Goal: Task Accomplishment & Management: Complete application form

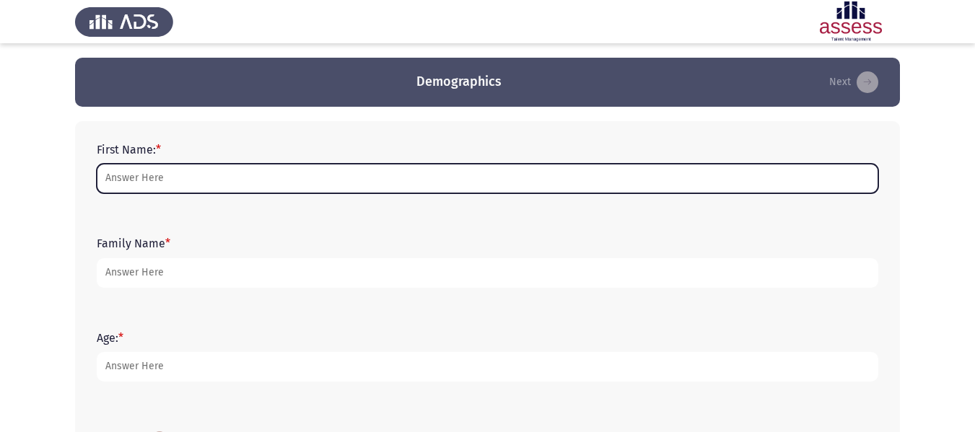
click at [366, 180] on input "First Name: *" at bounding box center [488, 179] width 782 height 30
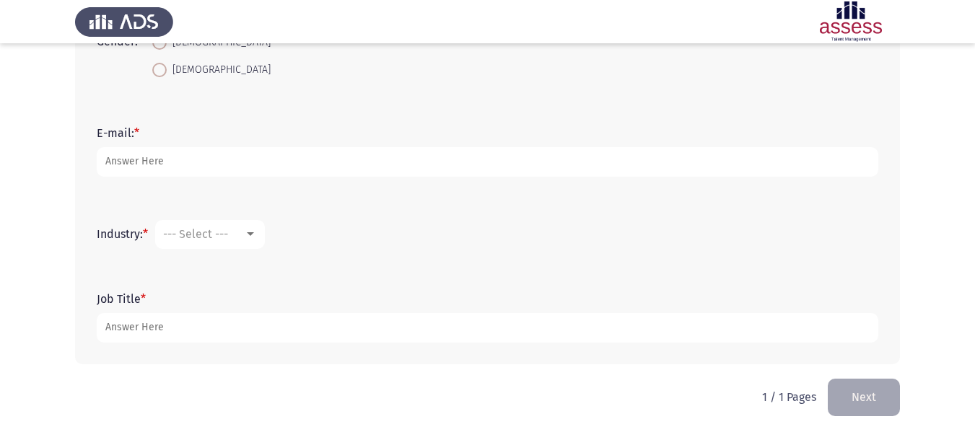
scroll to position [401, 0]
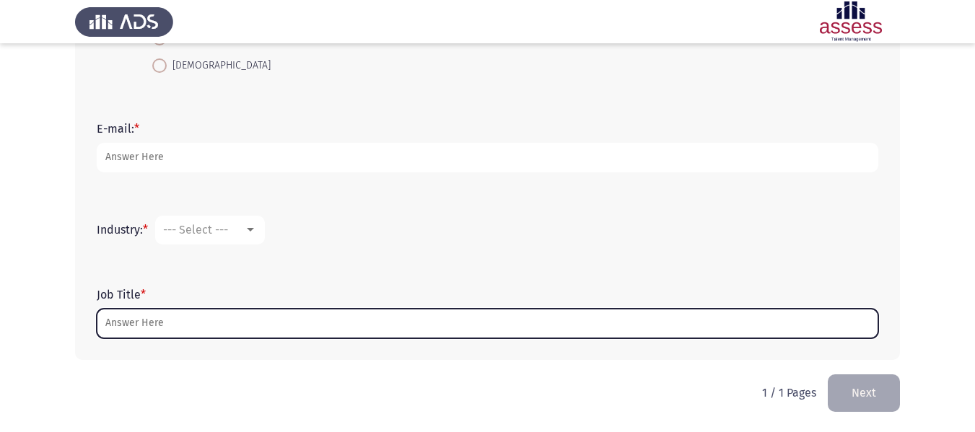
click at [224, 317] on input "Job Title *" at bounding box center [488, 324] width 782 height 30
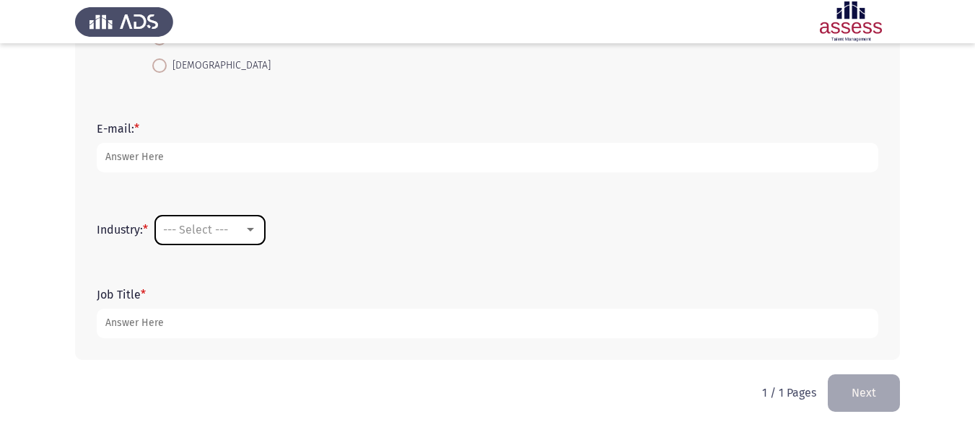
click at [253, 224] on div "--- Select ---" at bounding box center [210, 230] width 94 height 13
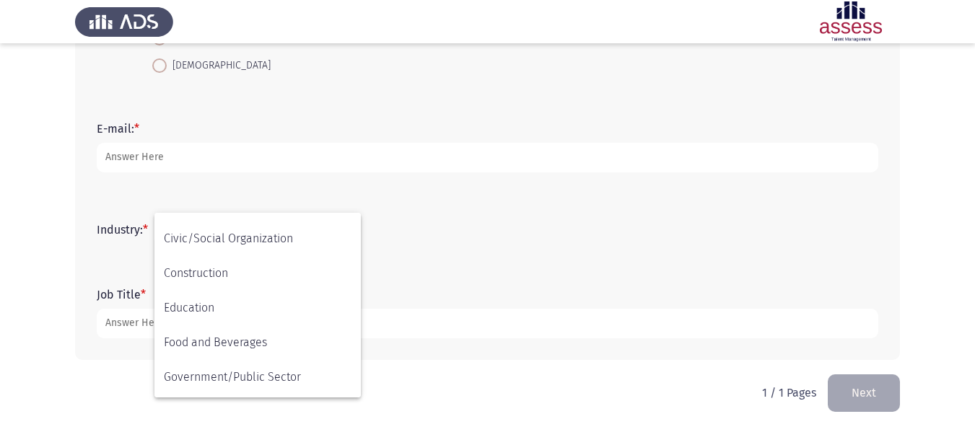
scroll to position [0, 0]
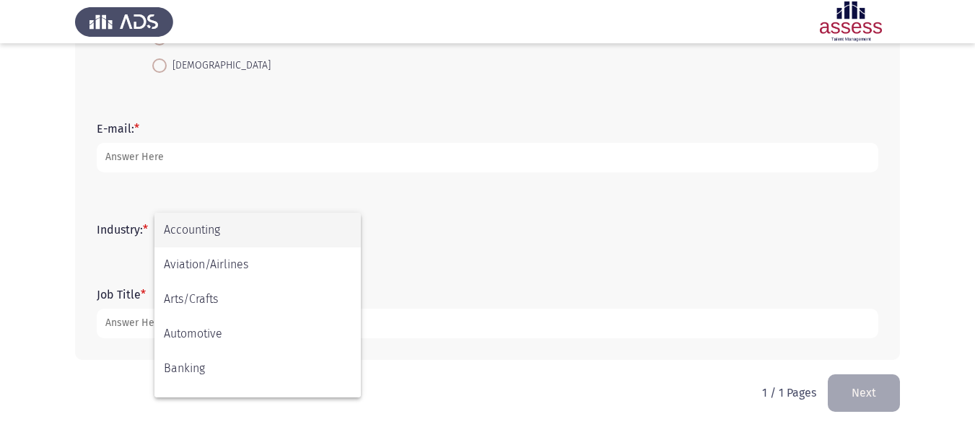
click at [491, 240] on div at bounding box center [487, 216] width 975 height 432
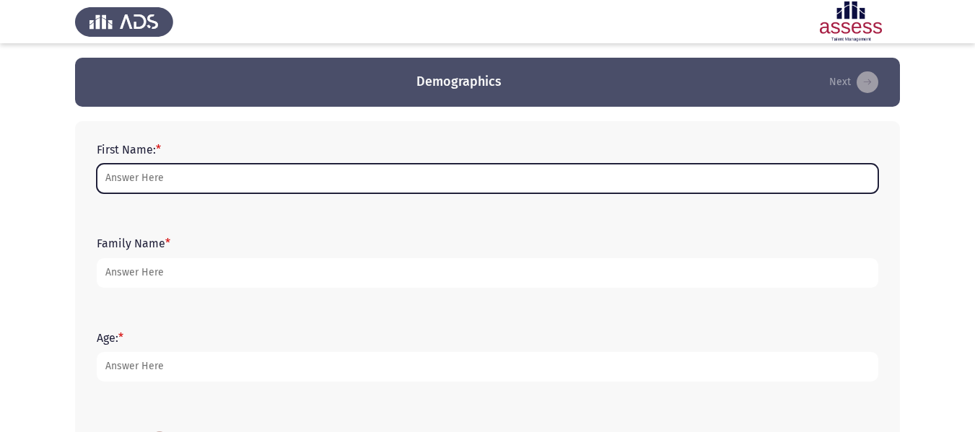
click at [384, 172] on input "First Name: *" at bounding box center [488, 179] width 782 height 30
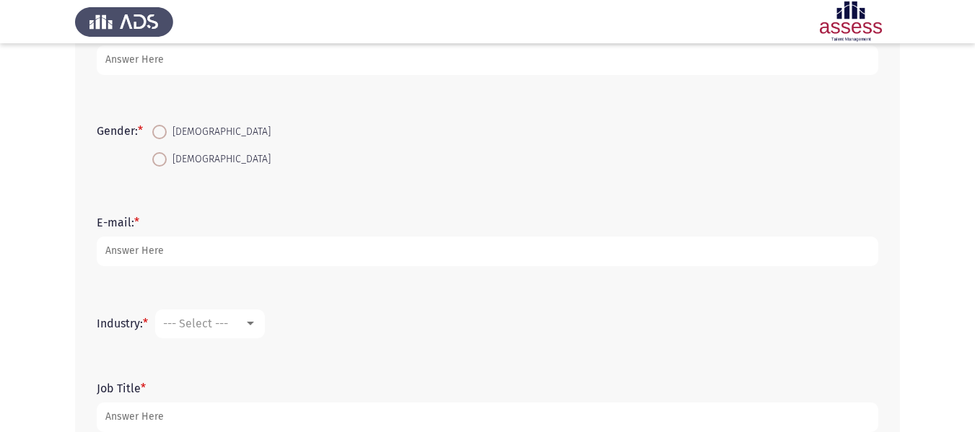
scroll to position [304, 0]
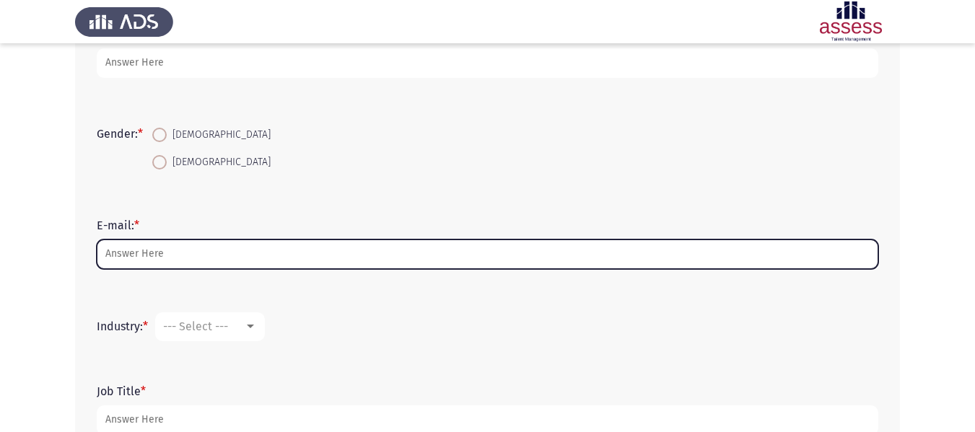
click at [235, 257] on input "E-mail: *" at bounding box center [488, 255] width 782 height 30
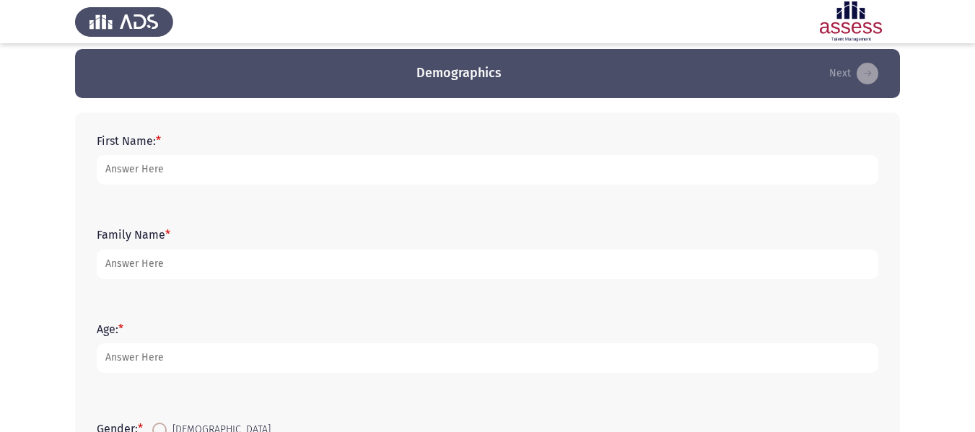
scroll to position [0, 0]
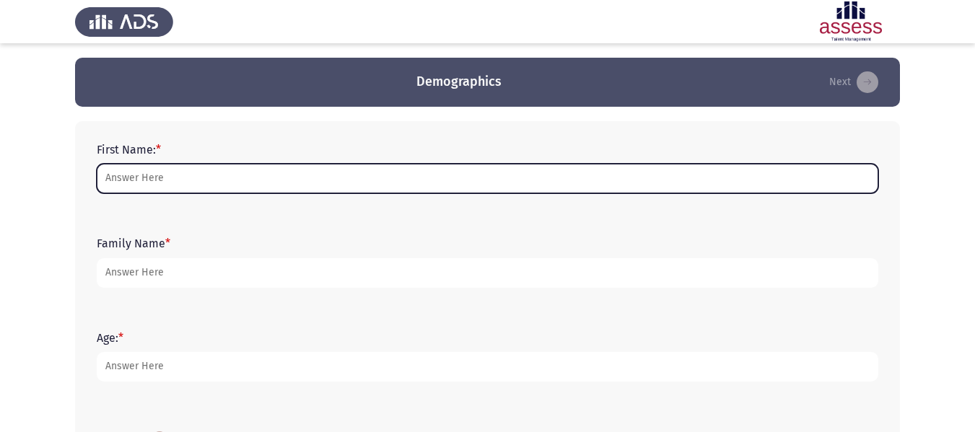
click at [274, 172] on input "First Name: *" at bounding box center [488, 179] width 782 height 30
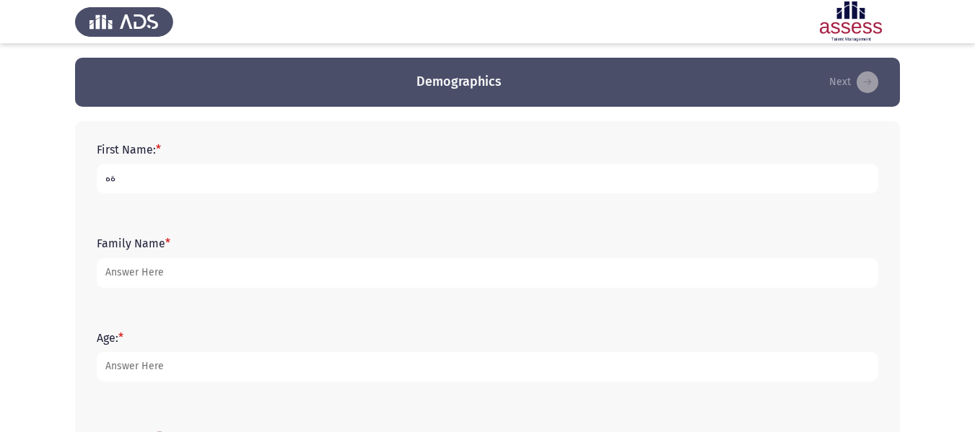
type input "ة"
type input "mina"
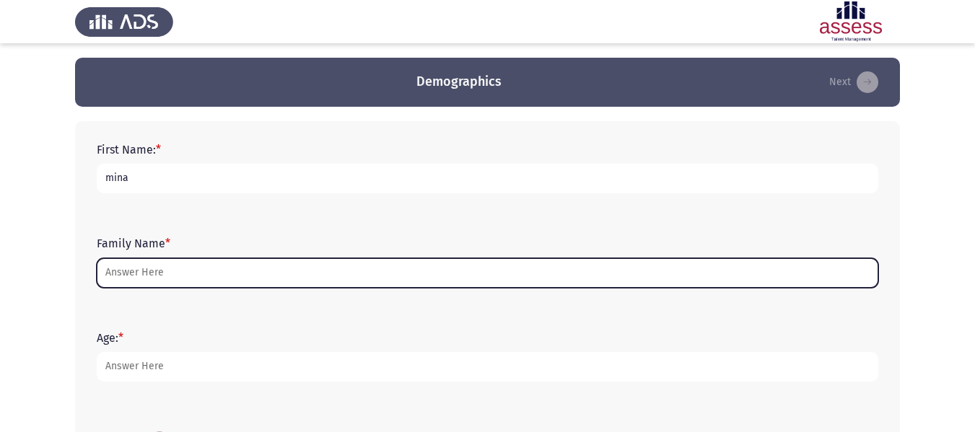
click at [173, 271] on input "Family Name *" at bounding box center [488, 273] width 782 height 30
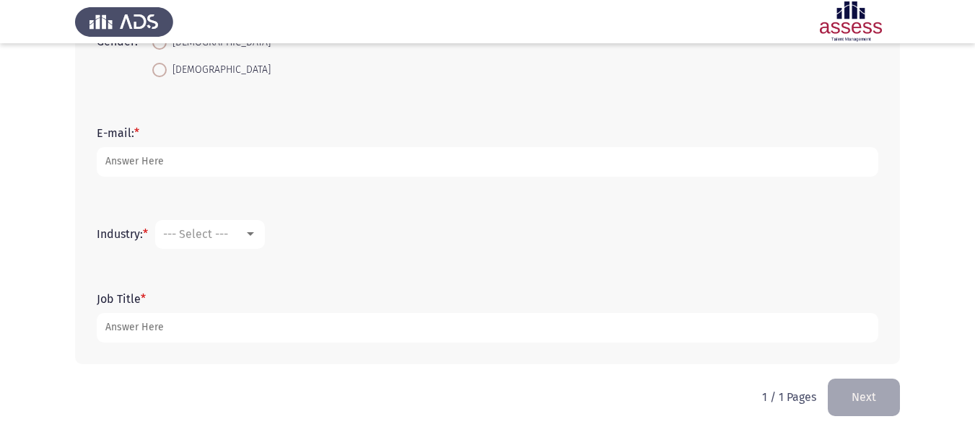
scroll to position [397, 0]
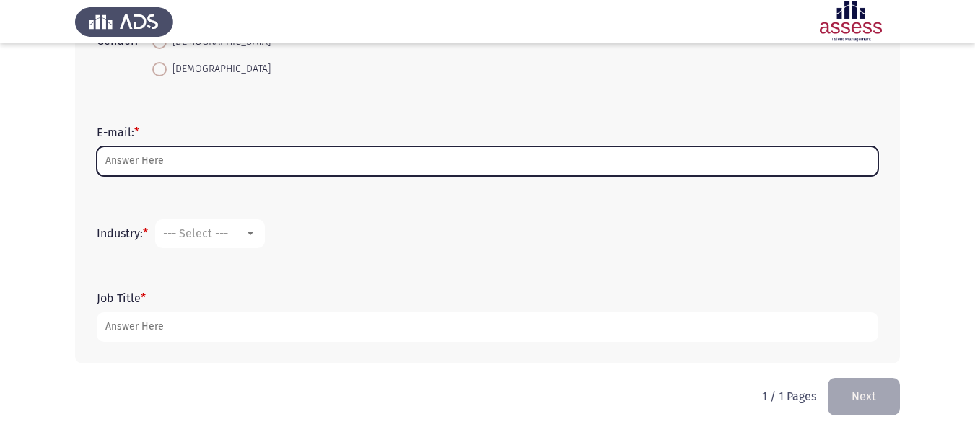
click at [243, 162] on input "E-mail: *" at bounding box center [488, 162] width 782 height 30
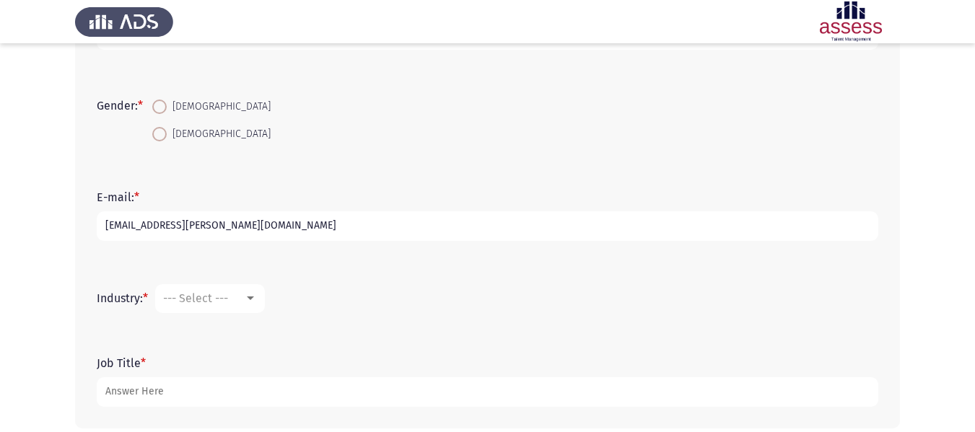
scroll to position [331, 0]
type input "[EMAIL_ADDRESS][PERSON_NAME][DOMAIN_NAME]"
click at [162, 104] on span at bounding box center [159, 107] width 14 height 14
click at [162, 104] on input "[DEMOGRAPHIC_DATA]" at bounding box center [159, 107] width 14 height 14
radio input "true"
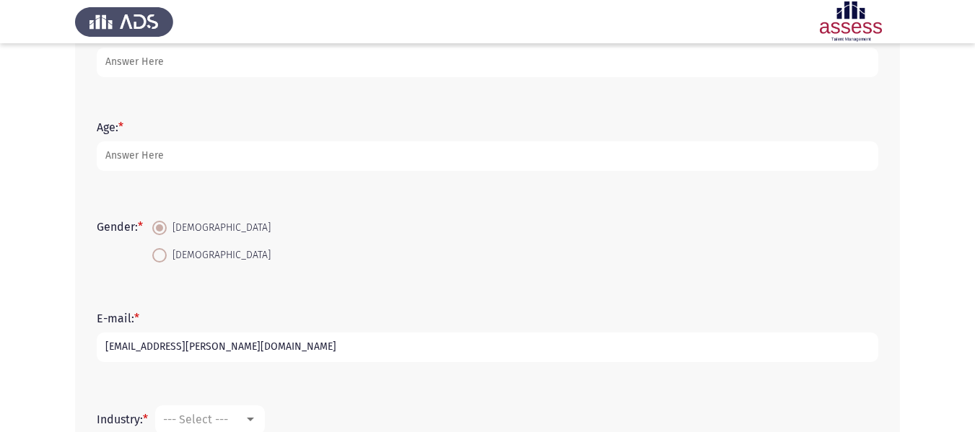
scroll to position [210, 0]
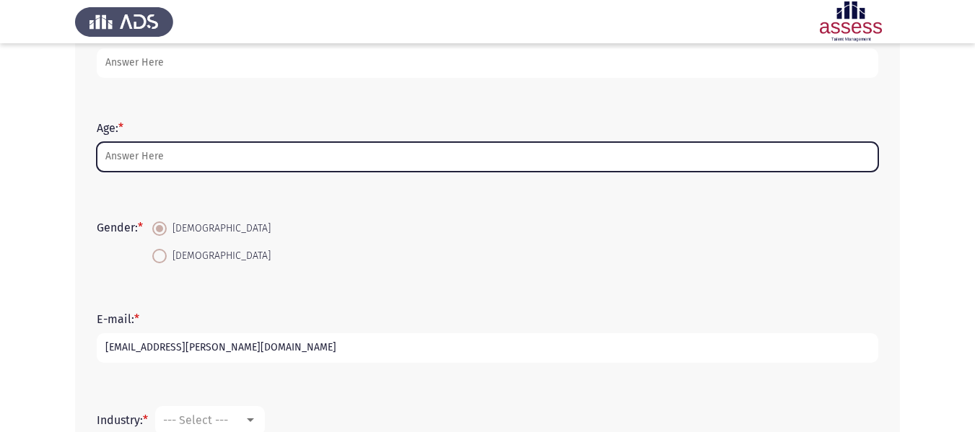
click at [198, 162] on input "Age: *" at bounding box center [488, 157] width 782 height 30
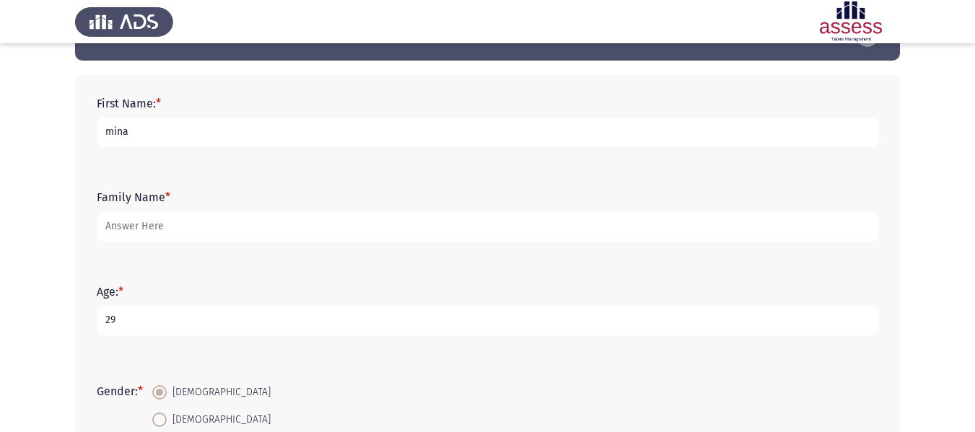
scroll to position [43, 0]
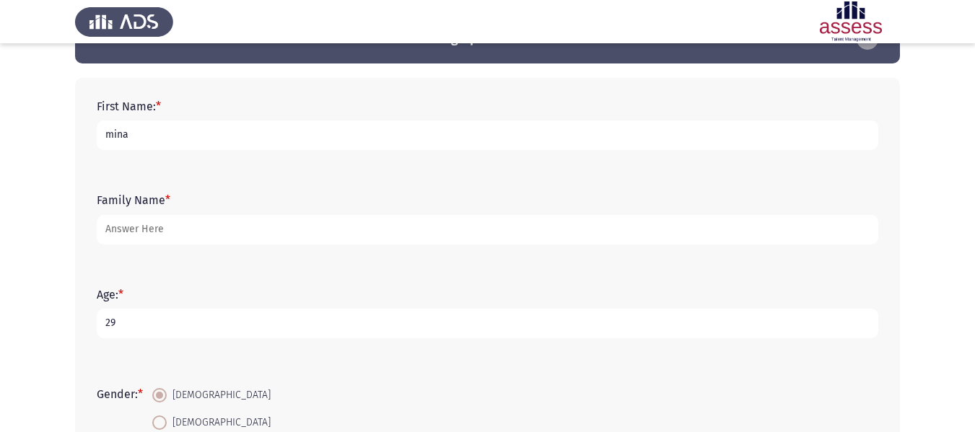
type input "29"
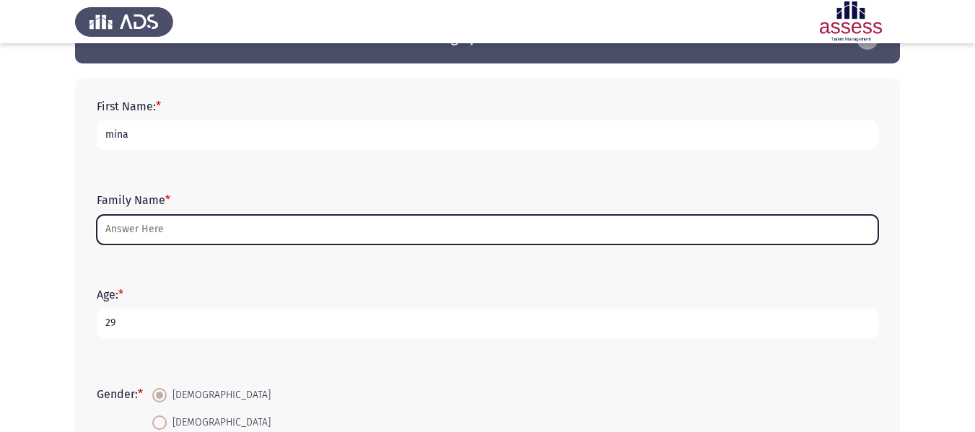
click at [160, 224] on input "Family Name *" at bounding box center [488, 230] width 782 height 30
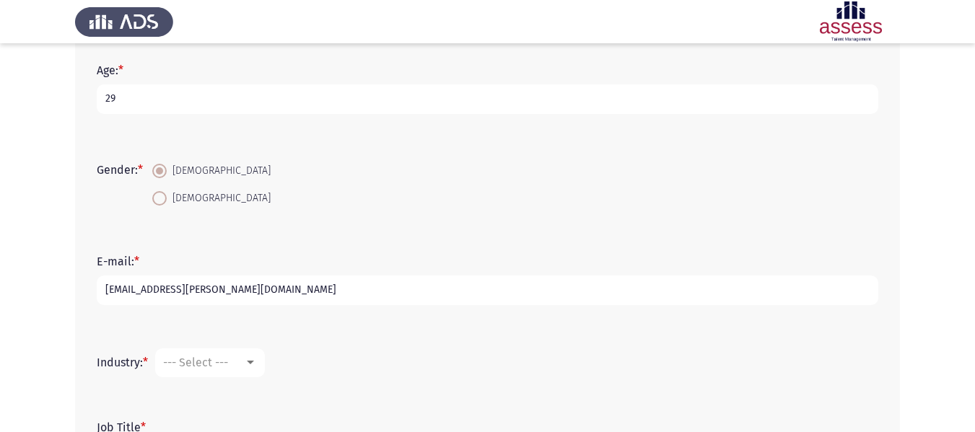
scroll to position [401, 0]
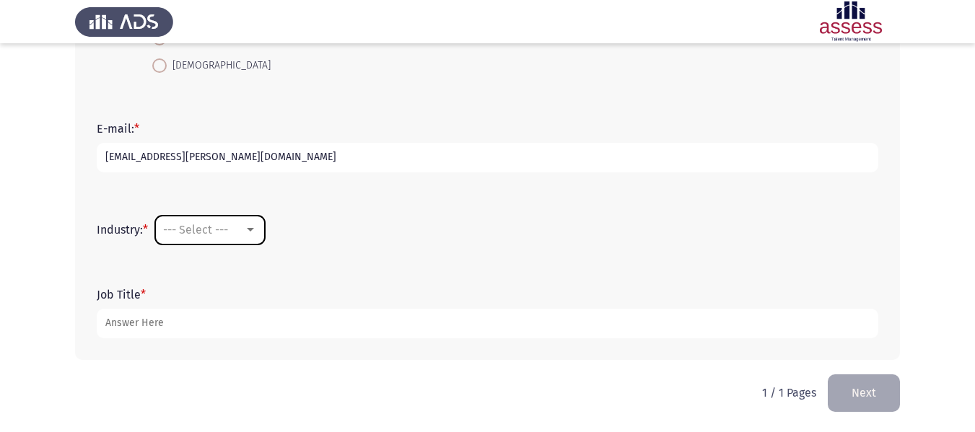
click at [238, 233] on div "--- Select ---" at bounding box center [203, 230] width 81 height 14
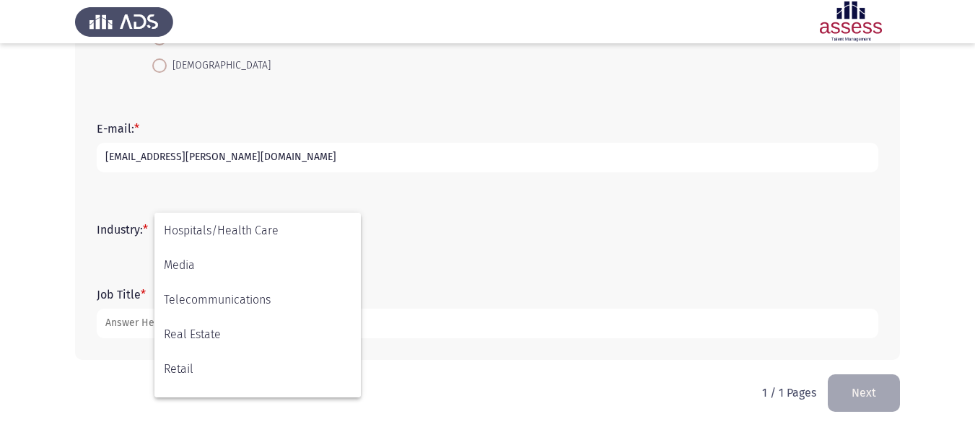
scroll to position [474, 0]
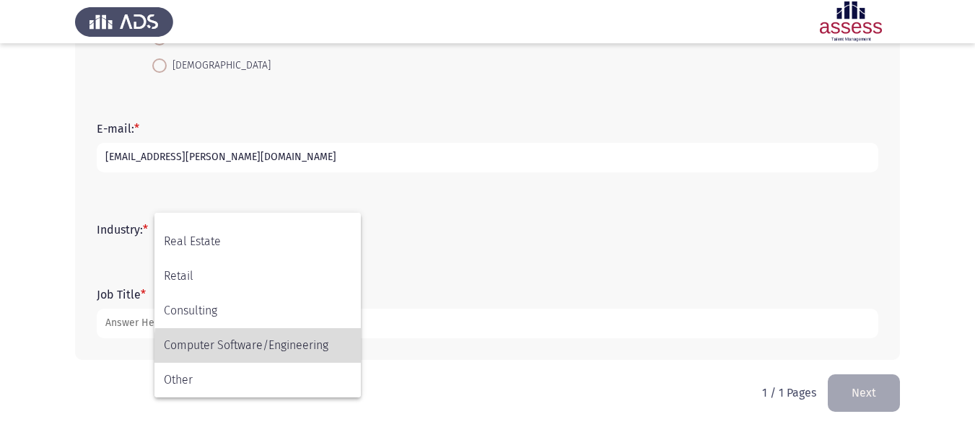
click at [324, 350] on span "Computer Software/Engineering" at bounding box center [258, 345] width 188 height 35
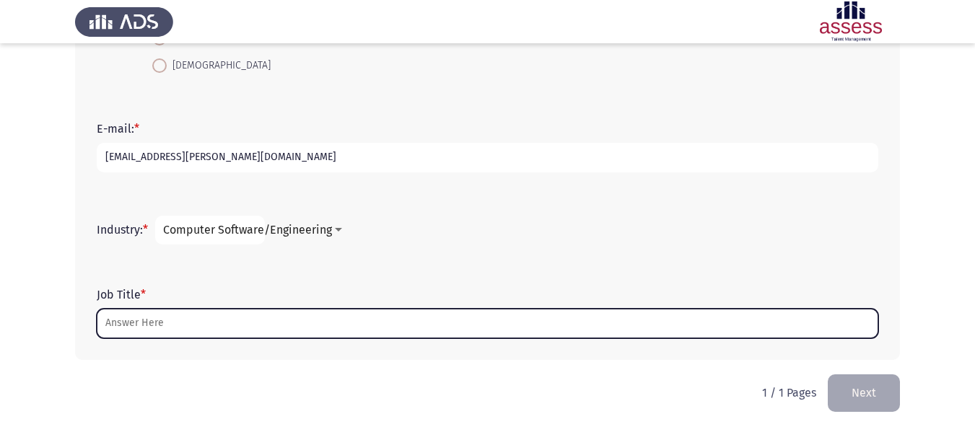
click at [269, 326] on input "Job Title *" at bounding box center [488, 324] width 782 height 30
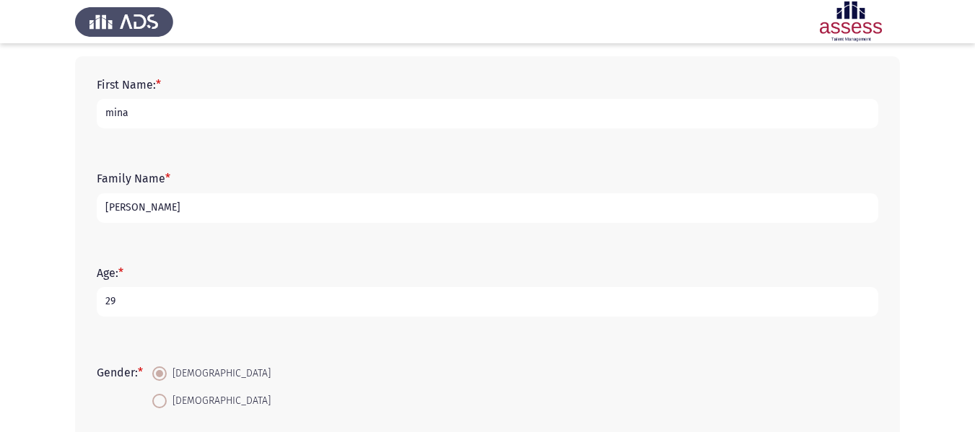
scroll to position [63, 0]
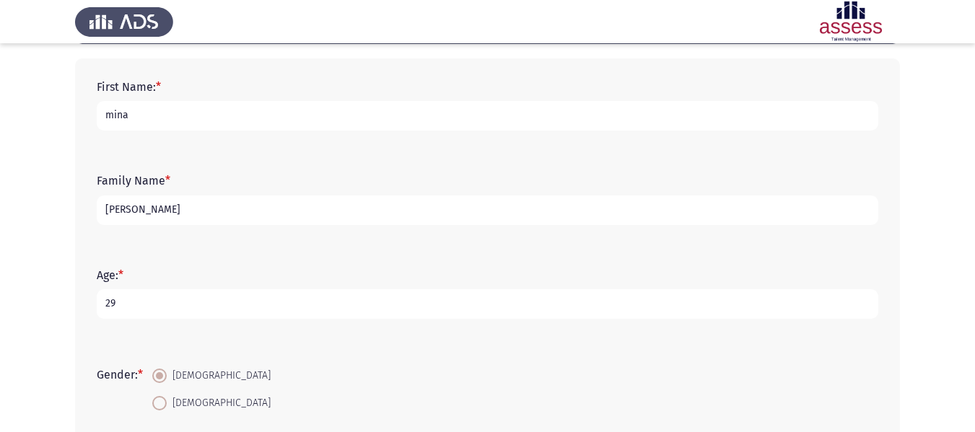
click at [248, 217] on input "[PERSON_NAME]" at bounding box center [488, 211] width 782 height 30
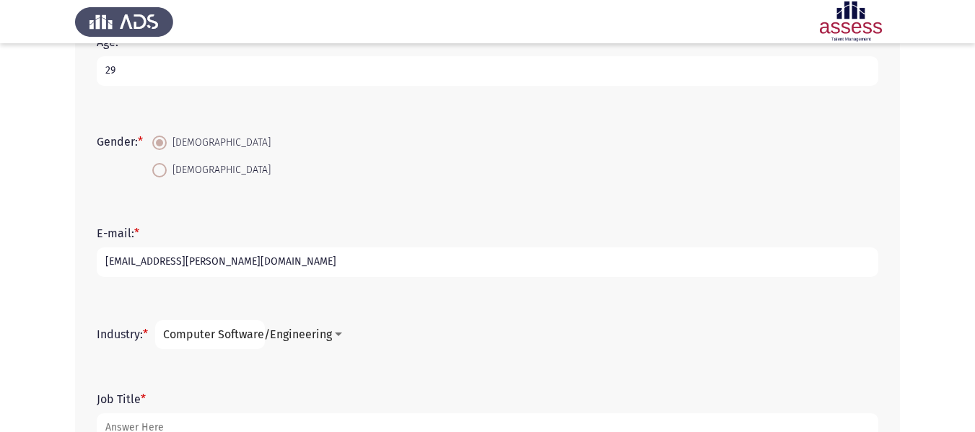
scroll to position [401, 0]
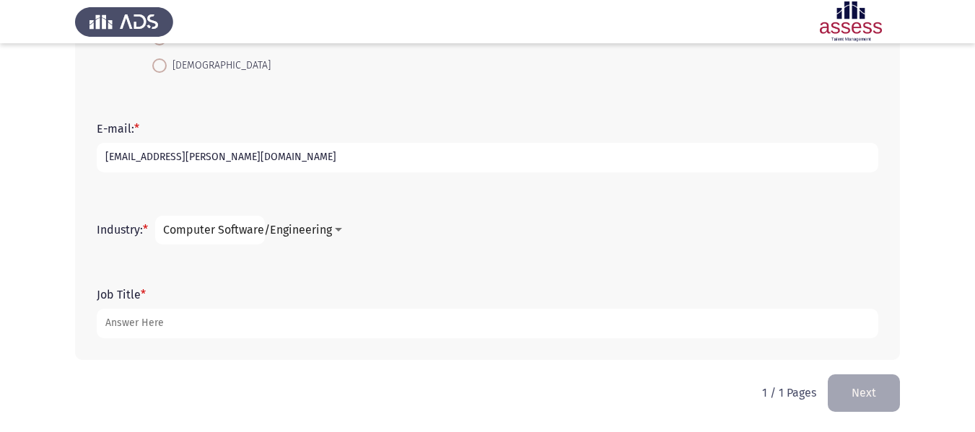
type input "[PERSON_NAME]"
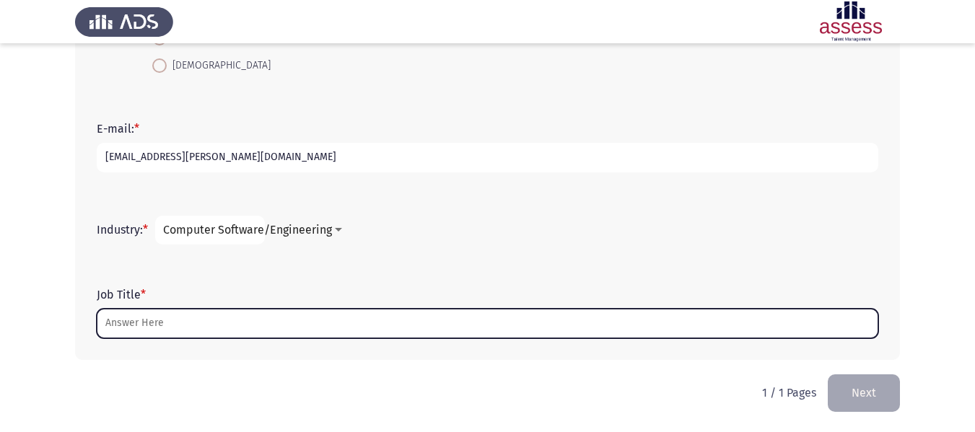
click at [217, 321] on input "Job Title *" at bounding box center [488, 324] width 782 height 30
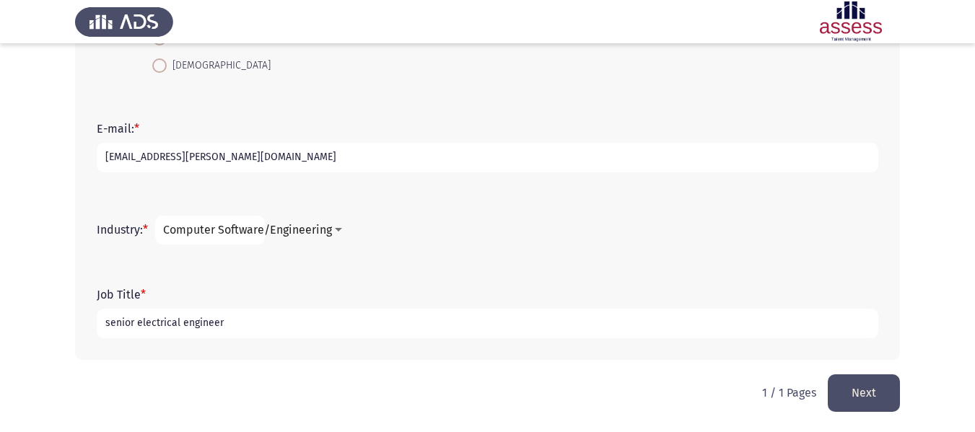
type input "senior electrical engineer"
click at [860, 395] on button "Next" at bounding box center [864, 393] width 72 height 37
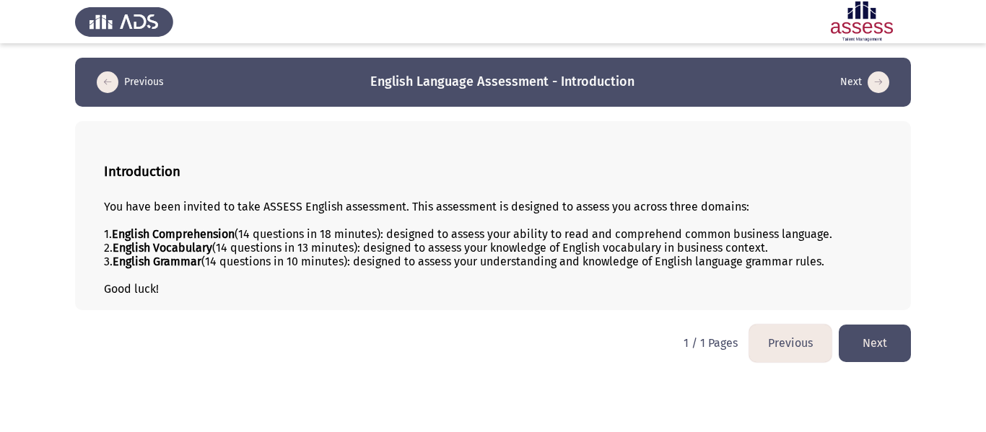
click at [876, 339] on button "Next" at bounding box center [875, 343] width 72 height 37
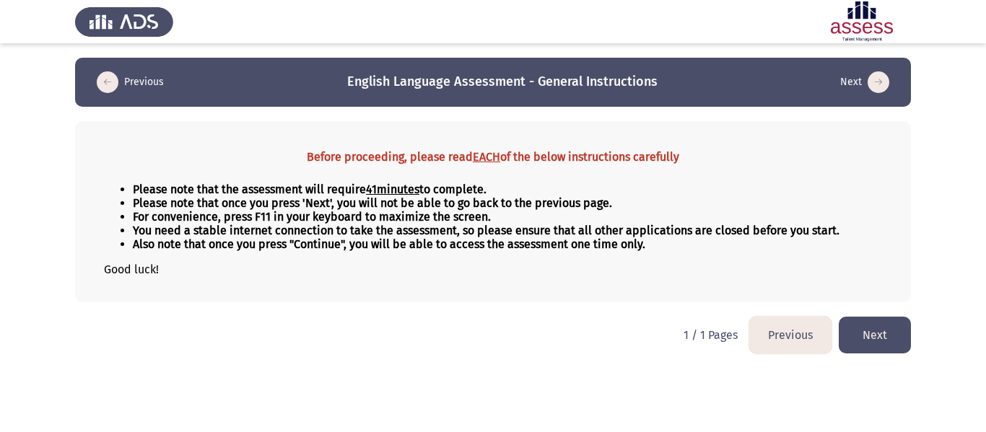
click at [876, 330] on button "Next" at bounding box center [875, 335] width 72 height 37
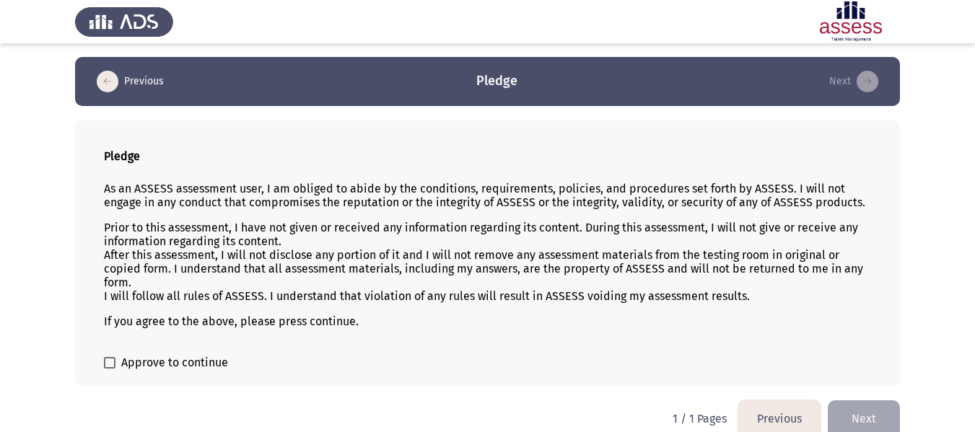
scroll to position [20, 0]
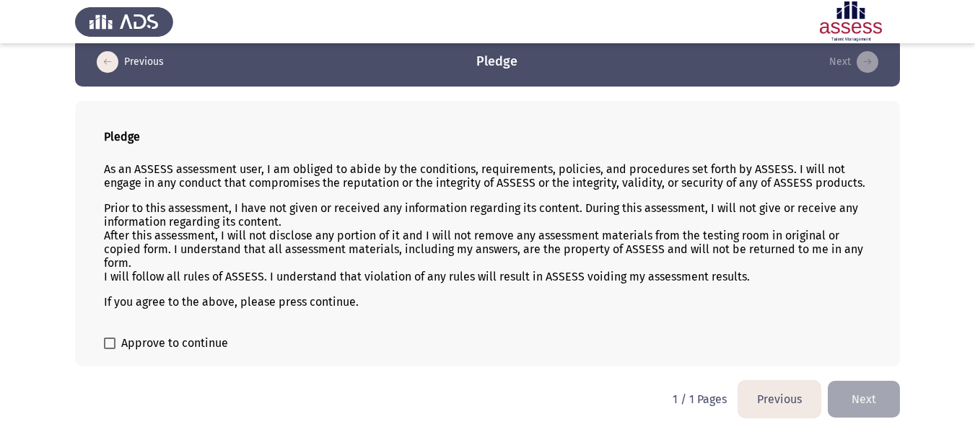
click at [106, 343] on span at bounding box center [110, 344] width 12 height 12
click at [109, 349] on input "Approve to continue" at bounding box center [109, 349] width 1 height 1
checkbox input "true"
click at [861, 388] on button "Next" at bounding box center [864, 399] width 72 height 37
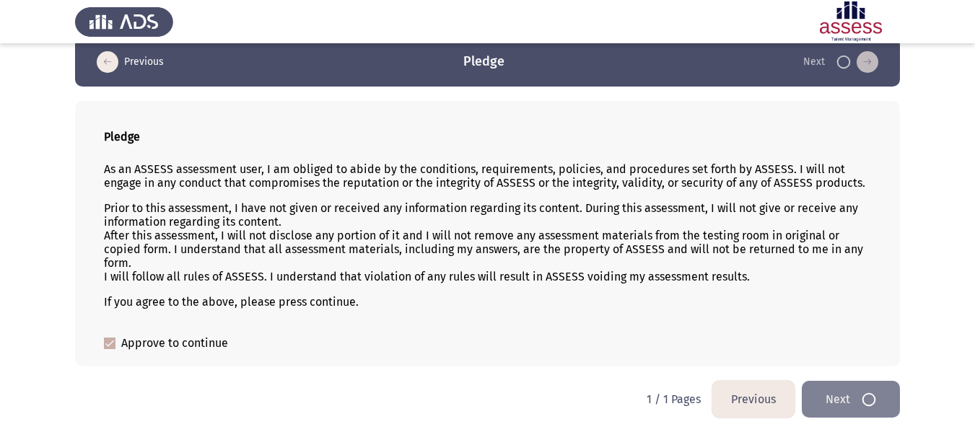
scroll to position [0, 0]
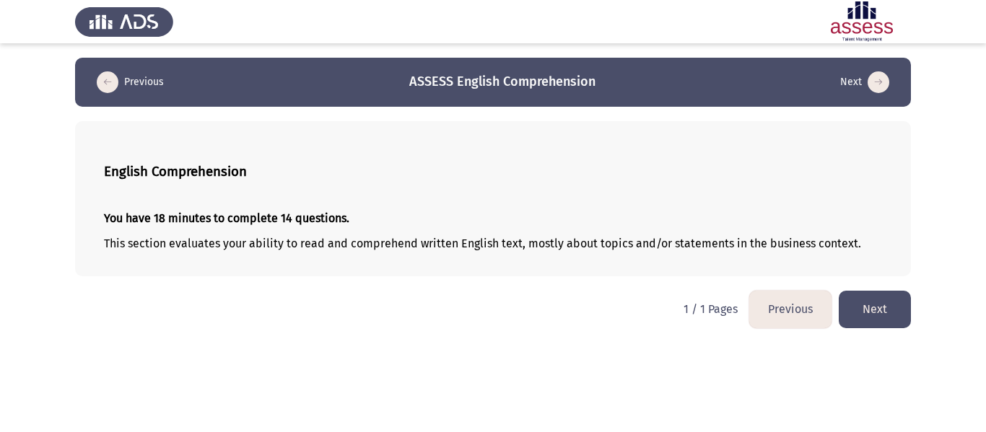
click at [875, 311] on button "Next" at bounding box center [875, 309] width 72 height 37
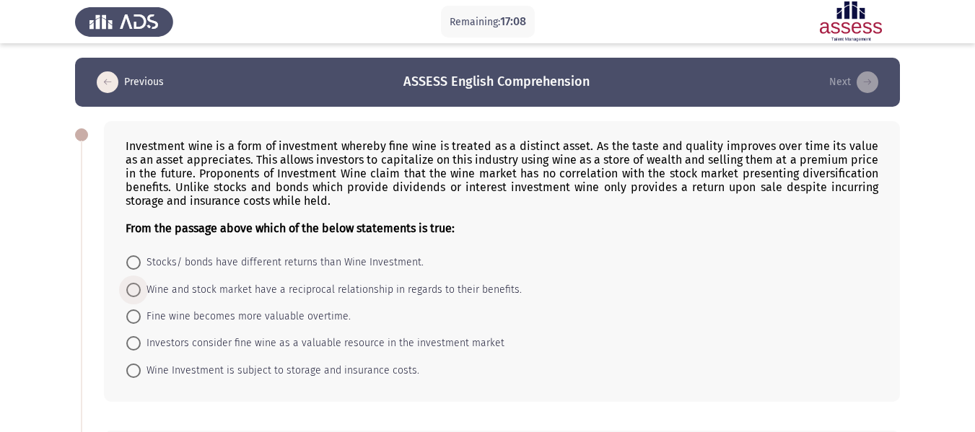
click at [136, 291] on span at bounding box center [133, 290] width 14 height 14
click at [136, 291] on input "Wine and stock market have a reciprocal relationship in regards to their benefi…" at bounding box center [133, 290] width 14 height 14
radio input "true"
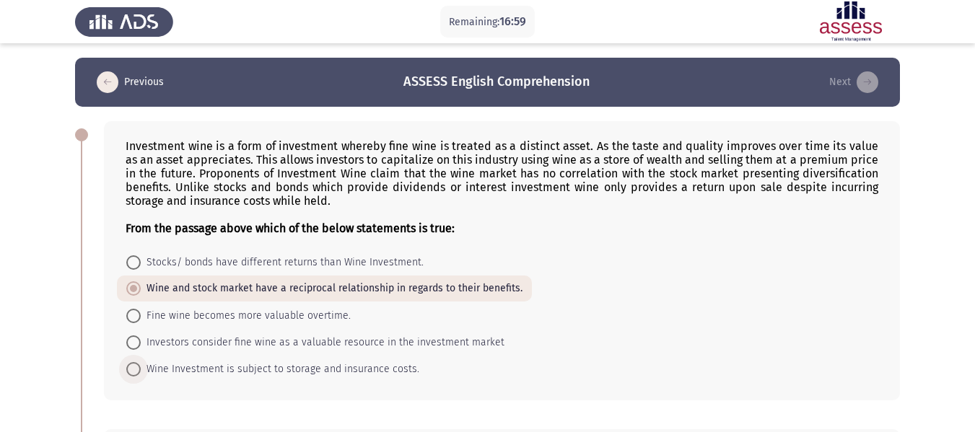
click at [138, 367] on span at bounding box center [133, 369] width 14 height 14
click at [138, 367] on input "Wine Investment is subject to storage and insurance costs." at bounding box center [133, 369] width 14 height 14
radio input "true"
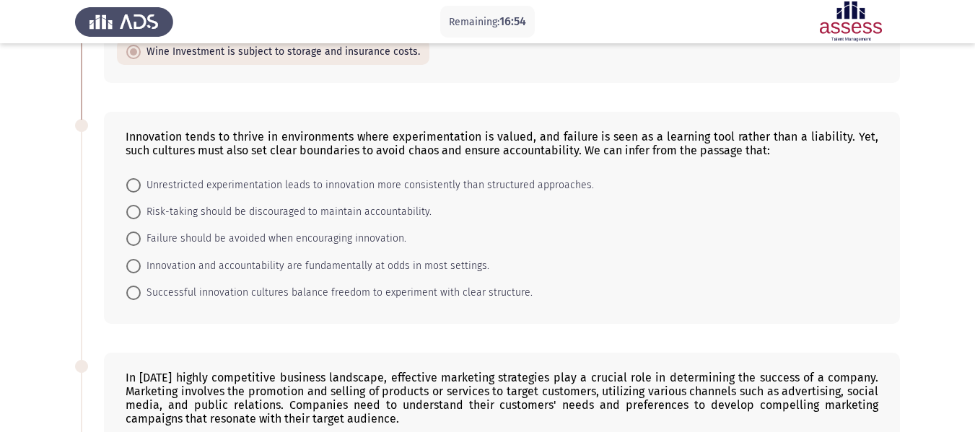
scroll to position [318, 0]
click at [137, 293] on span at bounding box center [133, 292] width 14 height 14
click at [137, 293] on input "Successful innovation cultures balance freedom to experiment with clear structu…" at bounding box center [133, 292] width 14 height 14
radio input "true"
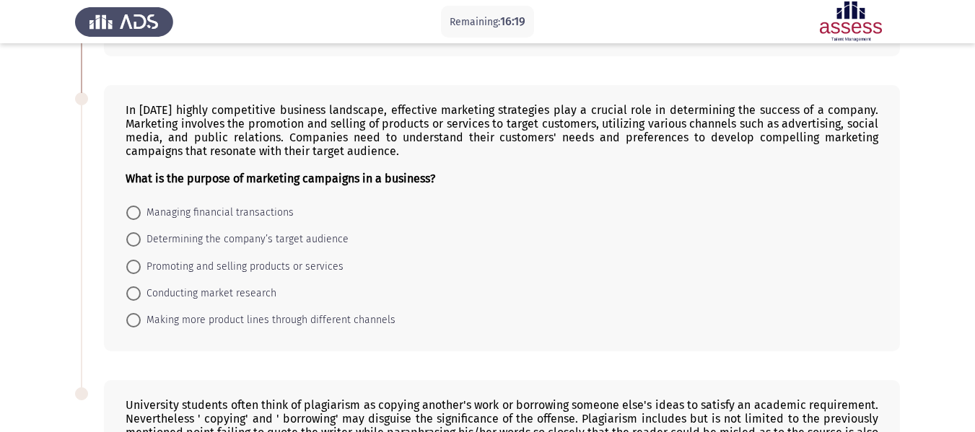
scroll to position [585, 0]
click at [143, 321] on span "Making more product lines through different channels" at bounding box center [268, 319] width 255 height 17
click at [141, 321] on input "Making more product lines through different channels" at bounding box center [133, 320] width 14 height 14
radio input "true"
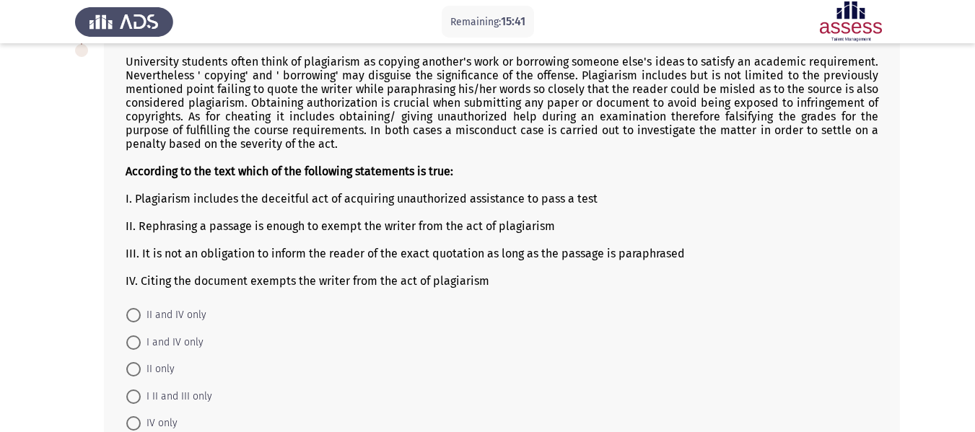
scroll to position [928, 0]
click at [135, 346] on span at bounding box center [133, 342] width 14 height 14
click at [135, 346] on input "I and IV only" at bounding box center [133, 342] width 14 height 14
radio input "true"
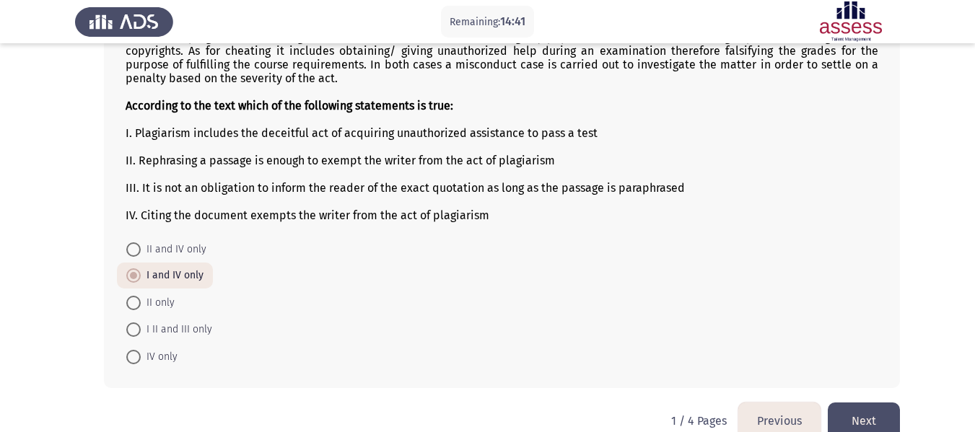
scroll to position [1021, 0]
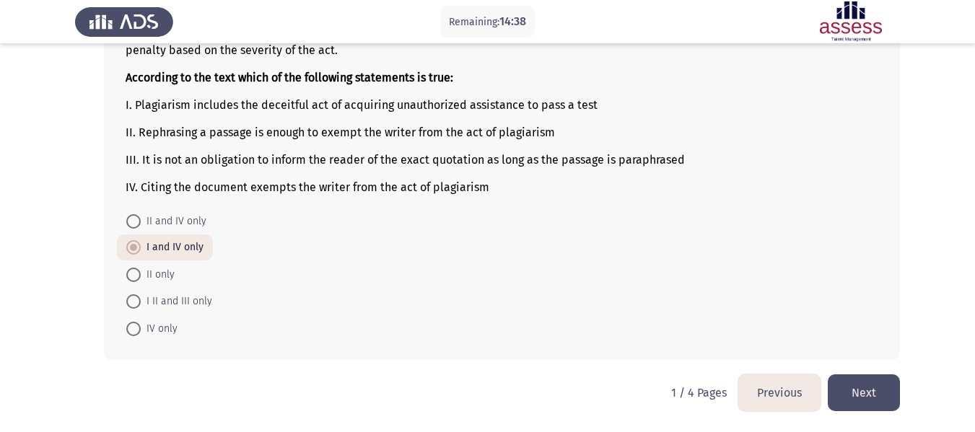
click at [870, 391] on button "Next" at bounding box center [864, 393] width 72 height 37
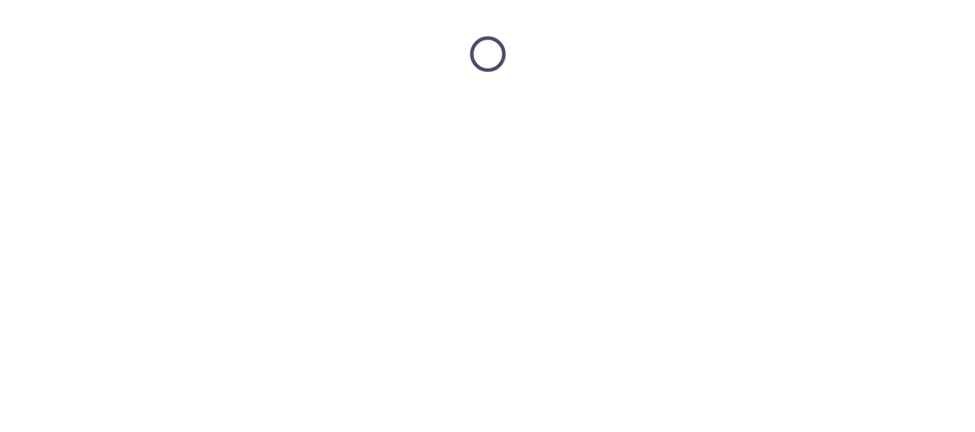
scroll to position [0, 0]
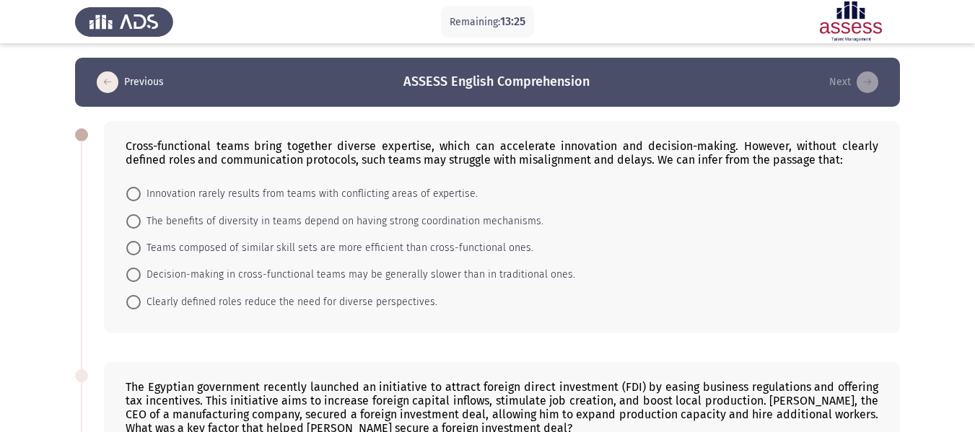
click at [138, 304] on span at bounding box center [133, 302] width 14 height 14
click at [138, 304] on input "Clearly defined roles reduce the need for diverse perspectives." at bounding box center [133, 302] width 14 height 14
radio input "true"
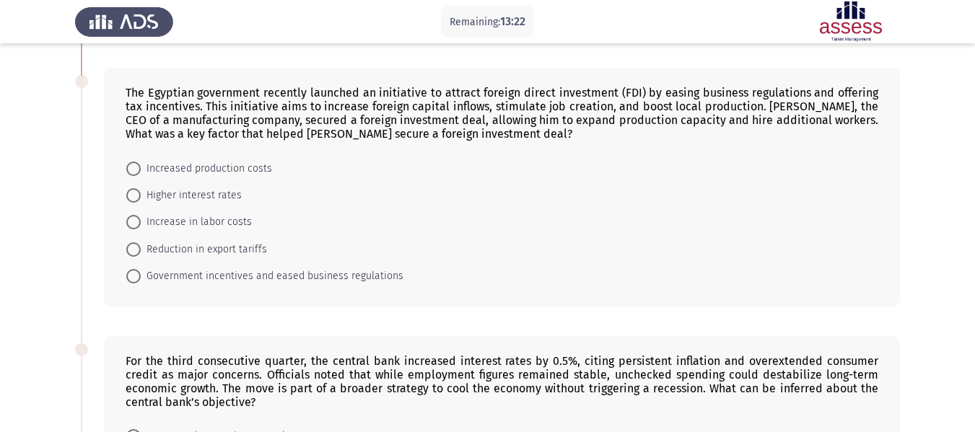
scroll to position [294, 0]
click at [181, 276] on span "Government incentives and eased business regulations" at bounding box center [272, 275] width 263 height 17
click at [141, 276] on input "Government incentives and eased business regulations" at bounding box center [133, 276] width 14 height 14
radio input "true"
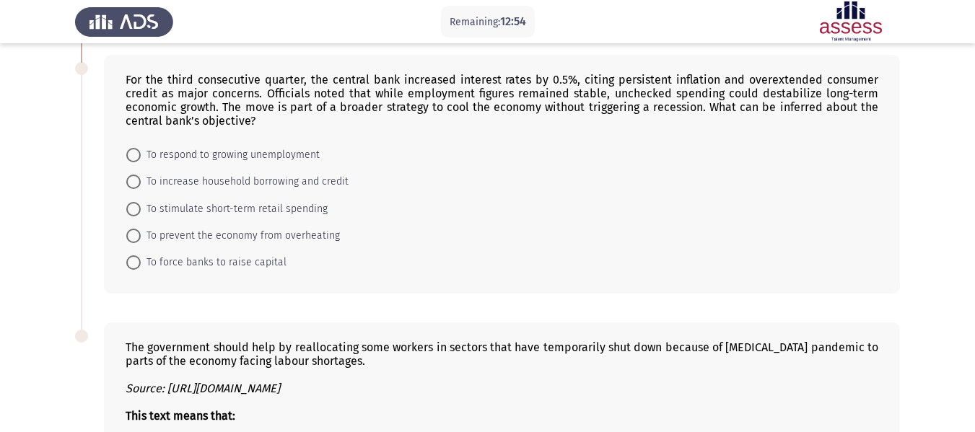
scroll to position [575, 0]
click at [186, 235] on span "To prevent the economy from overheating" at bounding box center [240, 235] width 199 height 17
click at [141, 235] on input "To prevent the economy from overheating" at bounding box center [133, 235] width 14 height 14
radio input "true"
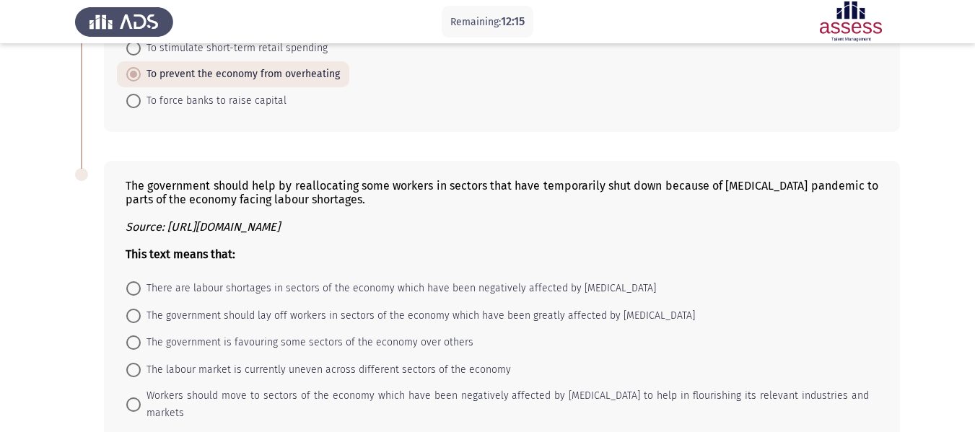
scroll to position [803, 0]
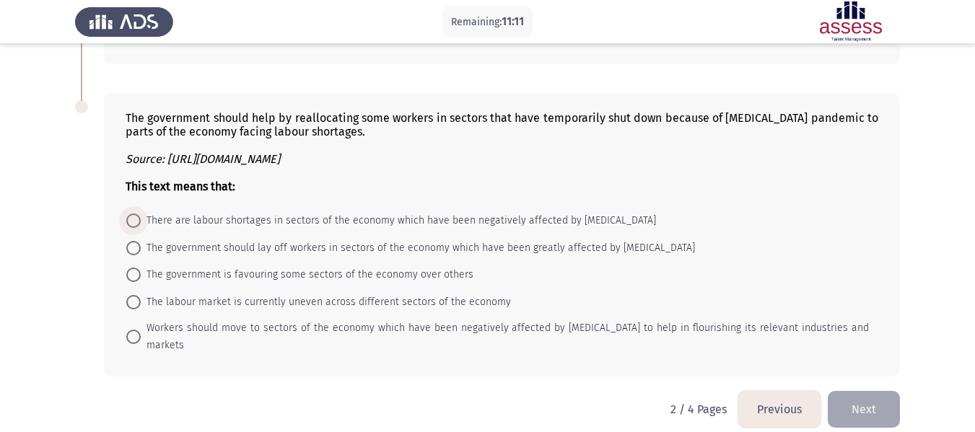
click at [286, 217] on span "There are labour shortages in sectors of the economy which have been negatively…" at bounding box center [398, 220] width 515 height 17
click at [141, 217] on input "There are labour shortages in sectors of the economy which have been negatively…" at bounding box center [133, 221] width 14 height 14
radio input "true"
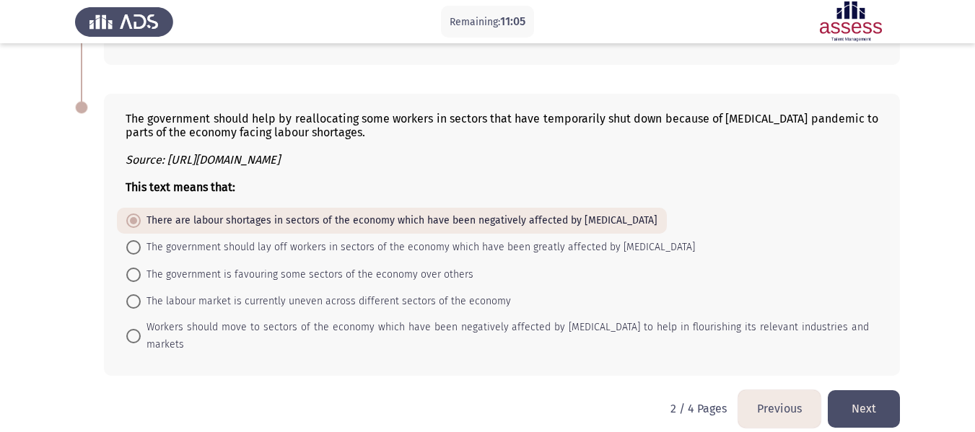
click at [871, 391] on button "Next" at bounding box center [864, 409] width 72 height 37
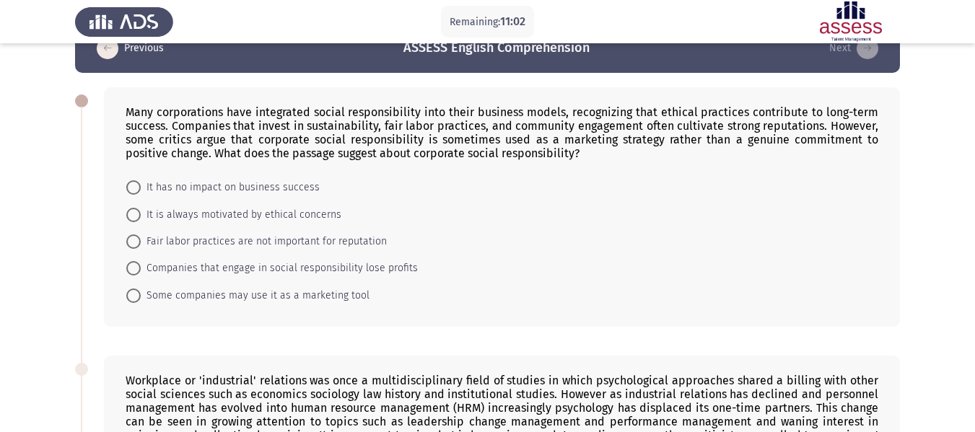
scroll to position [36, 0]
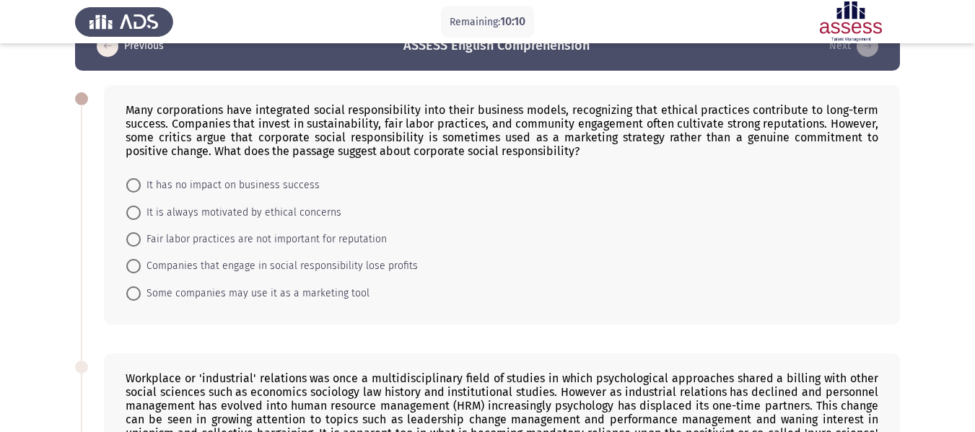
click at [191, 289] on span "Some companies may use it as a marketing tool" at bounding box center [255, 293] width 229 height 17
click at [141, 289] on input "Some companies may use it as a marketing tool" at bounding box center [133, 294] width 14 height 14
radio input "true"
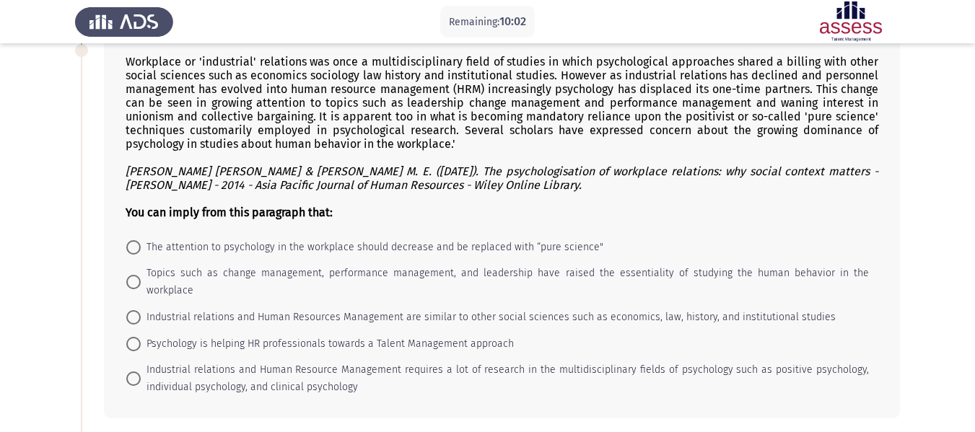
scroll to position [351, 0]
click at [357, 272] on span "Topics such as change management, performance management, and leadership have r…" at bounding box center [505, 283] width 728 height 35
click at [141, 276] on input "Topics such as change management, performance management, and leadership have r…" at bounding box center [133, 283] width 14 height 14
radio input "true"
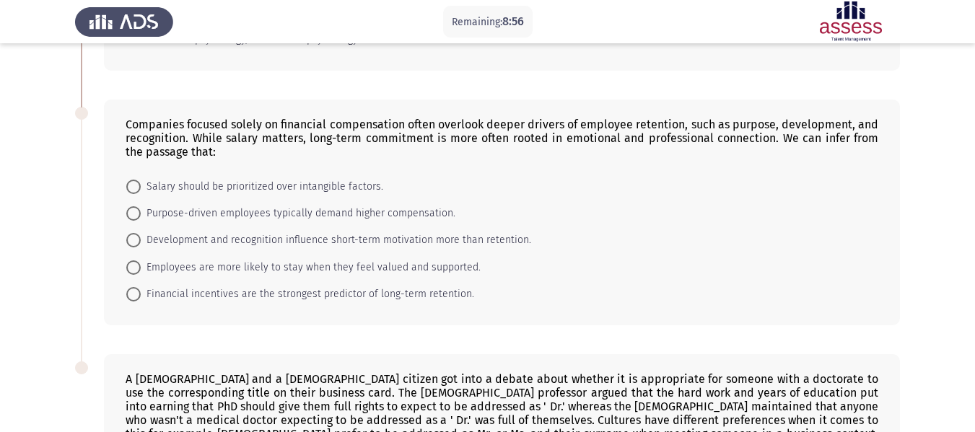
scroll to position [700, 0]
click at [190, 258] on span "Employees are more likely to stay when they feel valued and supported." at bounding box center [311, 266] width 340 height 17
click at [141, 260] on input "Employees are more likely to stay when they feel valued and supported." at bounding box center [133, 267] width 14 height 14
radio input "true"
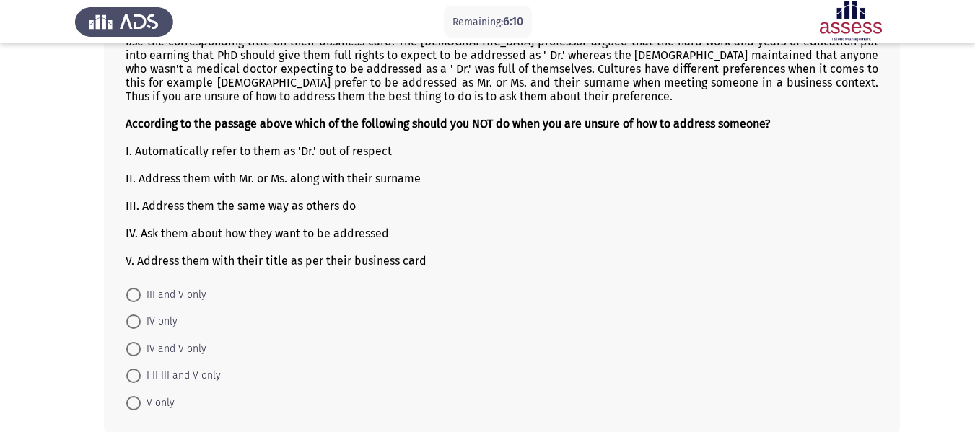
scroll to position [1049, 0]
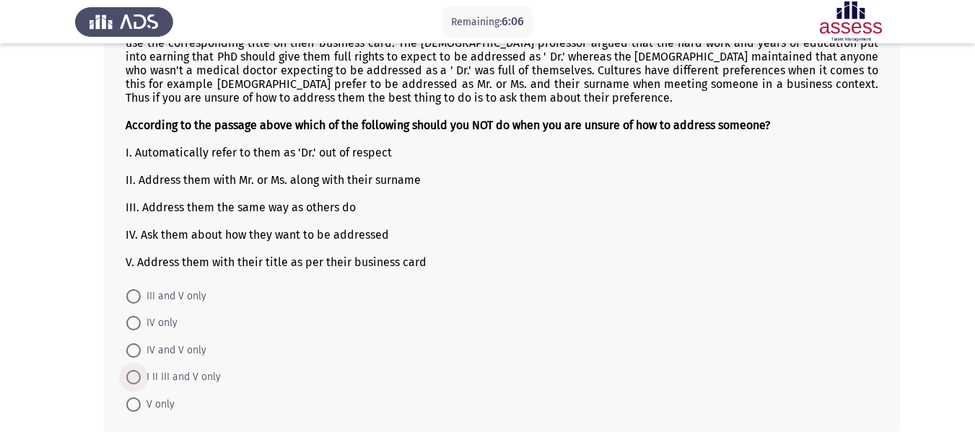
click at [141, 369] on span "I II III and V only" at bounding box center [181, 377] width 80 height 17
click at [141, 370] on input "I II III and V only" at bounding box center [133, 377] width 14 height 14
radio input "true"
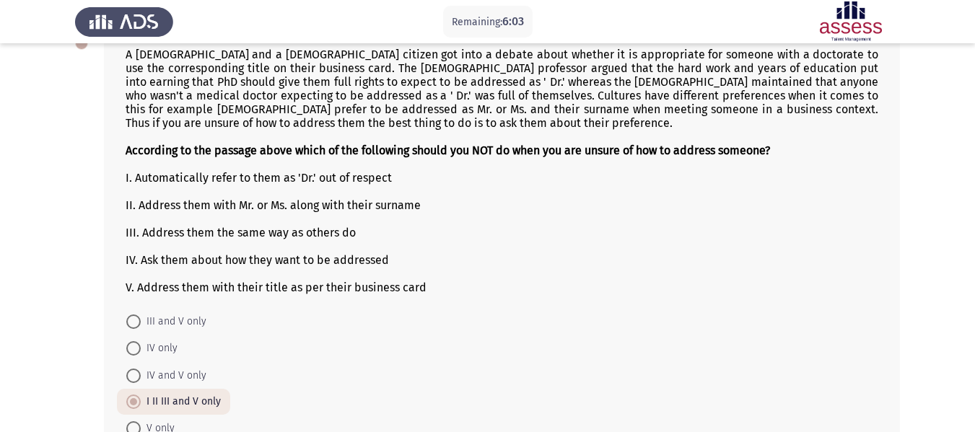
scroll to position [1023, 0]
click at [135, 394] on label "I II III and V only" at bounding box center [173, 402] width 95 height 17
click at [135, 396] on input "I II III and V only" at bounding box center [133, 403] width 14 height 14
click at [338, 372] on form "III and V only IV only IV and V only I II III and V only V only" at bounding box center [502, 376] width 753 height 134
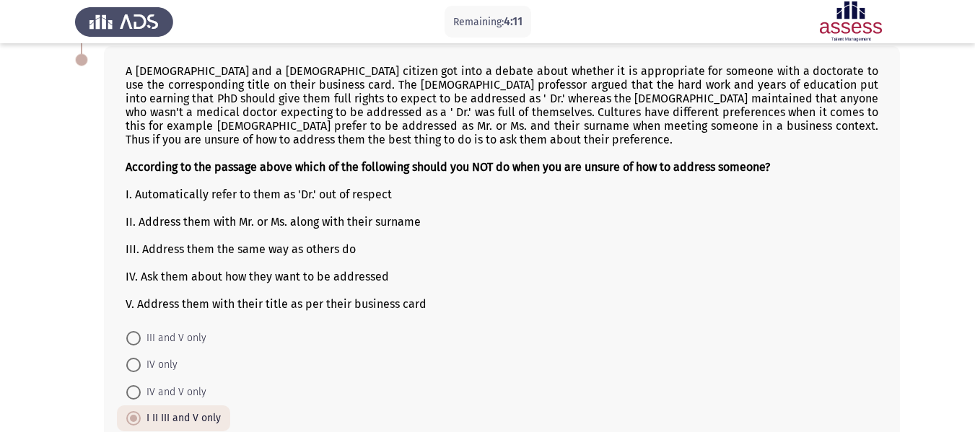
scroll to position [1106, 0]
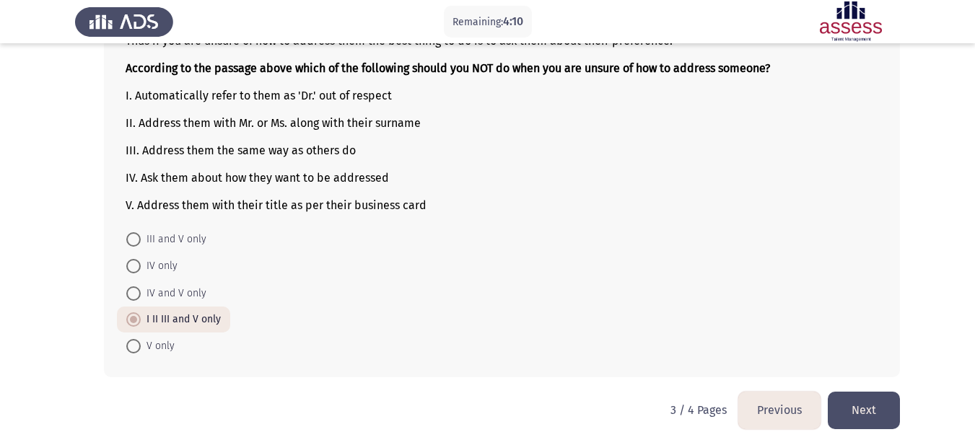
click at [863, 392] on button "Next" at bounding box center [864, 410] width 72 height 37
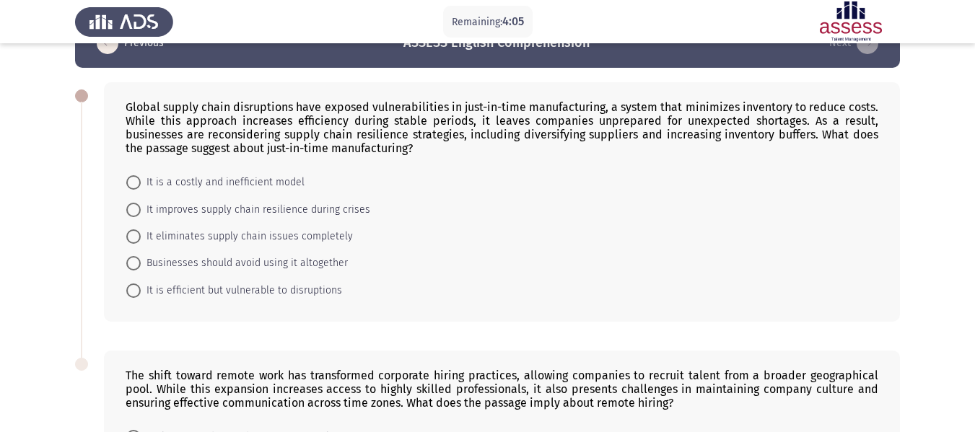
scroll to position [38, 0]
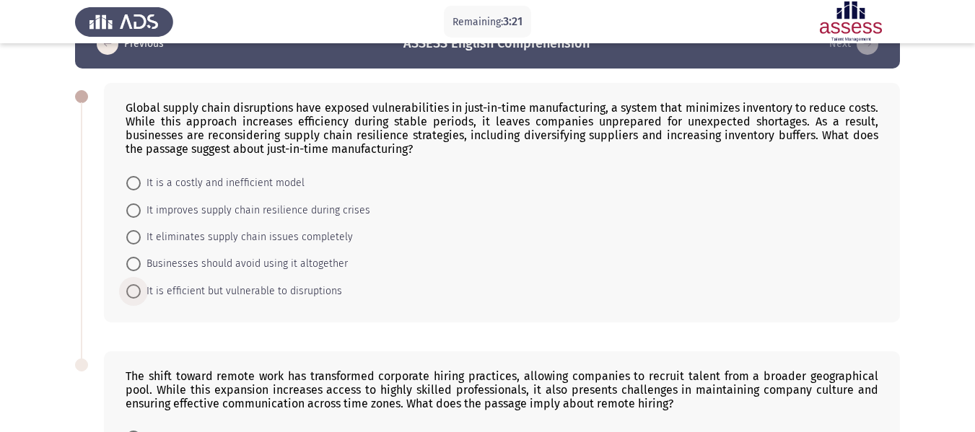
click at [175, 293] on span "It is efficient but vulnerable to disruptions" at bounding box center [241, 291] width 201 height 17
click at [141, 293] on input "It is efficient but vulnerable to disruptions" at bounding box center [133, 291] width 14 height 14
radio input "true"
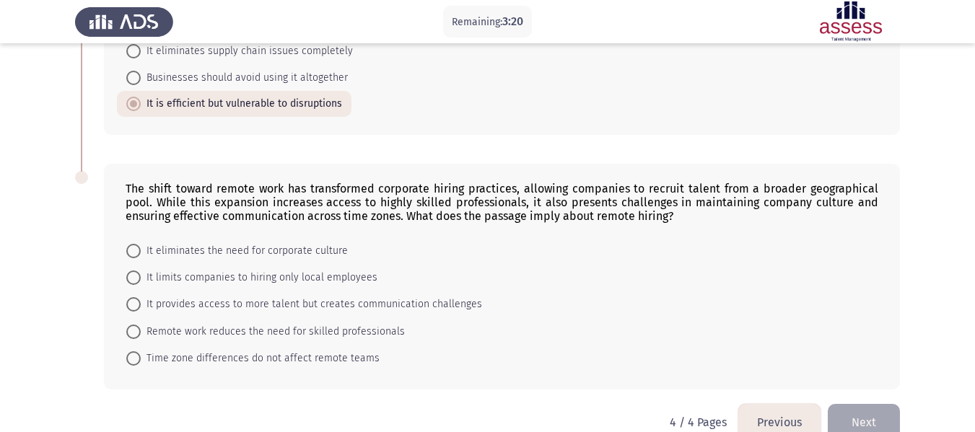
scroll to position [254, 0]
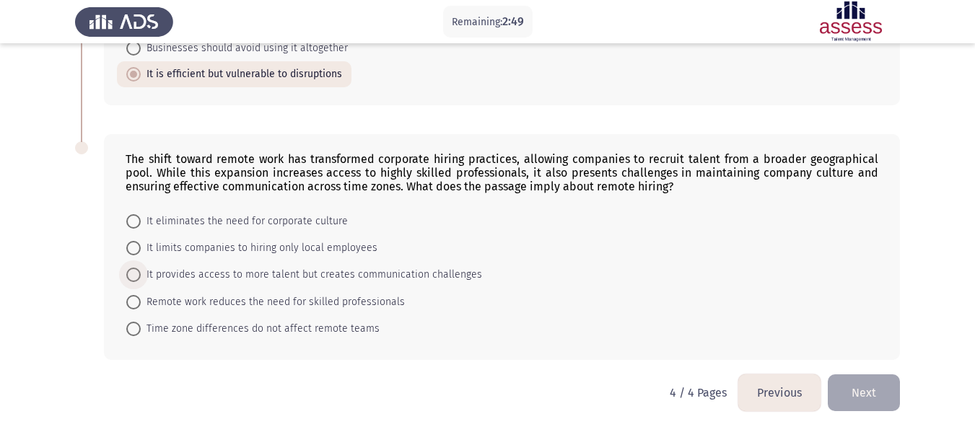
click at [160, 282] on span "It provides access to more talent but creates communication challenges" at bounding box center [311, 274] width 341 height 17
click at [141, 282] on input "It provides access to more talent but creates communication challenges" at bounding box center [133, 275] width 14 height 14
radio input "true"
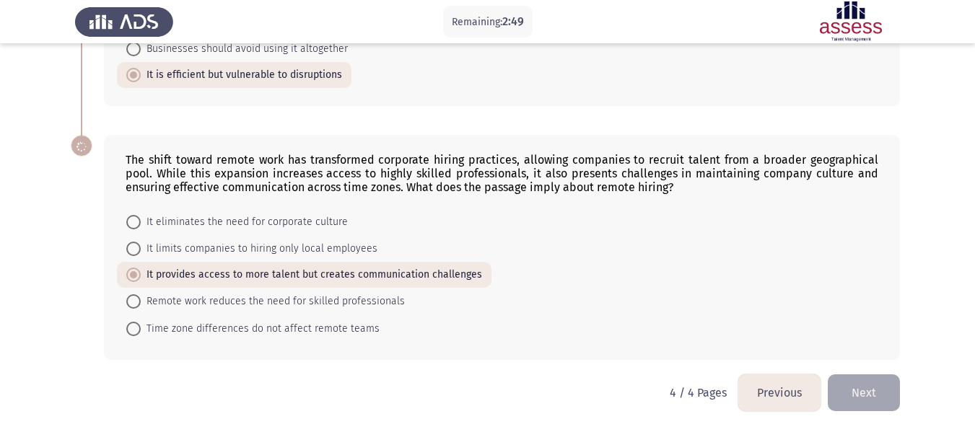
scroll to position [253, 0]
click at [858, 391] on button "Next" at bounding box center [864, 393] width 72 height 37
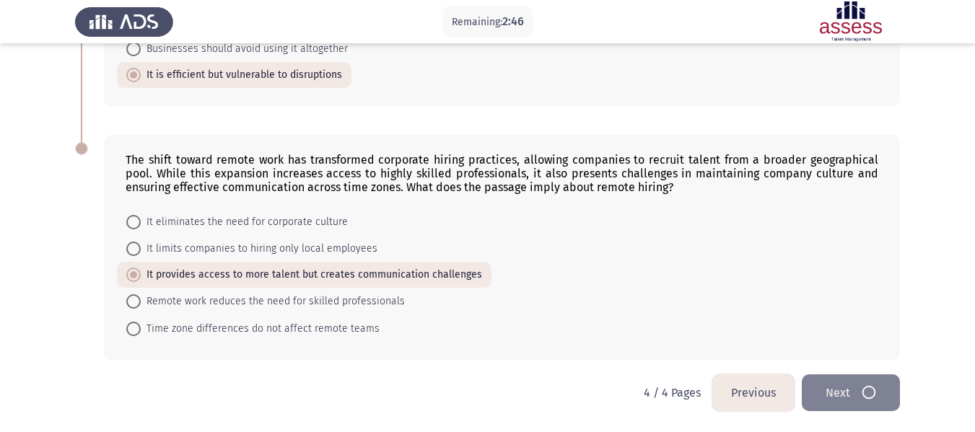
scroll to position [0, 0]
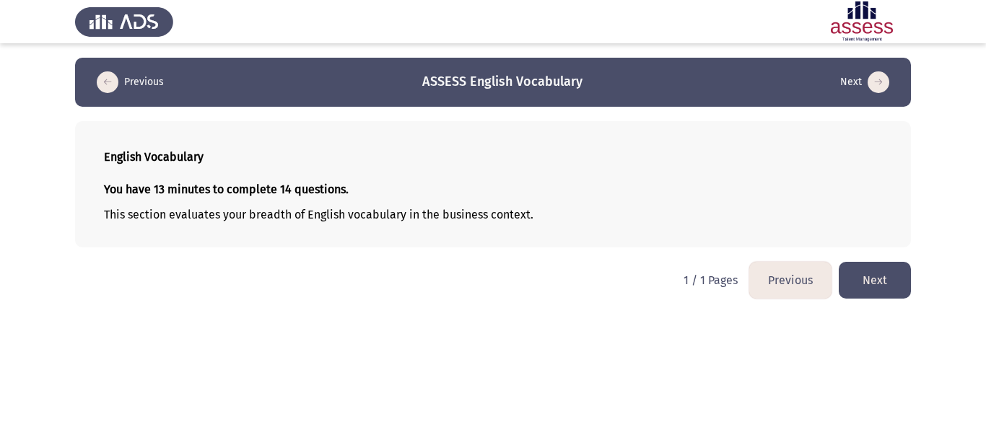
click at [870, 275] on button "Next" at bounding box center [875, 280] width 72 height 37
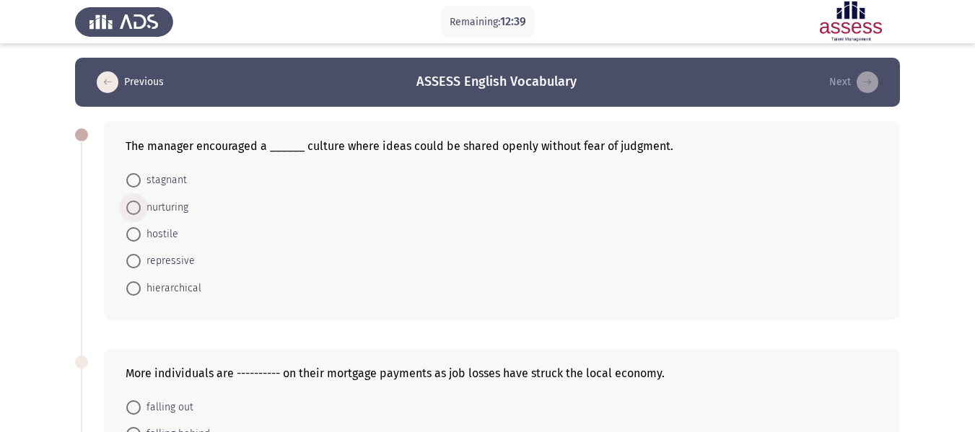
click at [152, 204] on span "nurturing" at bounding box center [165, 207] width 48 height 17
click at [141, 204] on input "nurturing" at bounding box center [133, 208] width 14 height 14
radio input "true"
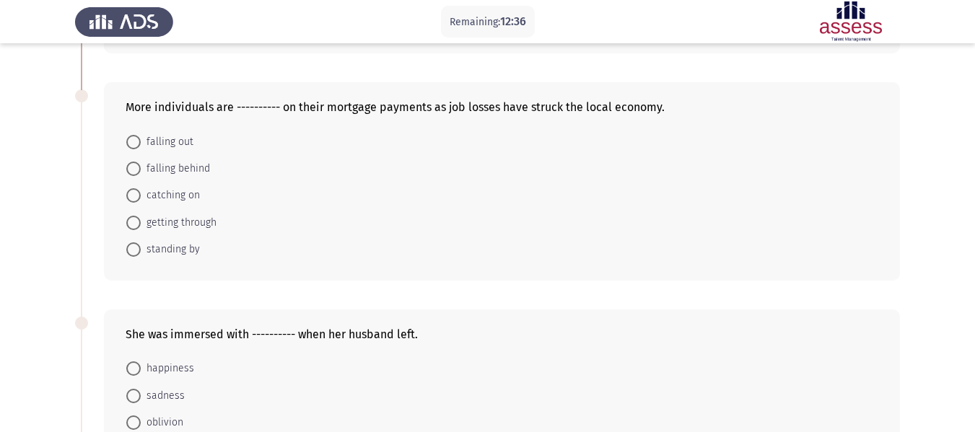
scroll to position [264, 0]
click at [188, 171] on span "falling behind" at bounding box center [175, 169] width 69 height 17
click at [141, 171] on input "falling behind" at bounding box center [133, 169] width 14 height 14
radio input "true"
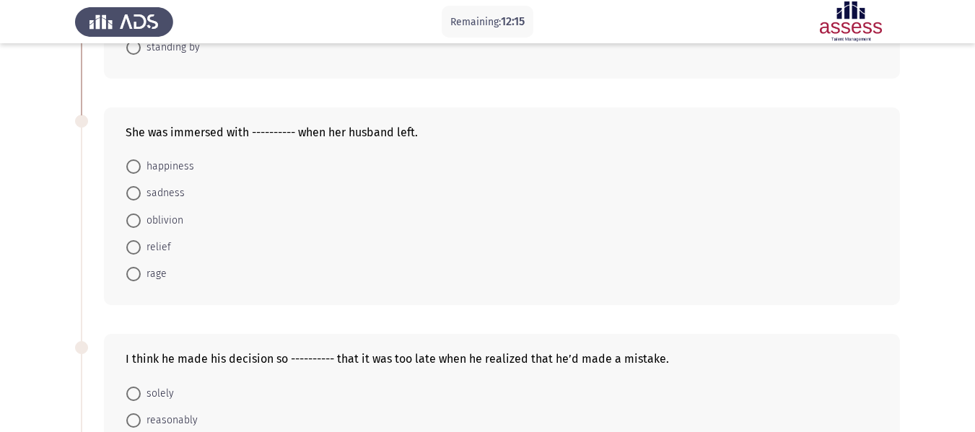
scroll to position [467, 0]
click at [169, 223] on span "oblivion" at bounding box center [162, 220] width 43 height 17
click at [141, 223] on input "oblivion" at bounding box center [133, 220] width 14 height 14
radio input "true"
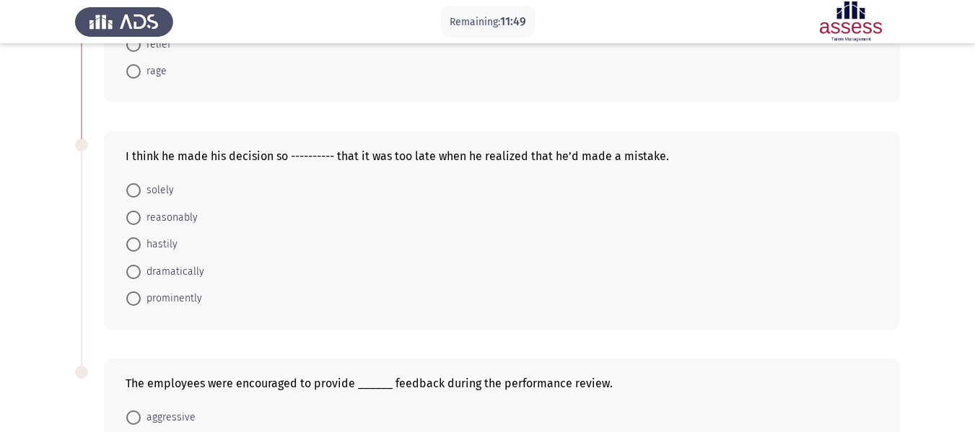
scroll to position [697, 0]
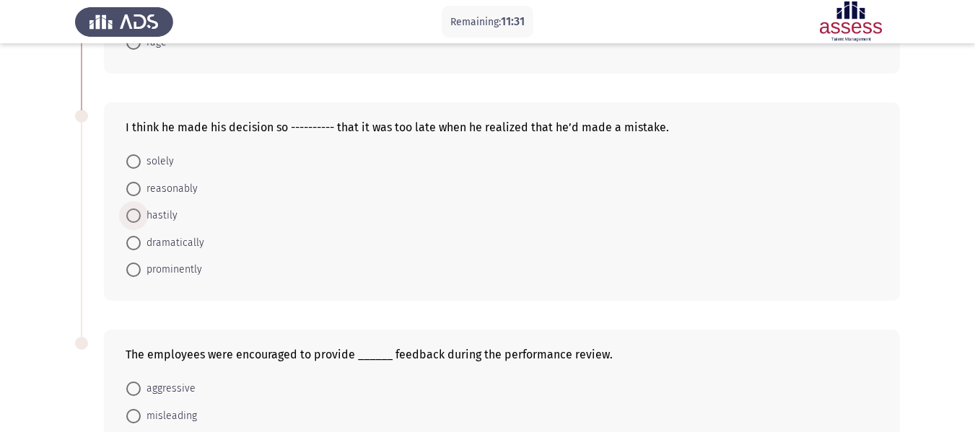
click at [163, 211] on span "hastily" at bounding box center [159, 215] width 37 height 17
click at [141, 211] on input "hastily" at bounding box center [133, 216] width 14 height 14
radio input "true"
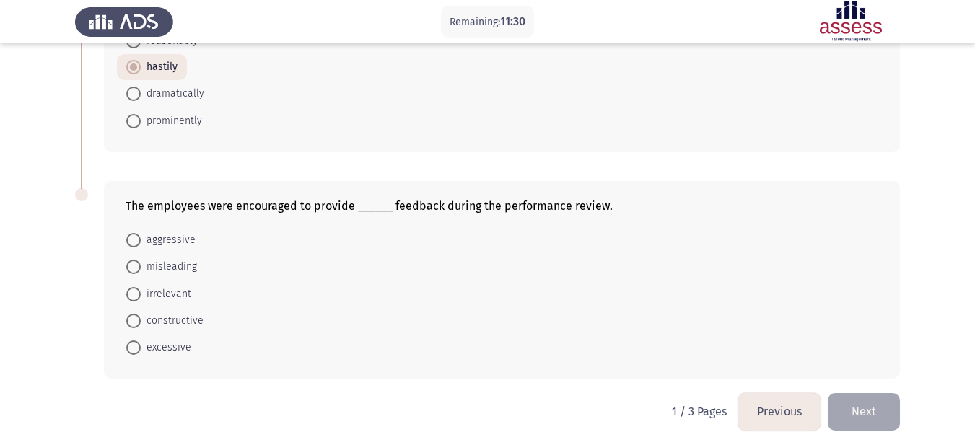
scroll to position [864, 0]
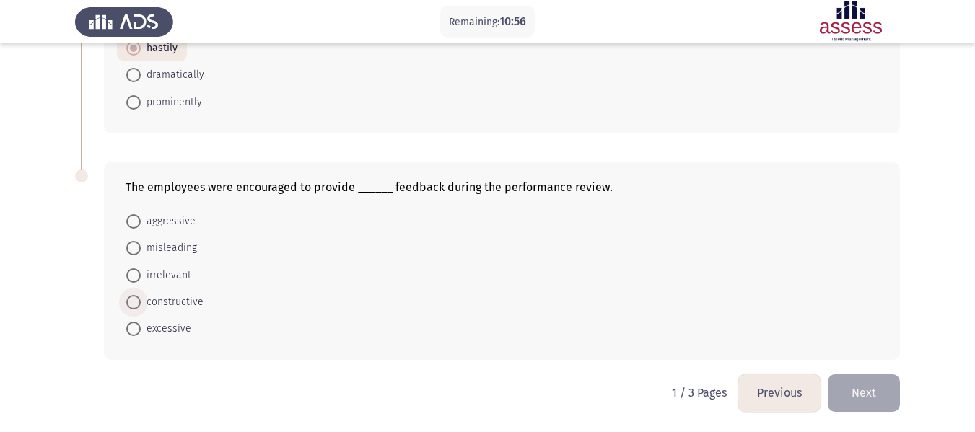
click at [151, 300] on span "constructive" at bounding box center [172, 302] width 63 height 17
click at [141, 300] on input "constructive" at bounding box center [133, 302] width 14 height 14
radio input "true"
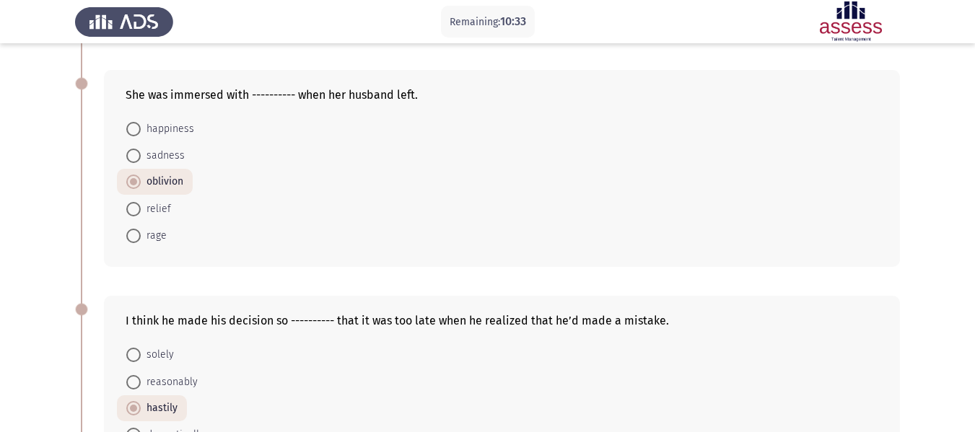
scroll to position [863, 0]
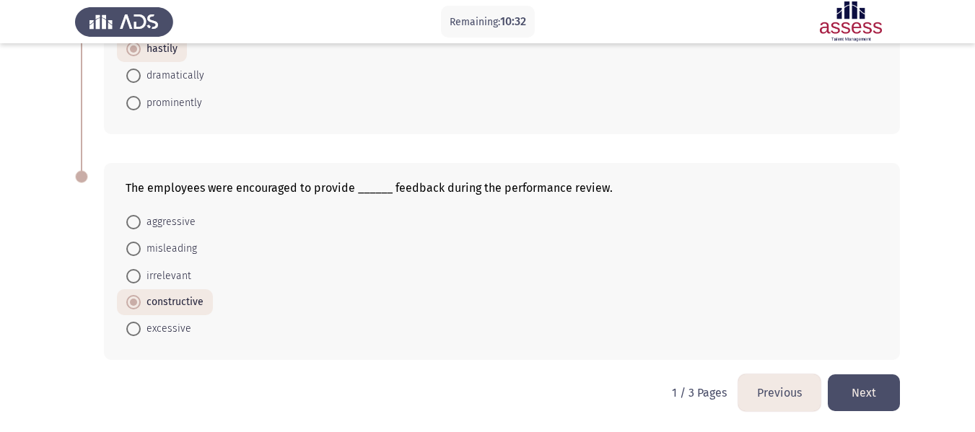
click at [865, 391] on button "Next" at bounding box center [864, 393] width 72 height 37
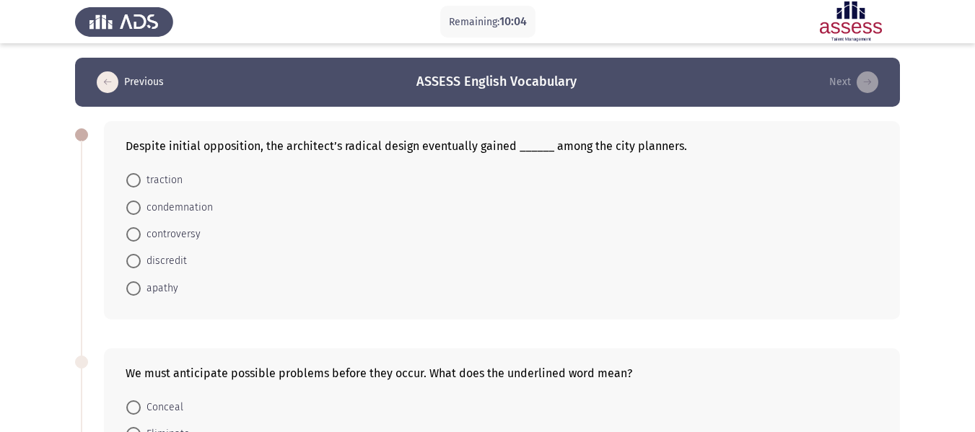
click at [150, 178] on span "traction" at bounding box center [162, 180] width 42 height 17
click at [141, 178] on input "traction" at bounding box center [133, 180] width 14 height 14
radio input "true"
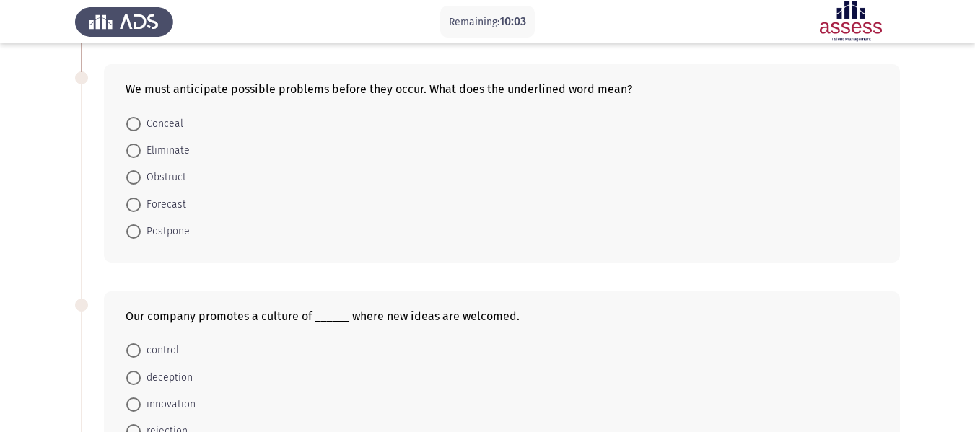
scroll to position [287, 0]
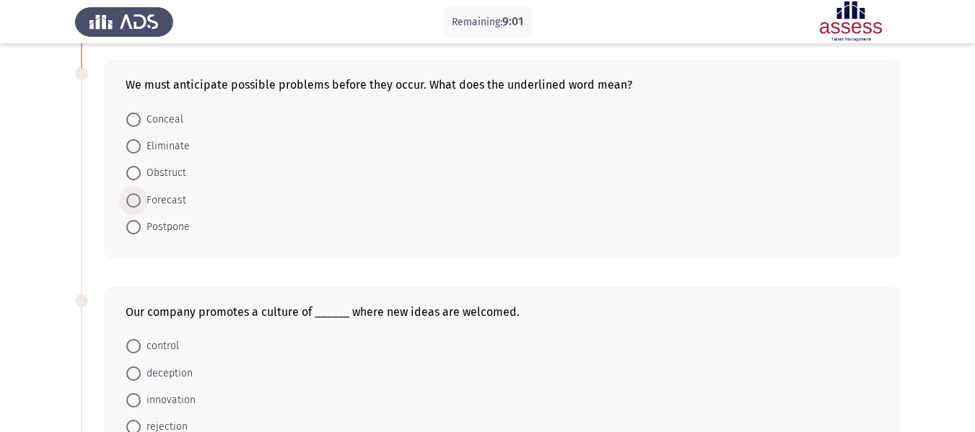
click at [157, 204] on span "Forecast" at bounding box center [163, 200] width 45 height 17
click at [141, 204] on input "Forecast" at bounding box center [133, 200] width 14 height 14
radio input "true"
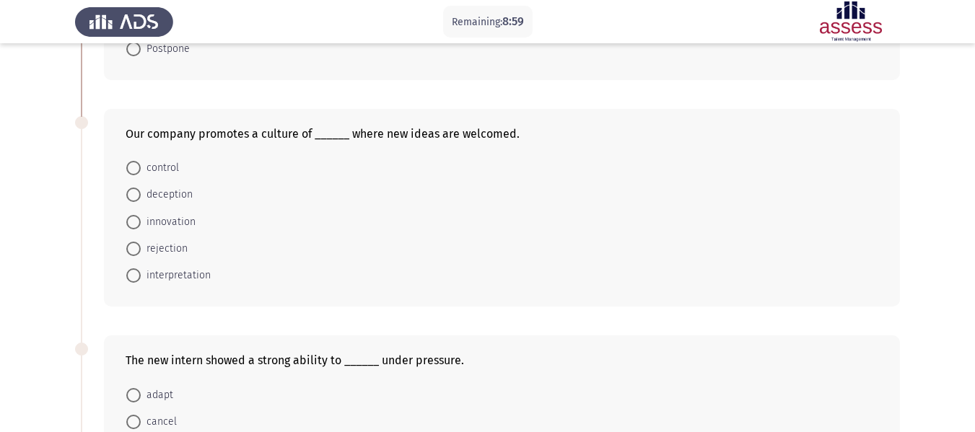
scroll to position [466, 0]
click at [177, 220] on span "innovation" at bounding box center [168, 221] width 55 height 17
click at [141, 220] on input "innovation" at bounding box center [133, 221] width 14 height 14
radio input "true"
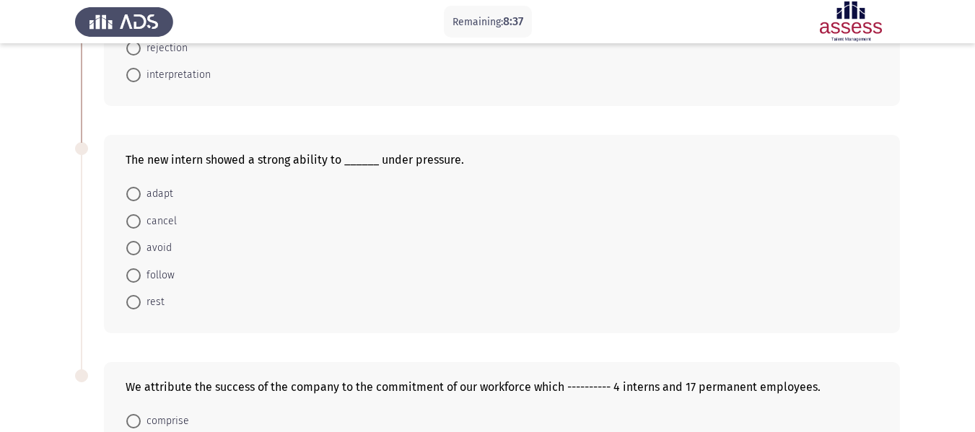
scroll to position [666, 0]
click at [148, 193] on span "adapt" at bounding box center [157, 193] width 32 height 17
click at [141, 193] on input "adapt" at bounding box center [133, 193] width 14 height 14
radio input "true"
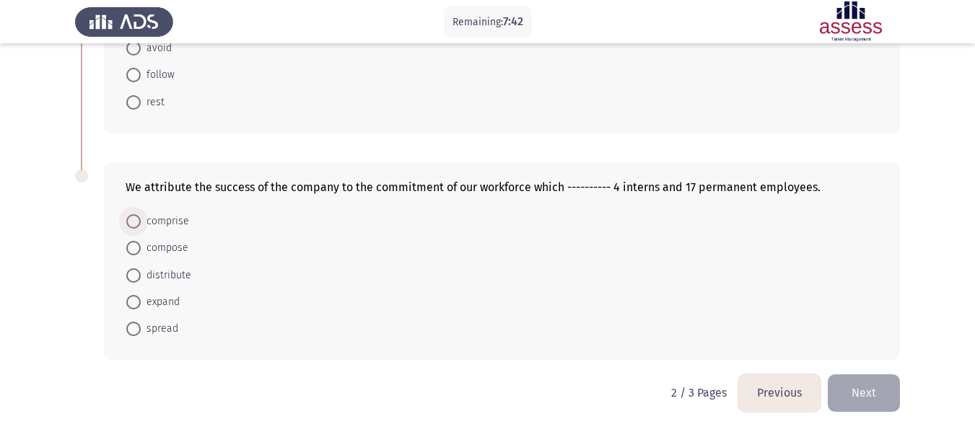
click at [149, 224] on span "comprise" at bounding box center [165, 221] width 48 height 17
click at [141, 224] on input "comprise" at bounding box center [133, 221] width 14 height 14
radio input "true"
click at [859, 388] on button "Next" at bounding box center [864, 393] width 72 height 37
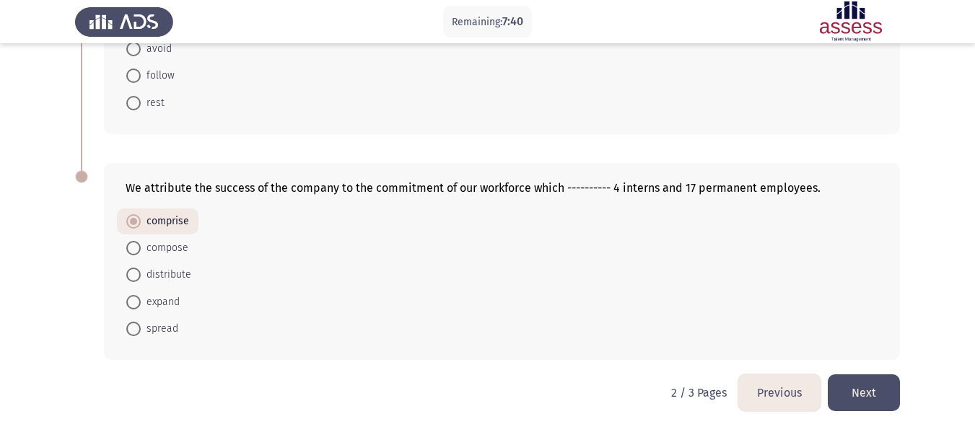
scroll to position [0, 0]
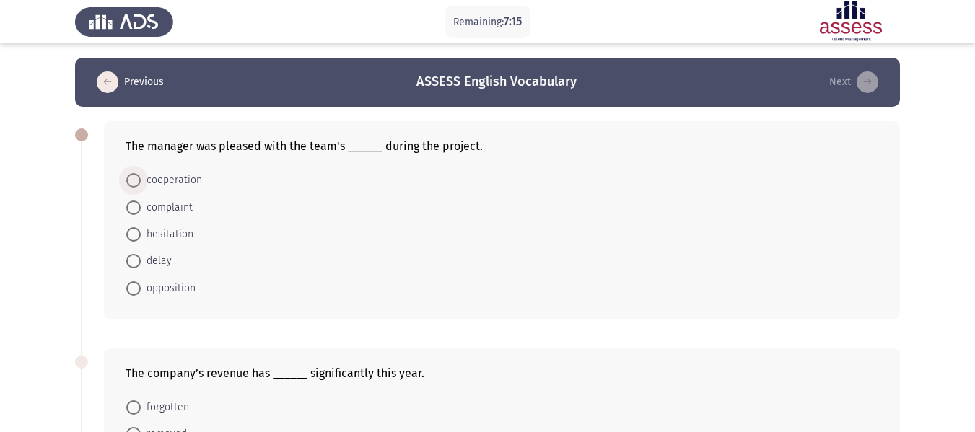
click at [183, 175] on span "cooperation" at bounding box center [171, 180] width 61 height 17
click at [141, 175] on input "cooperation" at bounding box center [133, 180] width 14 height 14
radio input "true"
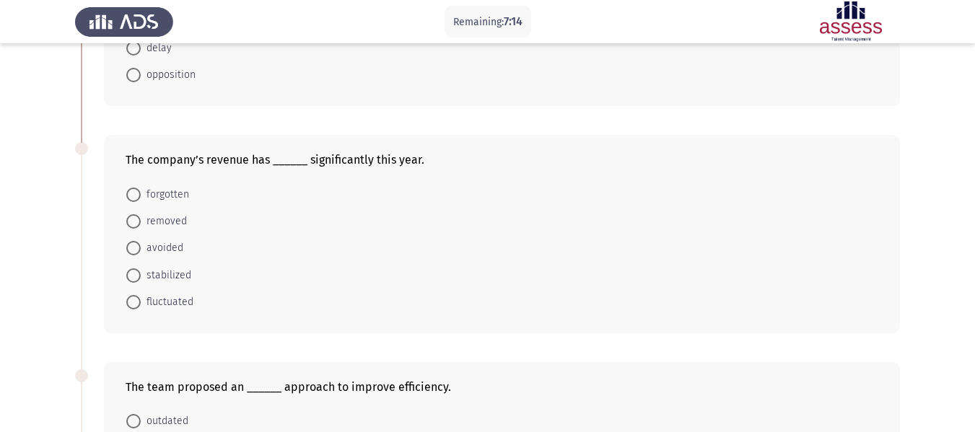
scroll to position [213, 0]
click at [167, 297] on span "fluctuated" at bounding box center [167, 301] width 53 height 17
click at [141, 297] on input "fluctuated" at bounding box center [133, 302] width 14 height 14
radio input "true"
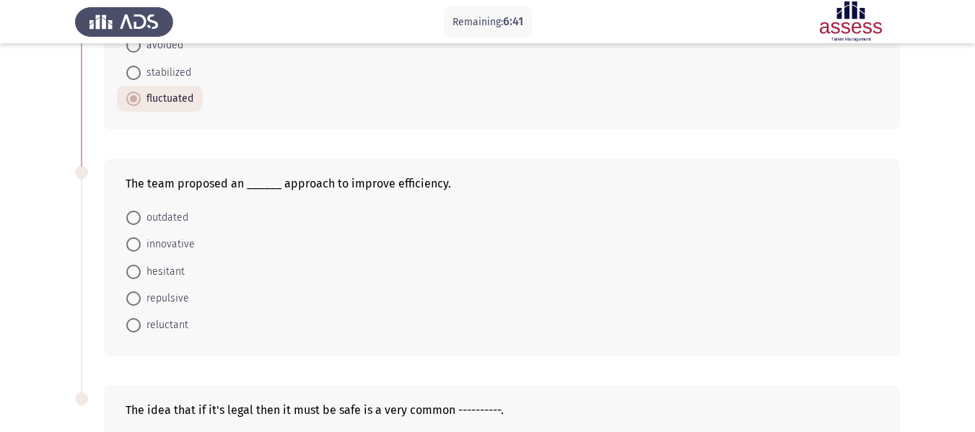
scroll to position [416, 0]
click at [160, 253] on mat-radio-button "innovative" at bounding box center [160, 243] width 87 height 27
click at [173, 244] on span "innovative" at bounding box center [168, 243] width 54 height 17
click at [141, 244] on input "innovative" at bounding box center [133, 244] width 14 height 14
radio input "true"
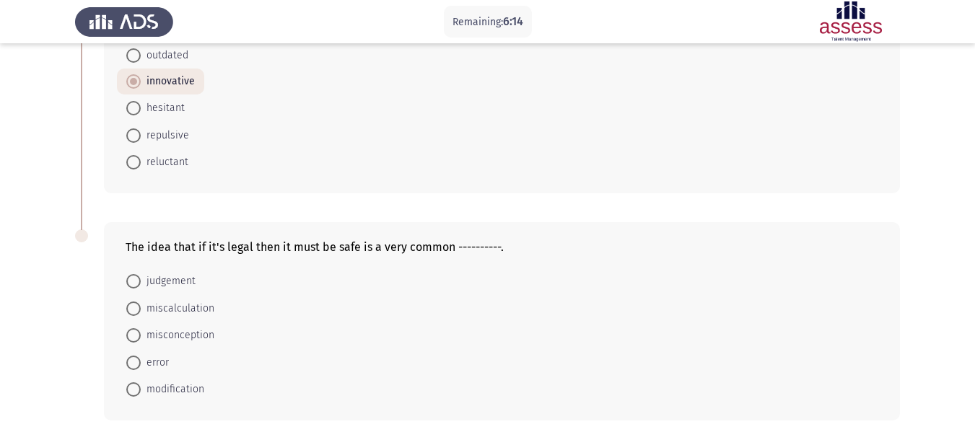
scroll to position [638, 0]
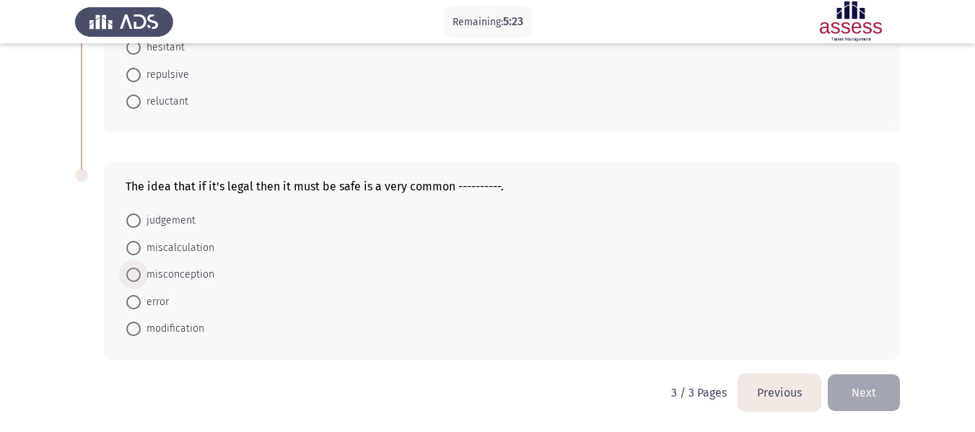
click at [168, 274] on span "misconception" at bounding box center [178, 274] width 74 height 17
click at [141, 274] on input "misconception" at bounding box center [133, 275] width 14 height 14
radio input "true"
click at [863, 393] on button "Next" at bounding box center [864, 393] width 72 height 37
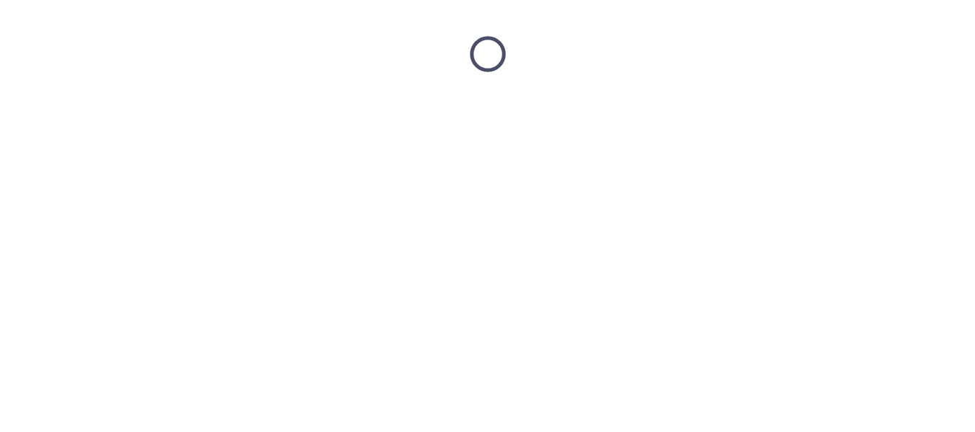
scroll to position [0, 0]
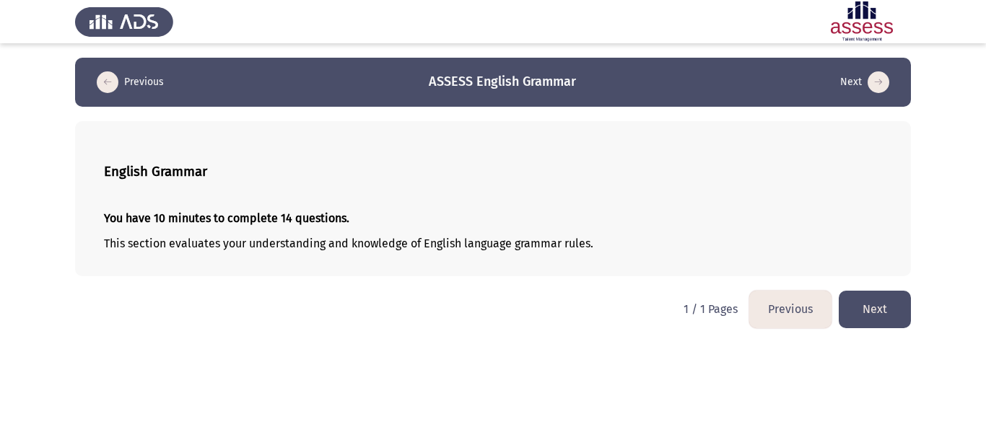
click at [879, 308] on button "Next" at bounding box center [875, 309] width 72 height 37
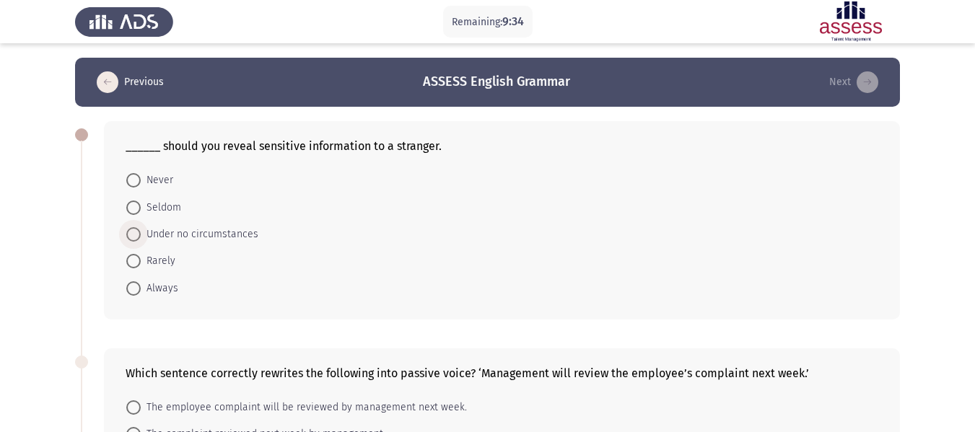
click at [207, 235] on span "Under no circumstances" at bounding box center [200, 234] width 118 height 17
click at [141, 235] on input "Under no circumstances" at bounding box center [133, 234] width 14 height 14
radio input "true"
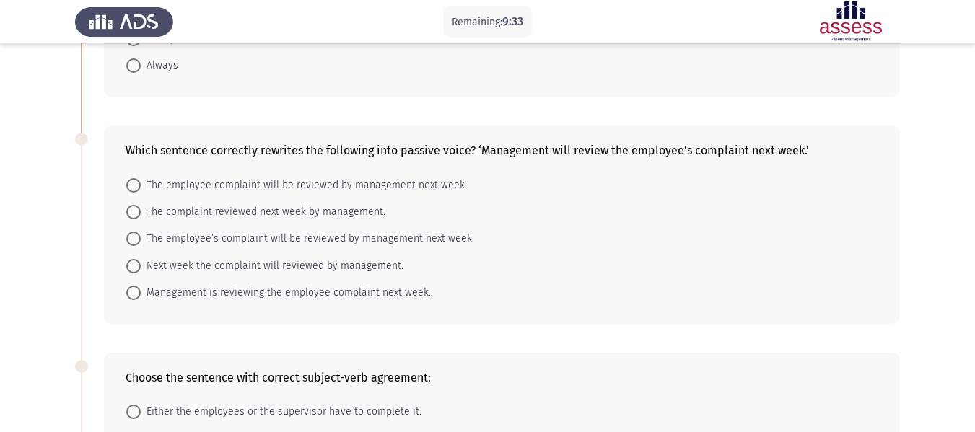
scroll to position [224, 0]
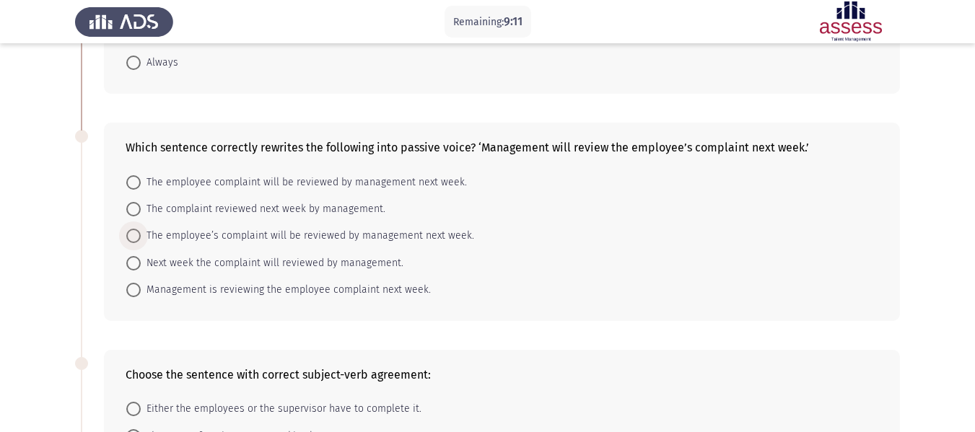
click at [214, 235] on span "The employee’s complaint will be reviewed by management next week." at bounding box center [307, 235] width 333 height 17
click at [141, 235] on input "The employee’s complaint will be reviewed by management next week." at bounding box center [133, 236] width 14 height 14
radio input "true"
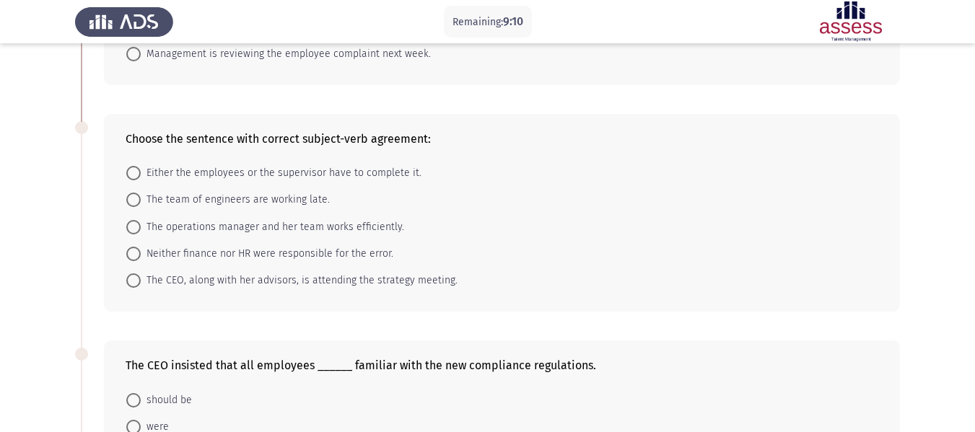
scroll to position [461, 0]
click at [187, 275] on span "The CEO, along with her advisors, is attending the strategy meeting." at bounding box center [299, 279] width 317 height 17
click at [141, 275] on input "The CEO, along with her advisors, is attending the strategy meeting." at bounding box center [133, 280] width 14 height 14
radio input "true"
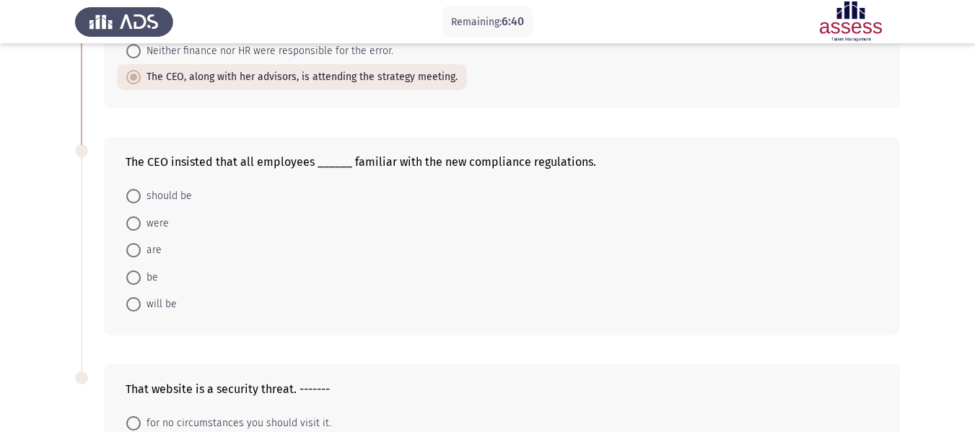
scroll to position [663, 0]
click at [146, 269] on span "be" at bounding box center [149, 277] width 17 height 17
click at [141, 270] on input "be" at bounding box center [133, 277] width 14 height 14
radio input "true"
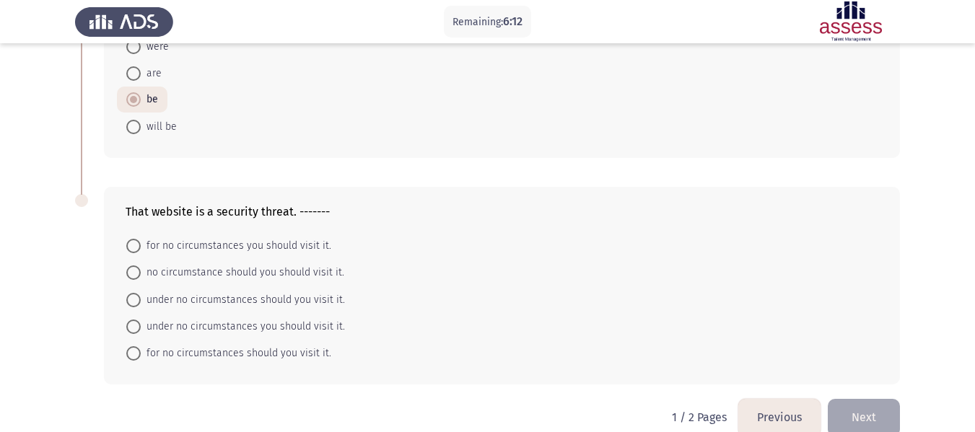
scroll to position [864, 0]
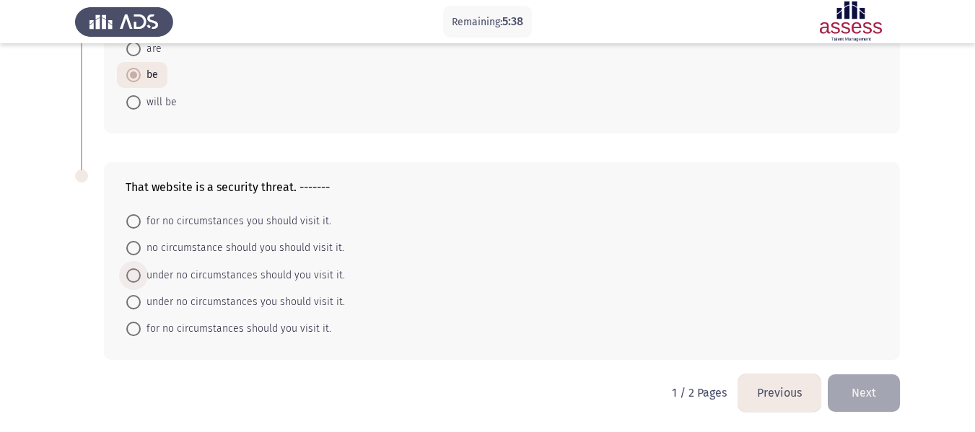
click at [237, 273] on span "under no circumstances should you visit it." at bounding box center [243, 275] width 204 height 17
click at [141, 273] on input "under no circumstances should you visit it." at bounding box center [133, 276] width 14 height 14
radio input "true"
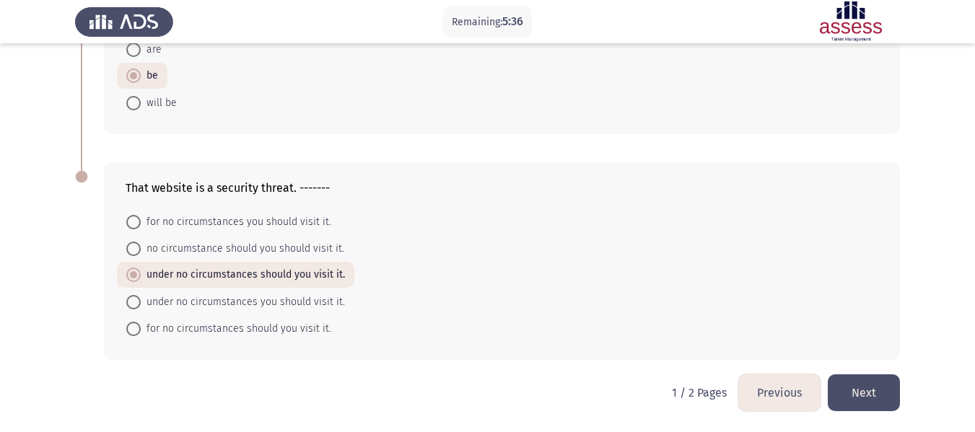
click at [858, 385] on button "Next" at bounding box center [864, 393] width 72 height 37
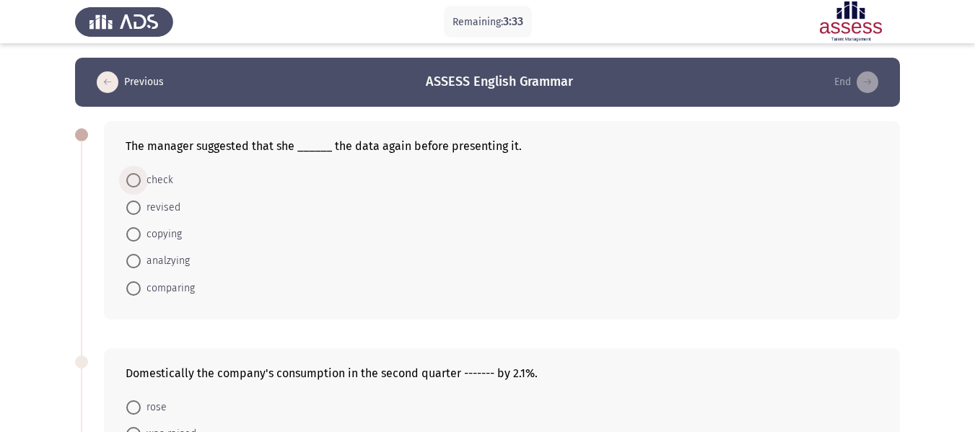
click at [137, 186] on span at bounding box center [133, 180] width 14 height 14
click at [137, 186] on input "check" at bounding box center [133, 180] width 14 height 14
radio input "true"
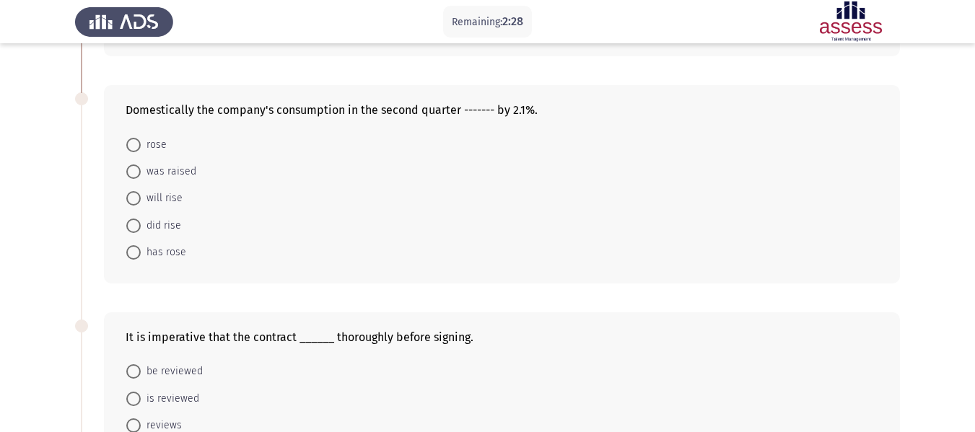
scroll to position [263, 0]
click at [152, 141] on span "rose" at bounding box center [154, 144] width 26 height 17
click at [141, 141] on input "rose" at bounding box center [133, 144] width 14 height 14
radio input "true"
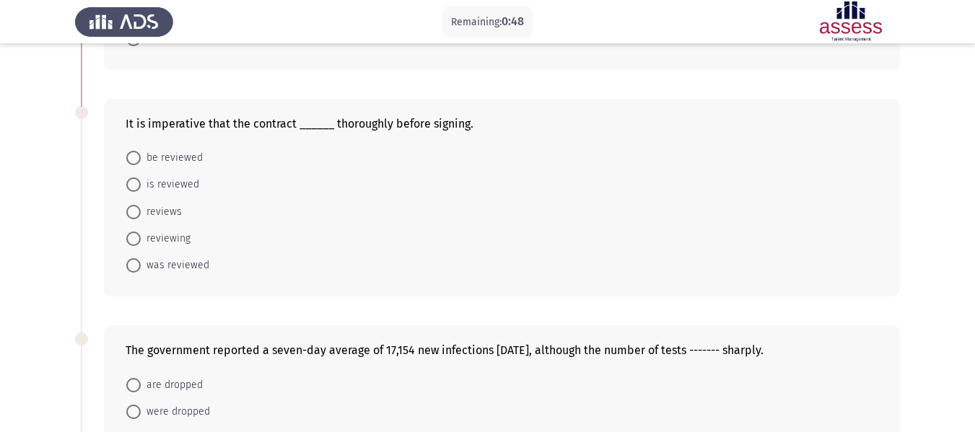
scroll to position [468, 0]
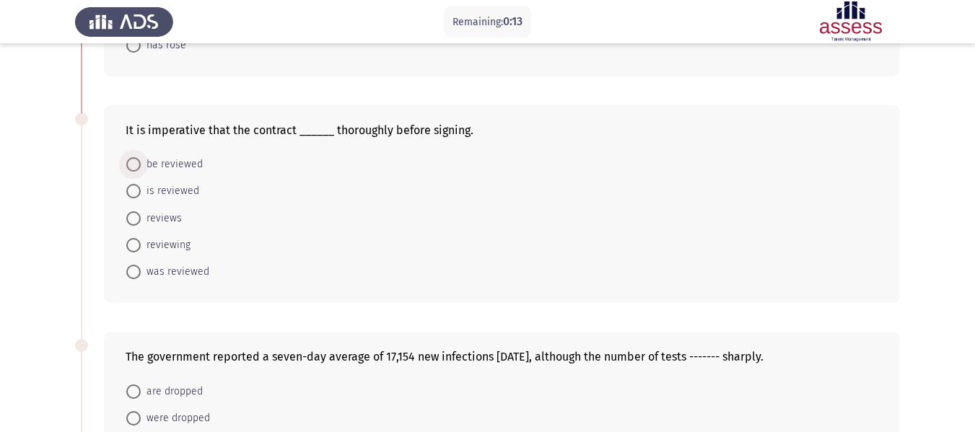
click at [176, 167] on span "be reviewed" at bounding box center [172, 164] width 62 height 17
click at [141, 167] on input "be reviewed" at bounding box center [133, 164] width 14 height 14
radio input "true"
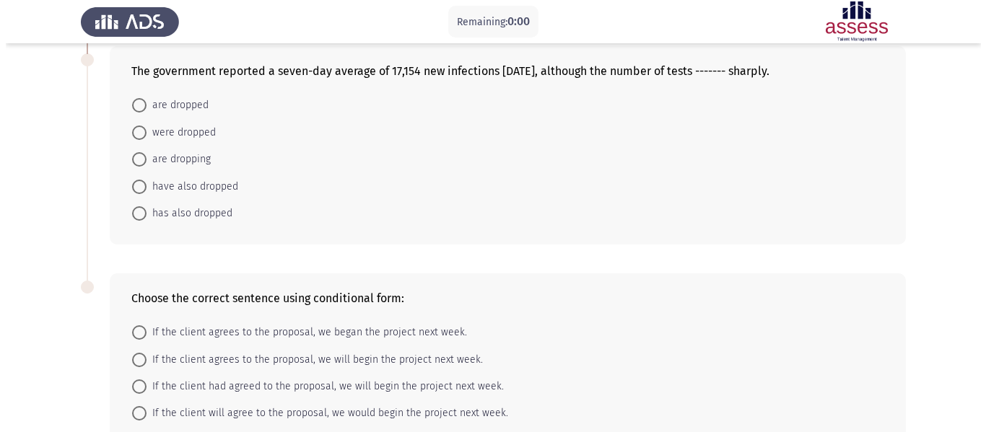
scroll to position [0, 0]
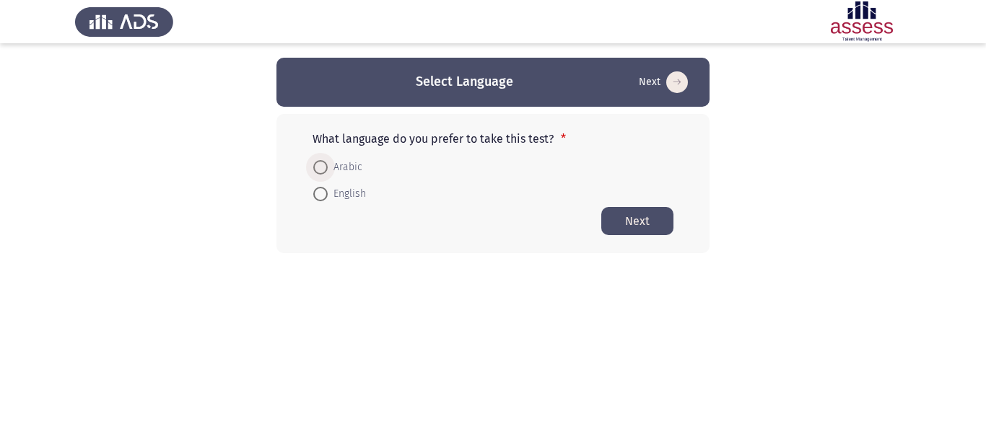
click at [339, 168] on span "Arabic" at bounding box center [345, 167] width 35 height 17
click at [328, 168] on input "Arabic" at bounding box center [320, 167] width 14 height 14
radio input "true"
click at [630, 222] on button "Next" at bounding box center [637, 220] width 72 height 28
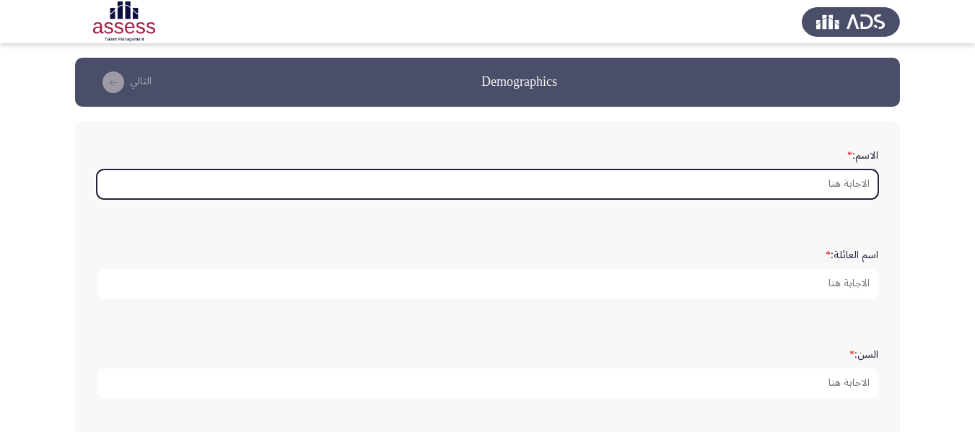
click at [793, 180] on input "الاسم: *" at bounding box center [488, 185] width 782 height 30
click at [853, 181] on input "الاسم: *" at bounding box center [488, 185] width 782 height 30
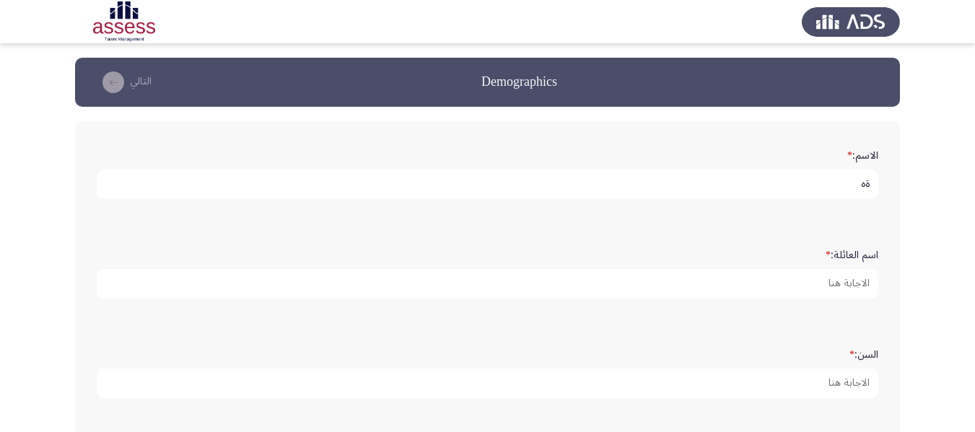
type input "ة"
type input "mina"
click at [956, 231] on app-assessment-container "Demographics التالي الاسم: * mina اسم العائلة: * السن: * النوع: * ذكر أنثي البر…" at bounding box center [487, 431] width 975 height 747
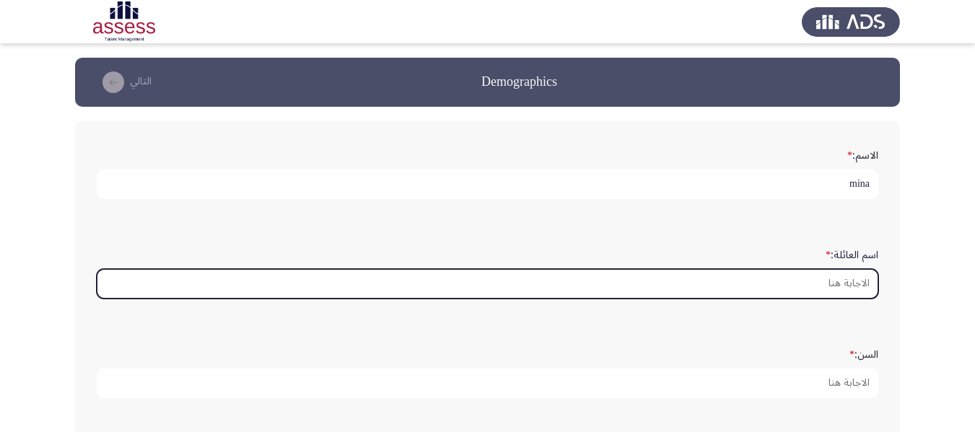
click at [849, 282] on input "اسم العائلة: *" at bounding box center [488, 284] width 782 height 30
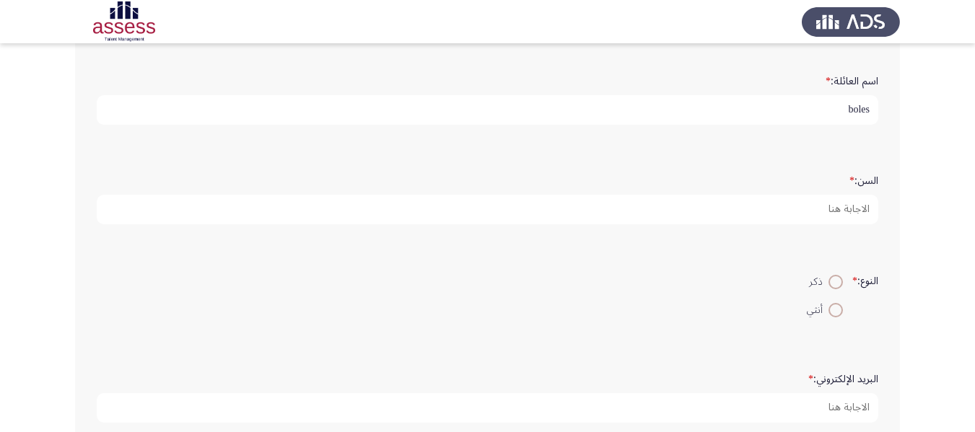
scroll to position [177, 0]
type input "boles"
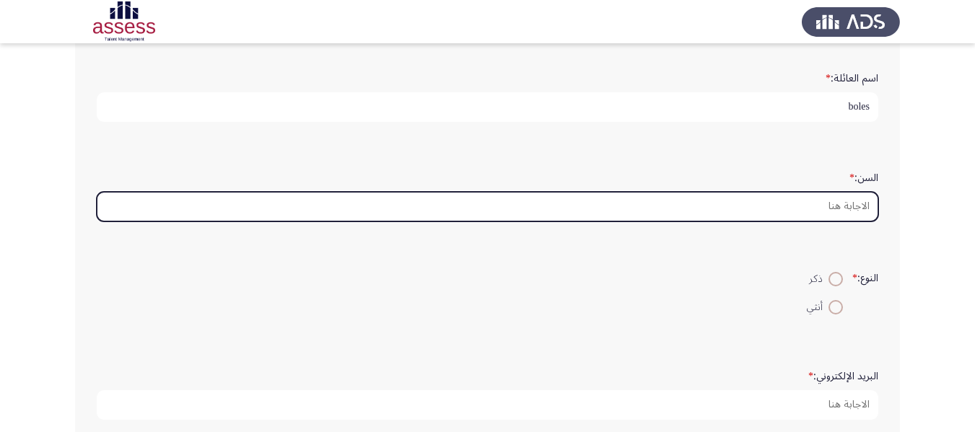
click at [845, 207] on input "السن: *" at bounding box center [488, 207] width 782 height 30
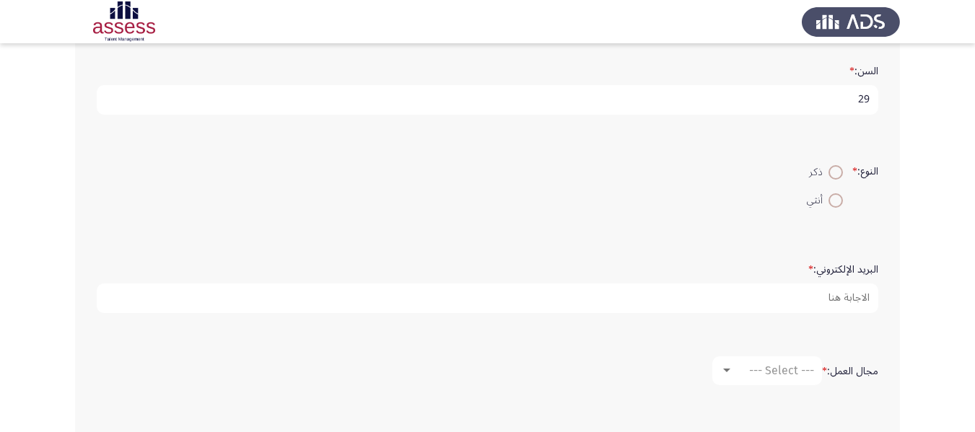
scroll to position [286, 0]
type input "29"
click at [829, 175] on span at bounding box center [836, 170] width 14 height 14
click at [829, 175] on input "ذكر" at bounding box center [836, 170] width 14 height 14
radio input "true"
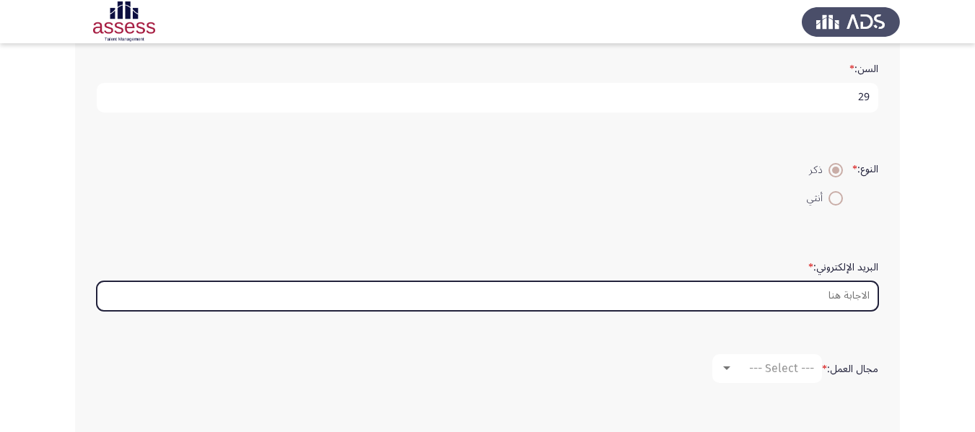
click at [788, 303] on input "البريد الإلكتروني: *" at bounding box center [488, 297] width 782 height 30
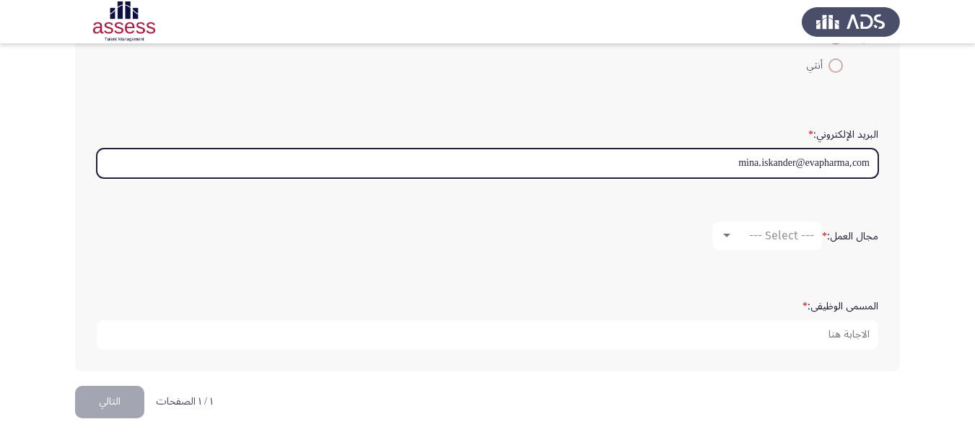
scroll to position [430, 0]
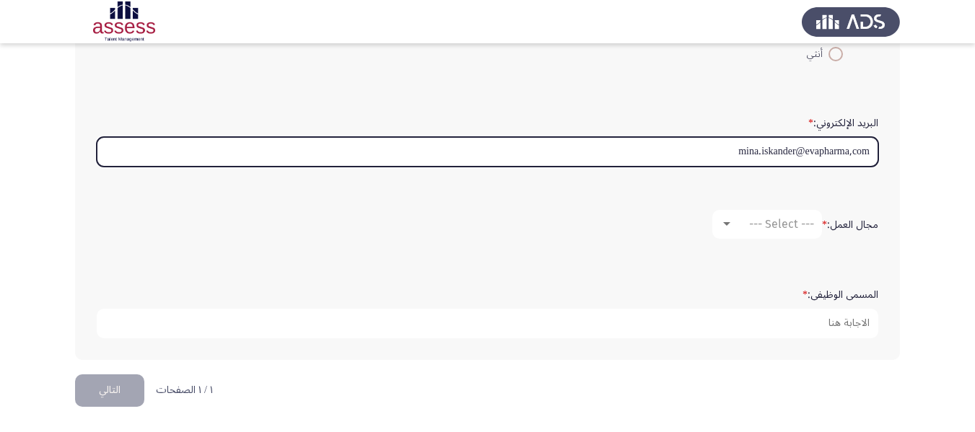
type input "mina.iskander@evapharma,com"
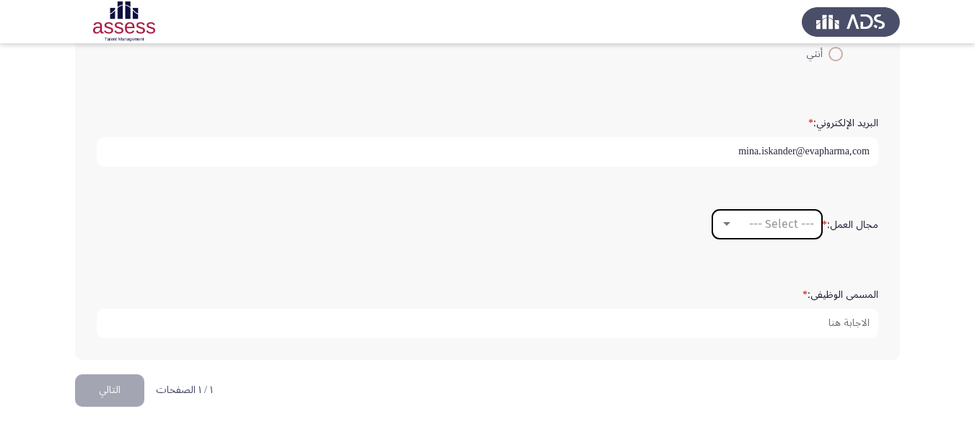
click at [782, 224] on span "--- Select ---" at bounding box center [781, 224] width 65 height 14
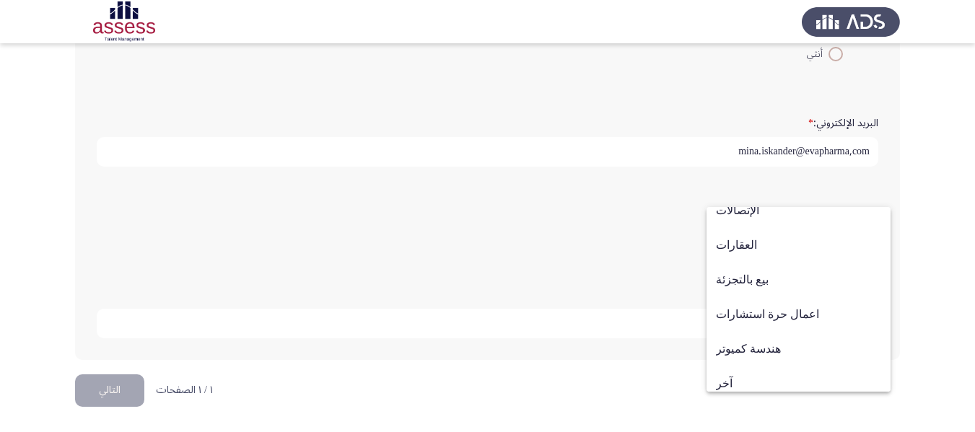
scroll to position [474, 0]
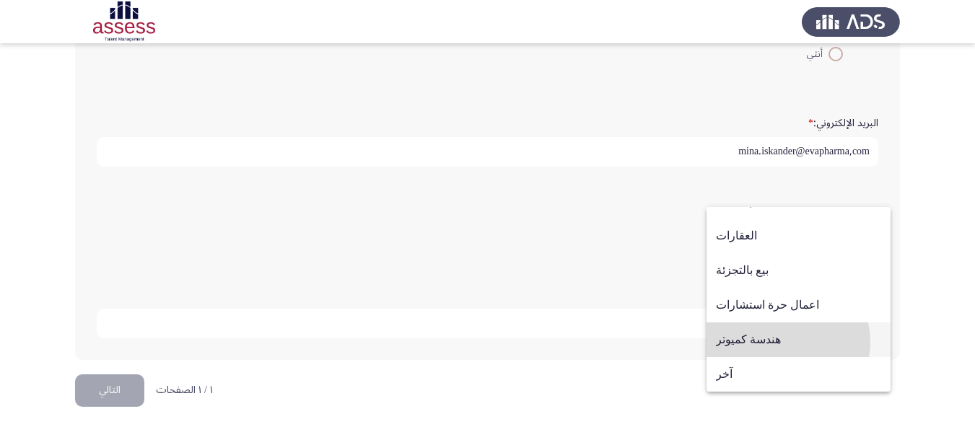
click at [788, 342] on span "هندسة كميوتر" at bounding box center [798, 340] width 165 height 35
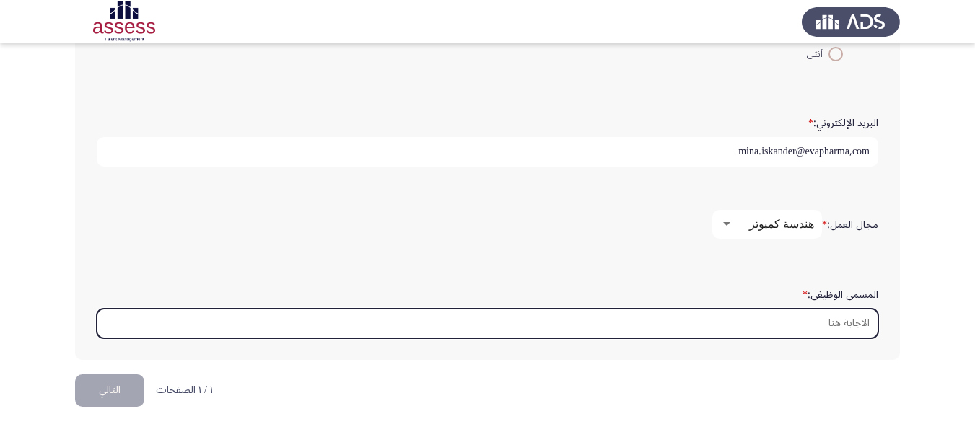
click at [736, 318] on input "المسمى الوظيفى: *" at bounding box center [488, 324] width 782 height 30
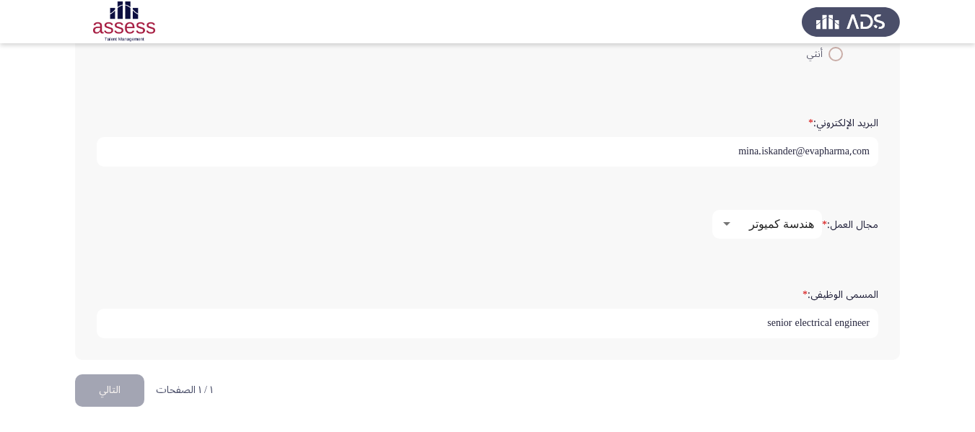
type input "senior electrical engineer"
click at [540, 255] on div "مجال العمل: * هندسة كميوتر" at bounding box center [488, 224] width 796 height 72
click at [113, 385] on button "التالي" at bounding box center [109, 391] width 69 height 32
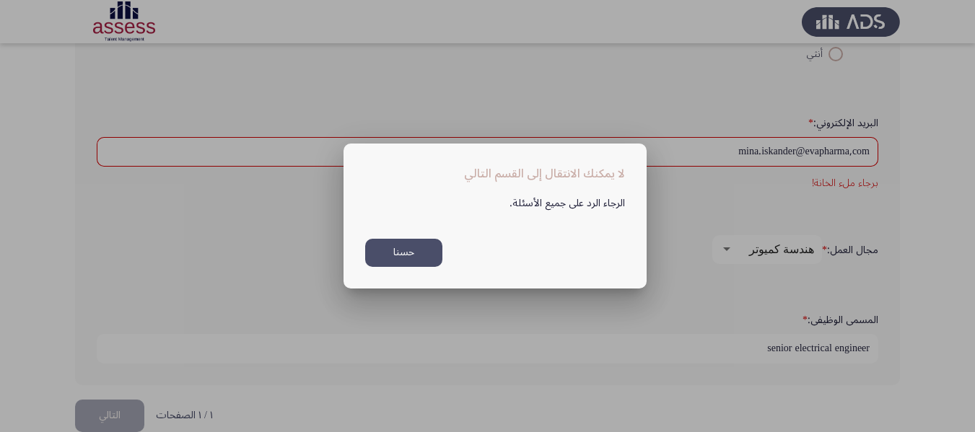
scroll to position [0, 0]
click at [404, 250] on button "حسنا" at bounding box center [403, 253] width 77 height 28
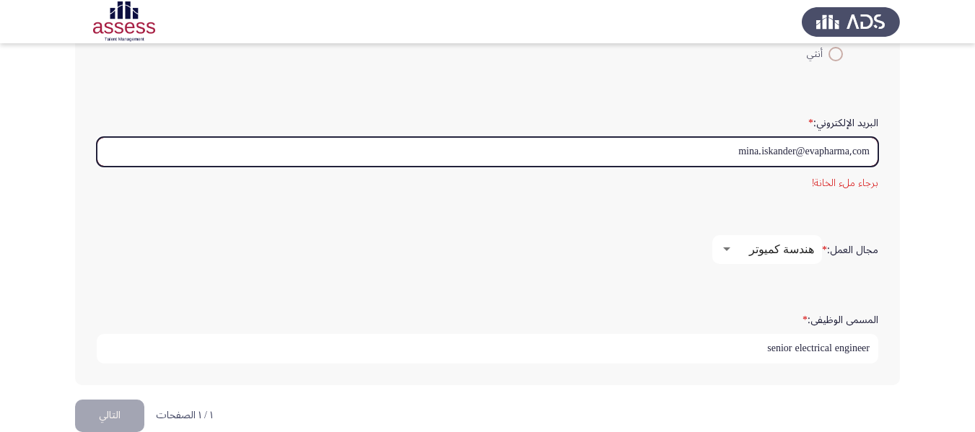
click at [857, 151] on input "mina.iskander@evapharma,com" at bounding box center [488, 152] width 782 height 30
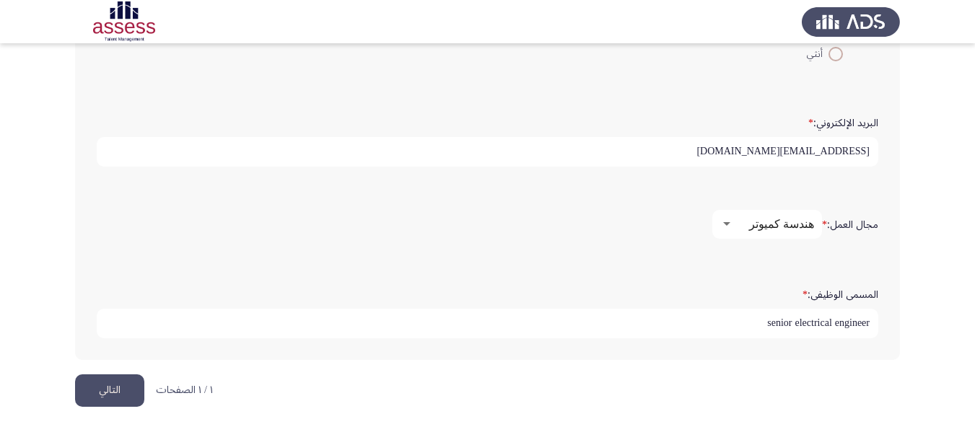
type input "[EMAIL_ADDRESS][PERSON_NAME][DOMAIN_NAME]"
click at [116, 388] on button "التالي" at bounding box center [109, 391] width 69 height 32
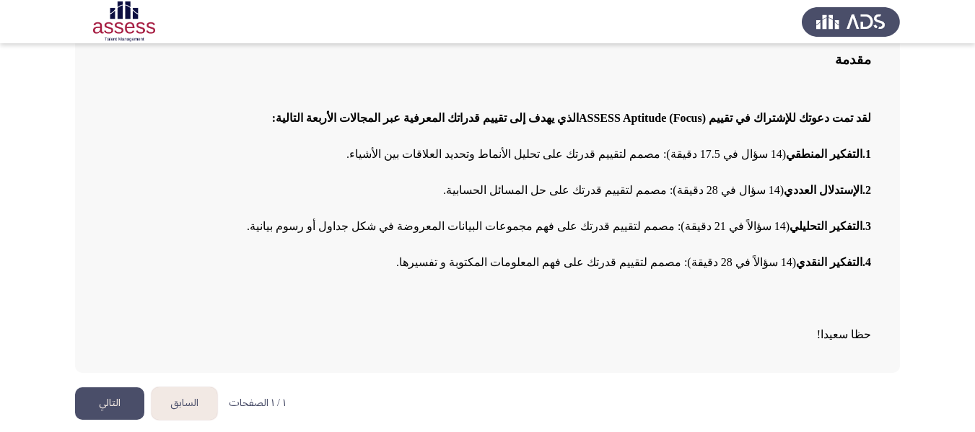
scroll to position [121, 0]
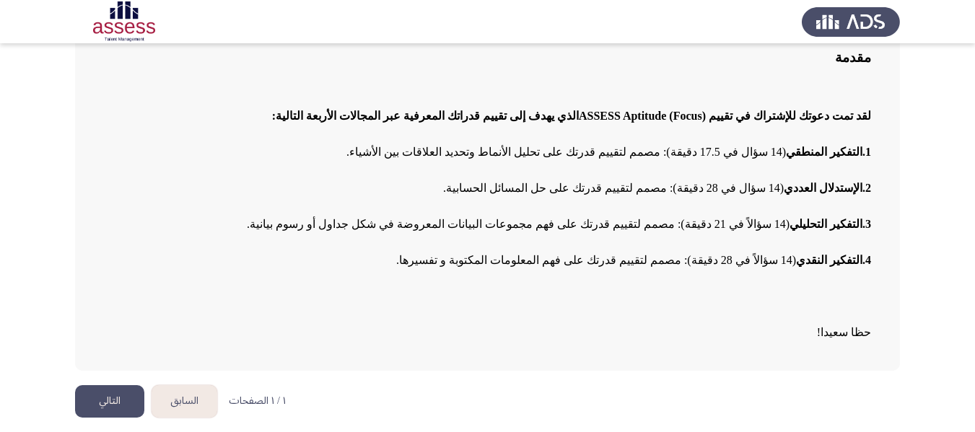
click at [115, 403] on button "التالي" at bounding box center [109, 401] width 69 height 32
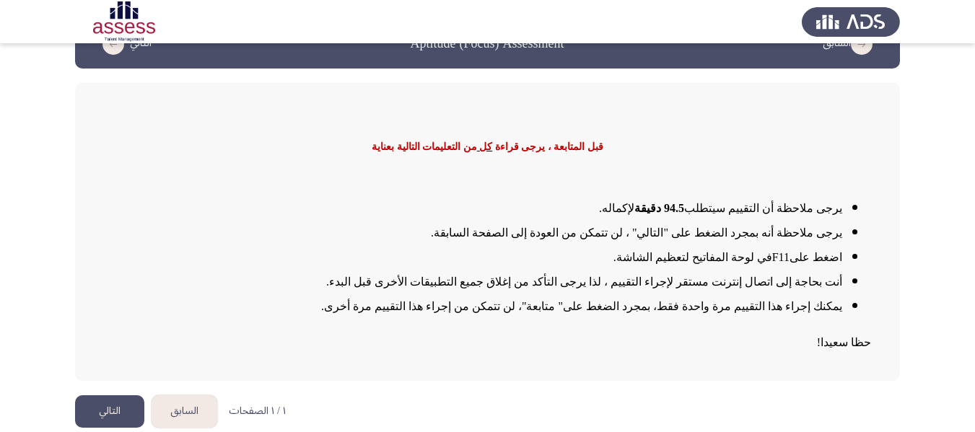
scroll to position [48, 0]
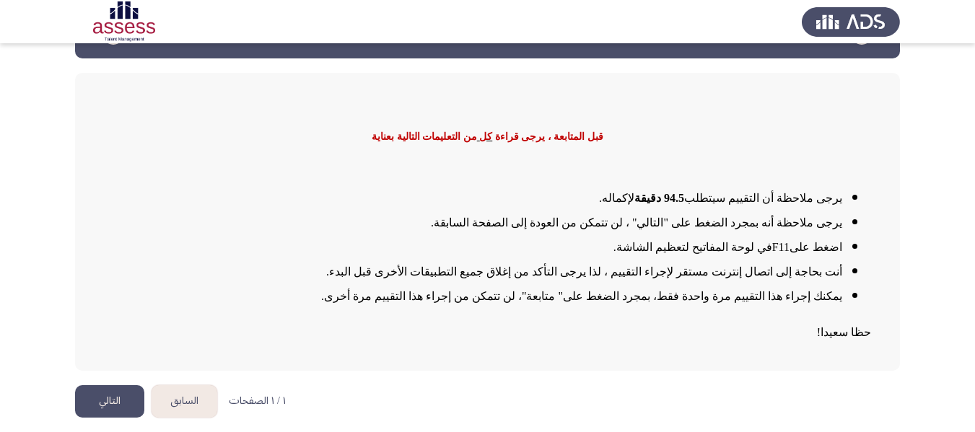
click at [118, 401] on button "التالي" at bounding box center [109, 401] width 69 height 32
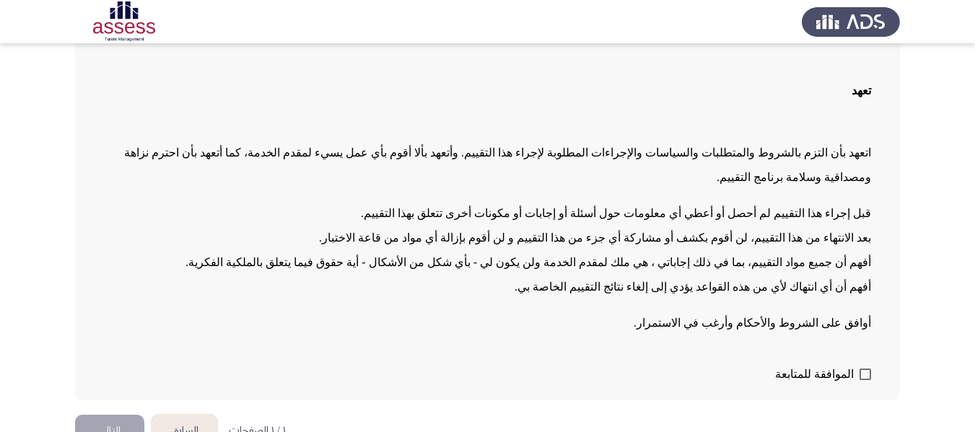
scroll to position [99, 0]
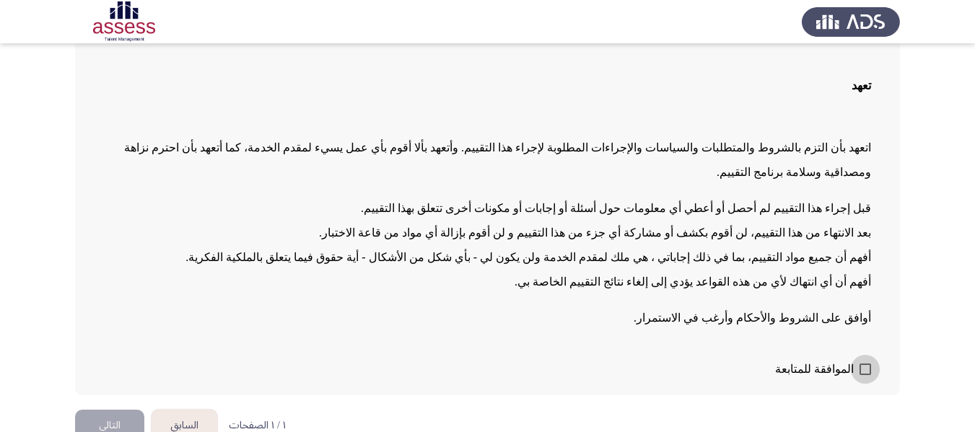
click at [860, 364] on span at bounding box center [866, 370] width 12 height 12
click at [865, 375] on input "الموافقة للمتابعة" at bounding box center [865, 375] width 1 height 1
checkbox input "true"
click at [121, 410] on button "التالي" at bounding box center [109, 426] width 69 height 32
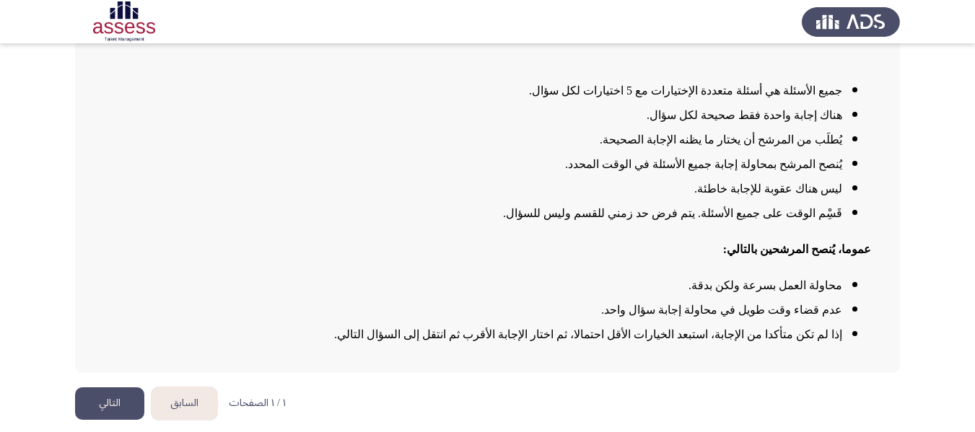
scroll to position [148, 0]
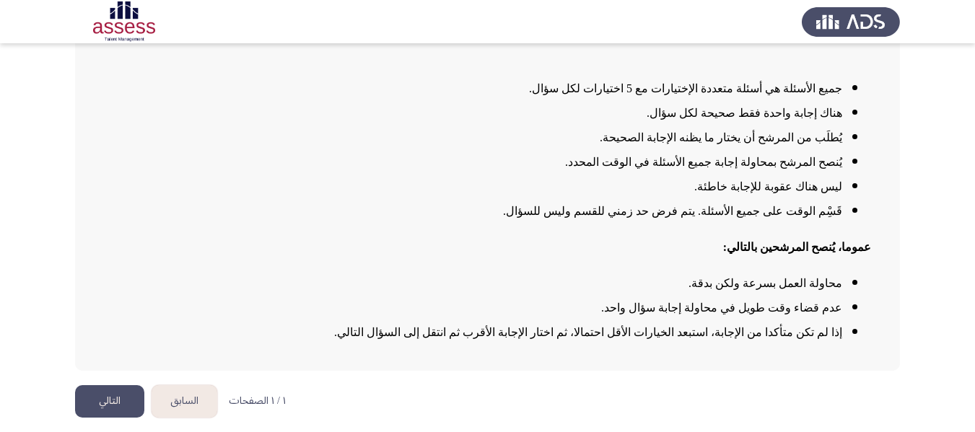
click at [121, 398] on button "التالي" at bounding box center [109, 401] width 69 height 32
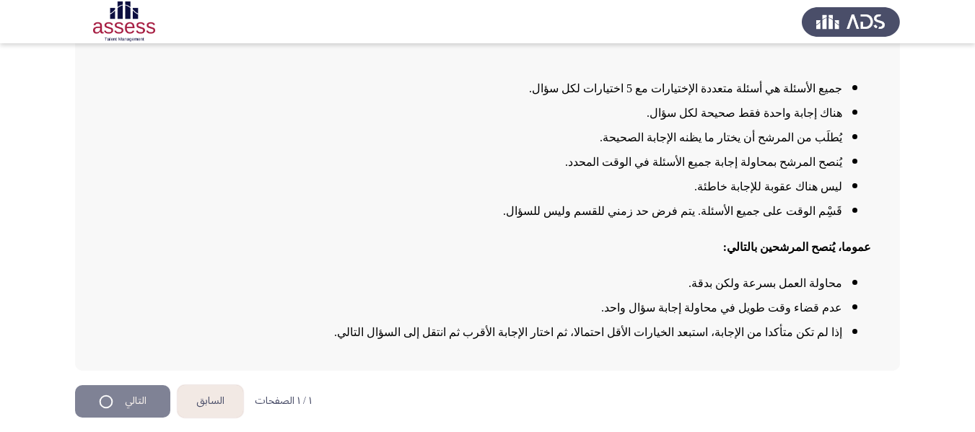
scroll to position [0, 0]
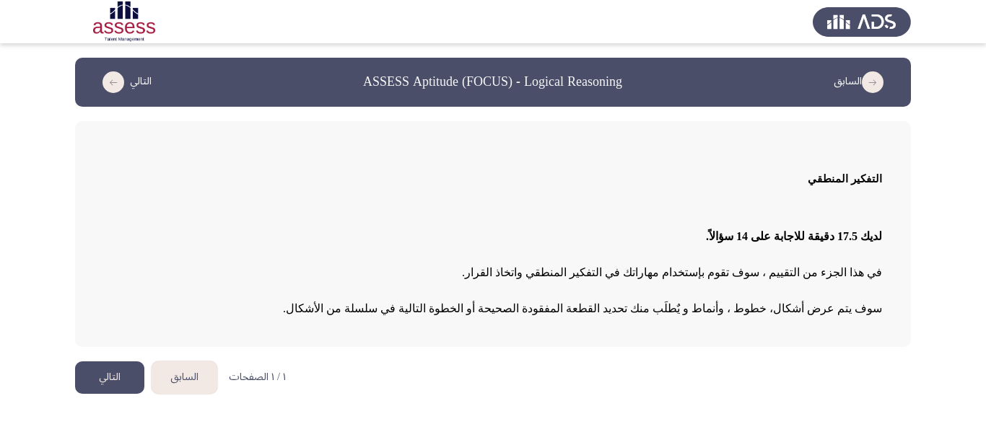
click at [110, 380] on button "التالي" at bounding box center [109, 378] width 69 height 32
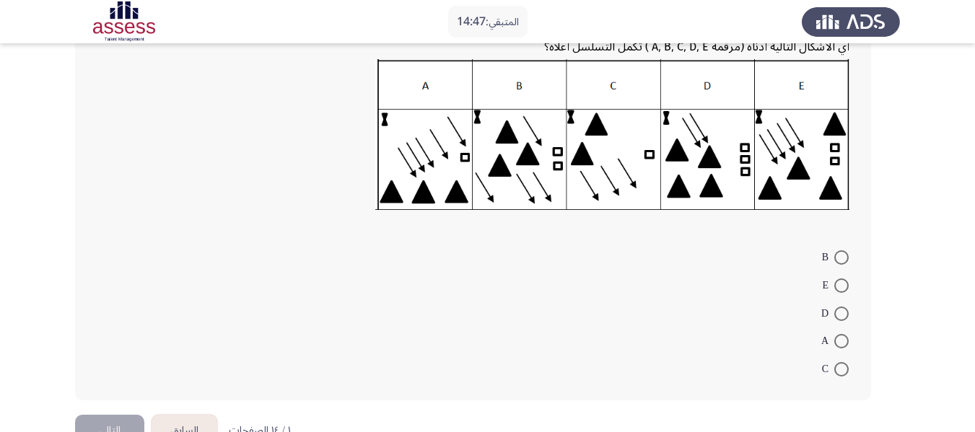
scroll to position [224, 0]
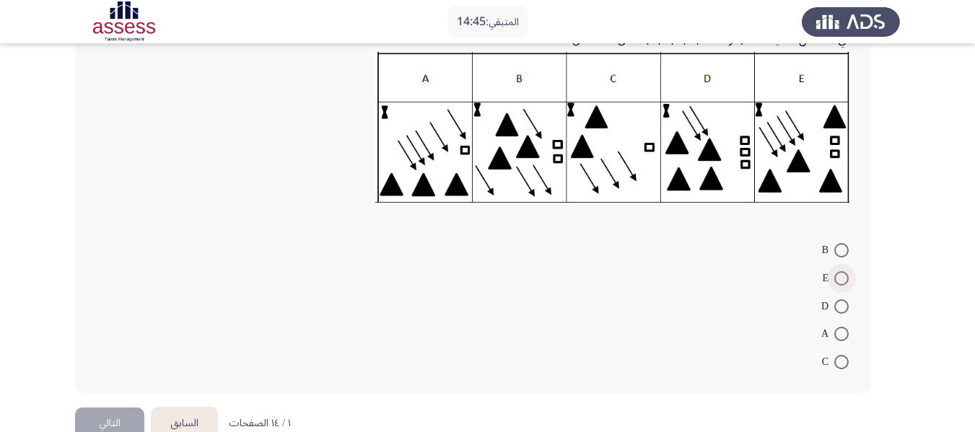
click at [843, 284] on span at bounding box center [841, 278] width 14 height 14
click at [843, 284] on input "E" at bounding box center [841, 278] width 14 height 14
radio input "true"
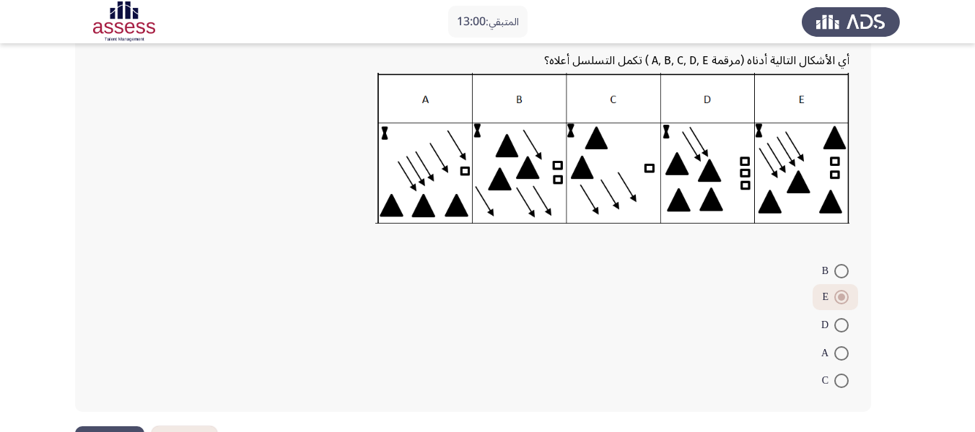
scroll to position [225, 0]
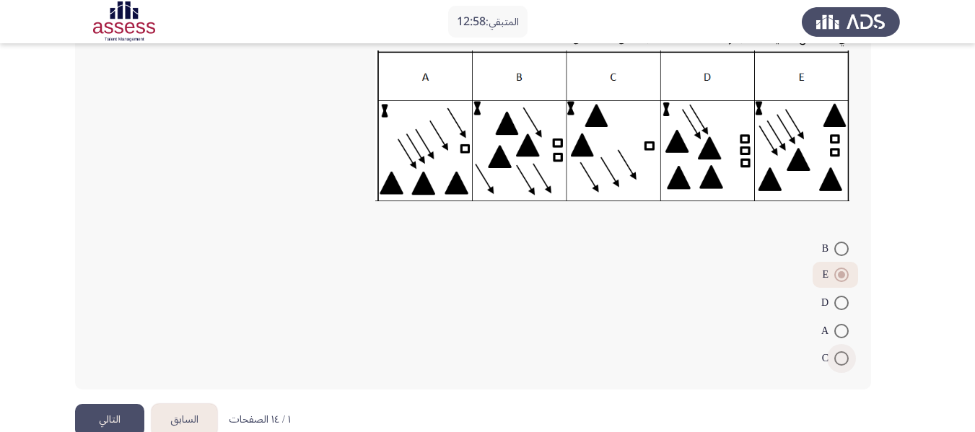
click at [842, 364] on span at bounding box center [841, 359] width 14 height 14
click at [842, 364] on input "C" at bounding box center [841, 359] width 14 height 14
radio input "true"
click at [99, 422] on button "التالي" at bounding box center [109, 420] width 69 height 32
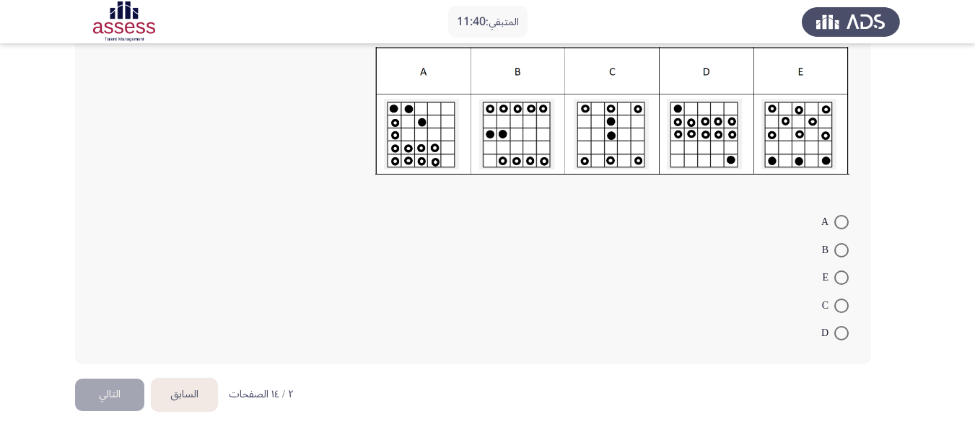
scroll to position [211, 0]
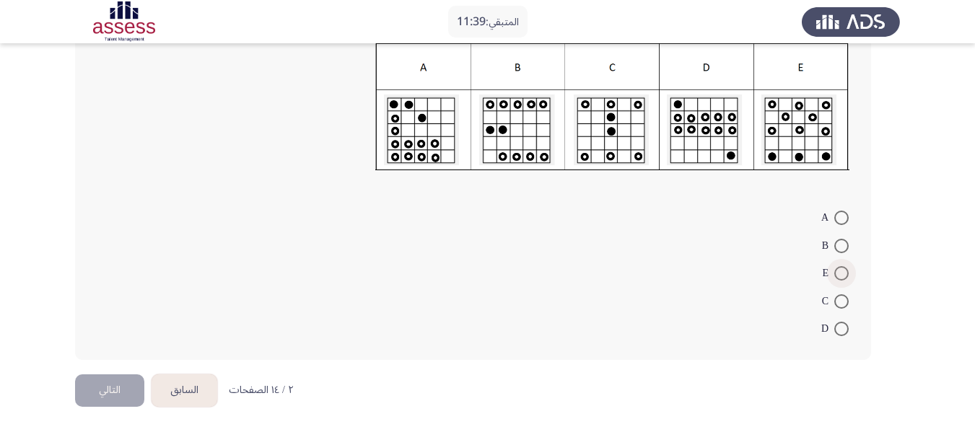
click at [845, 276] on span at bounding box center [841, 273] width 14 height 14
click at [845, 276] on input "E" at bounding box center [841, 273] width 14 height 14
radio input "true"
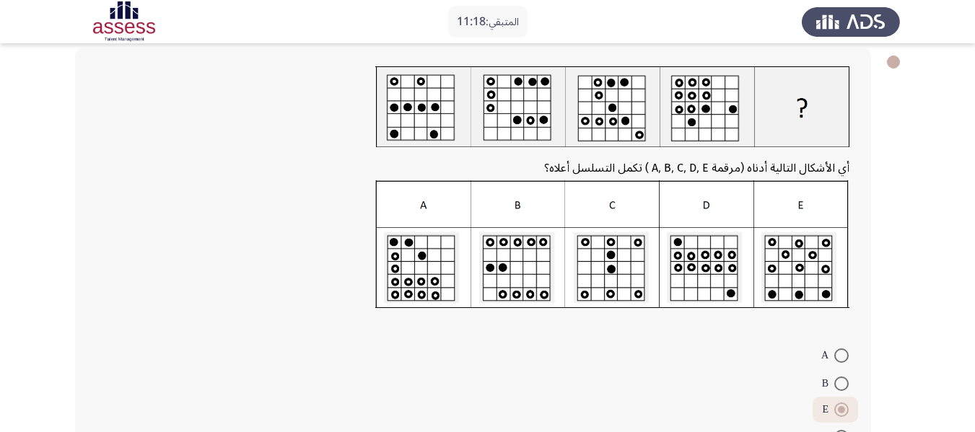
scroll to position [209, 0]
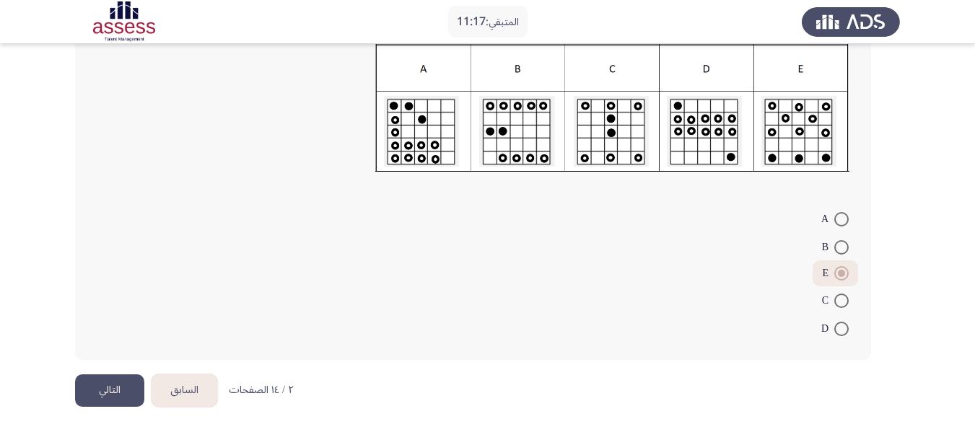
click at [105, 384] on button "التالي" at bounding box center [109, 391] width 69 height 32
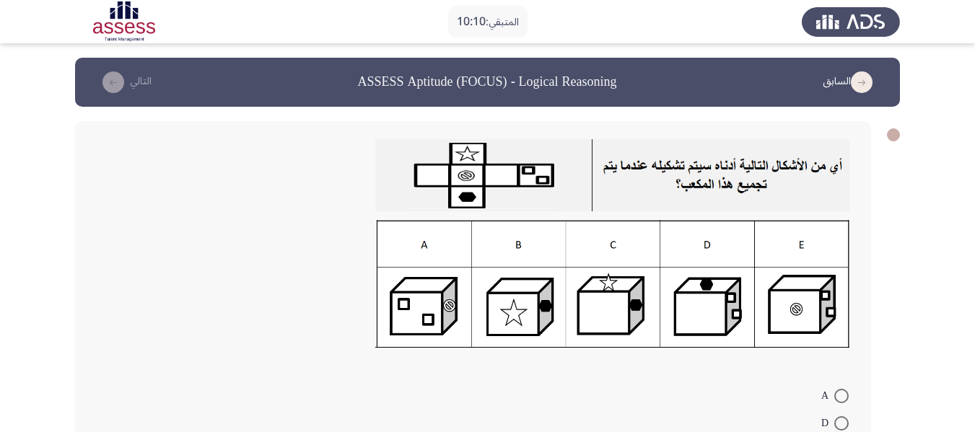
scroll to position [178, 0]
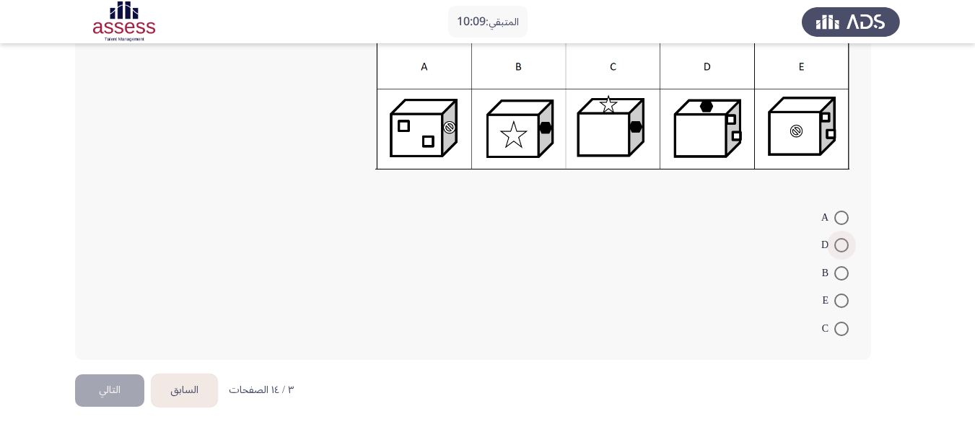
click at [842, 248] on span at bounding box center [841, 245] width 14 height 14
click at [842, 248] on input "D" at bounding box center [841, 245] width 14 height 14
radio input "true"
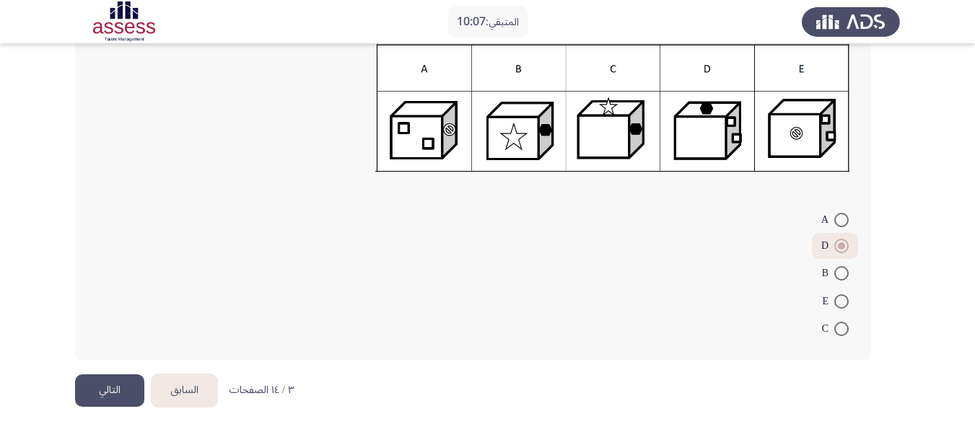
click at [126, 386] on button "التالي" at bounding box center [109, 391] width 69 height 32
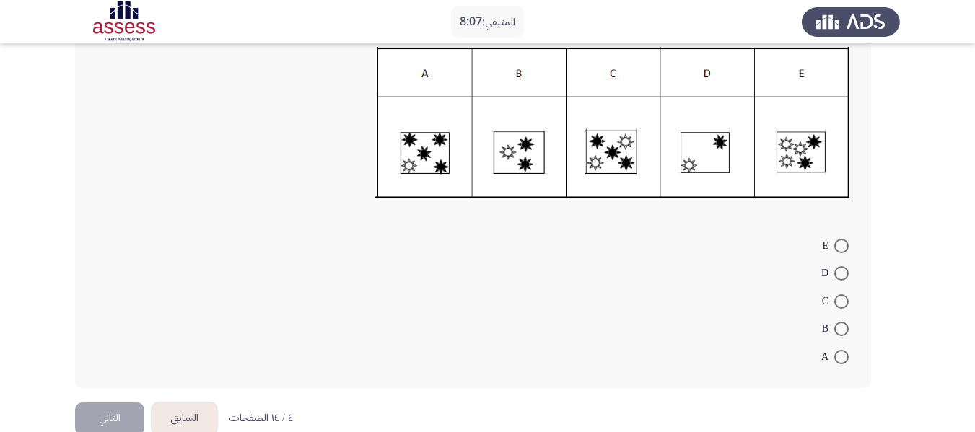
scroll to position [205, 0]
click at [842, 302] on span at bounding box center [841, 301] width 14 height 14
click at [842, 302] on input "C" at bounding box center [841, 301] width 14 height 14
radio input "true"
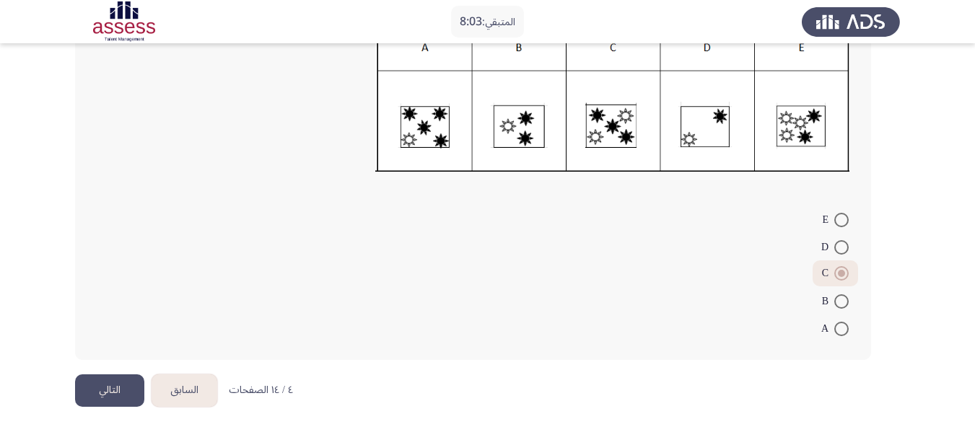
click at [112, 387] on button "التالي" at bounding box center [109, 391] width 69 height 32
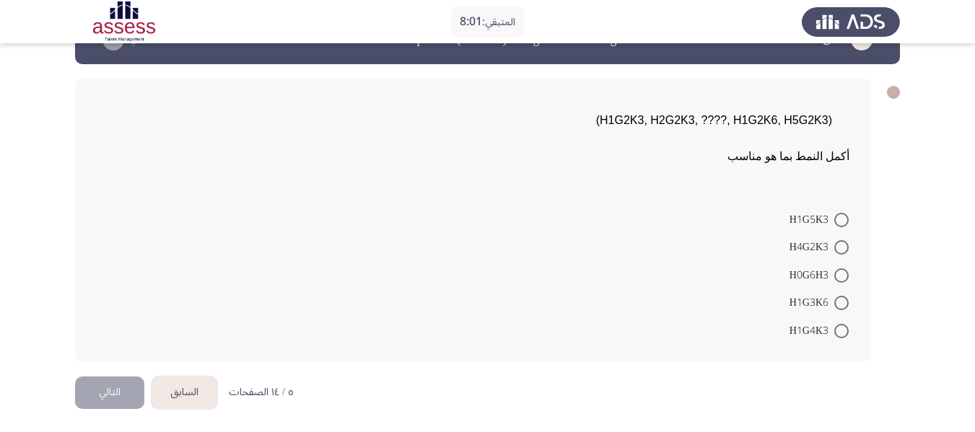
scroll to position [39, 0]
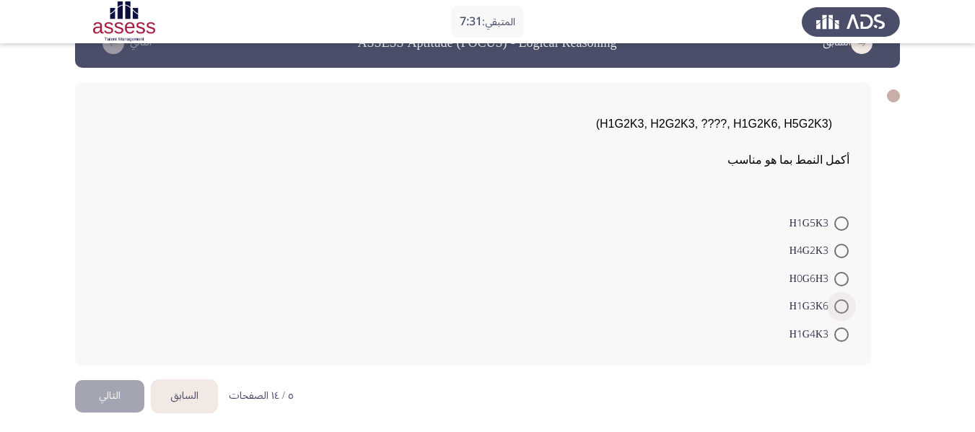
click at [844, 308] on span at bounding box center [841, 307] width 14 height 14
click at [844, 308] on input "H1G3K6" at bounding box center [841, 307] width 14 height 14
radio input "true"
click at [133, 398] on button "التالي" at bounding box center [109, 394] width 69 height 32
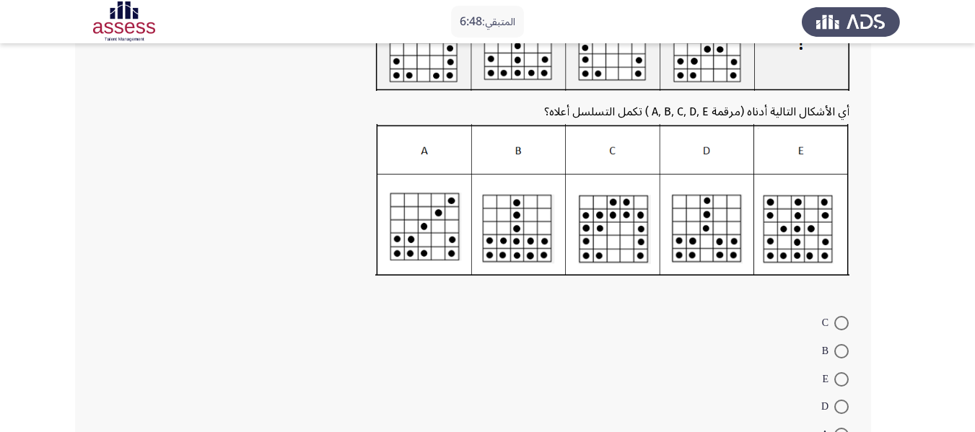
scroll to position [193, 0]
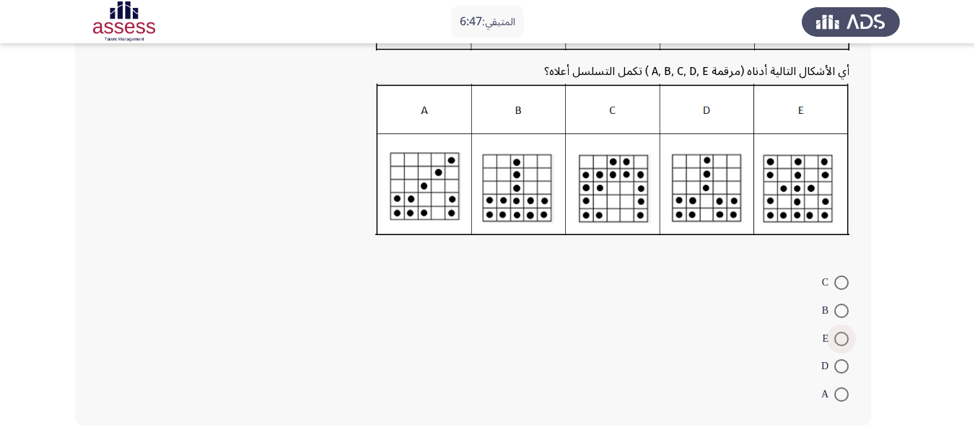
click at [839, 341] on span at bounding box center [841, 339] width 14 height 14
click at [839, 341] on input "E" at bounding box center [841, 339] width 14 height 14
radio input "true"
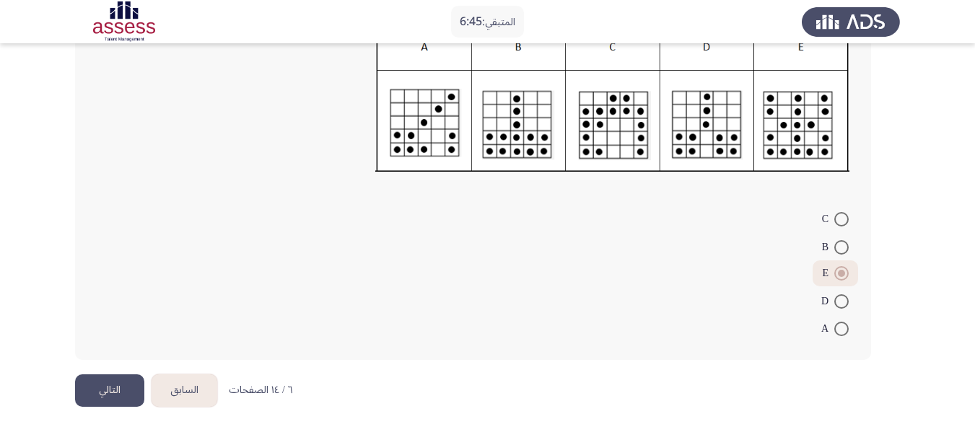
click at [118, 388] on button "التالي" at bounding box center [109, 391] width 69 height 32
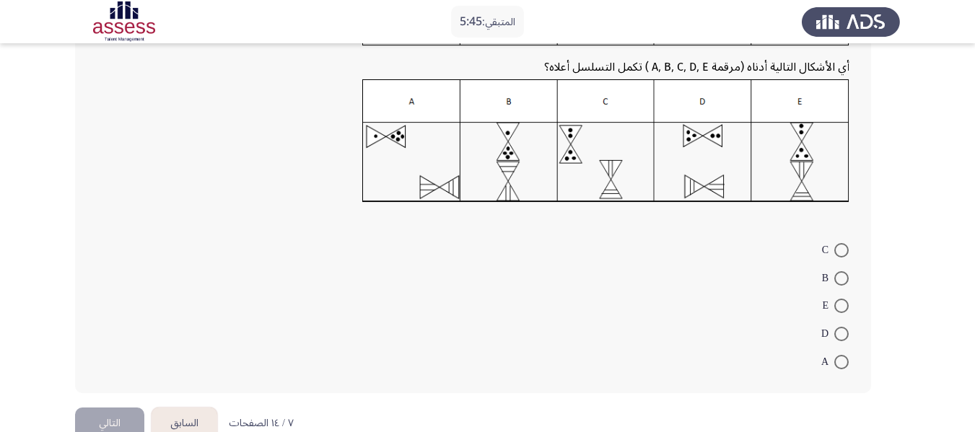
scroll to position [173, 0]
click at [839, 338] on span at bounding box center [841, 333] width 14 height 14
click at [839, 338] on input "D" at bounding box center [841, 333] width 14 height 14
radio input "true"
click at [116, 414] on button "التالي" at bounding box center [109, 421] width 69 height 32
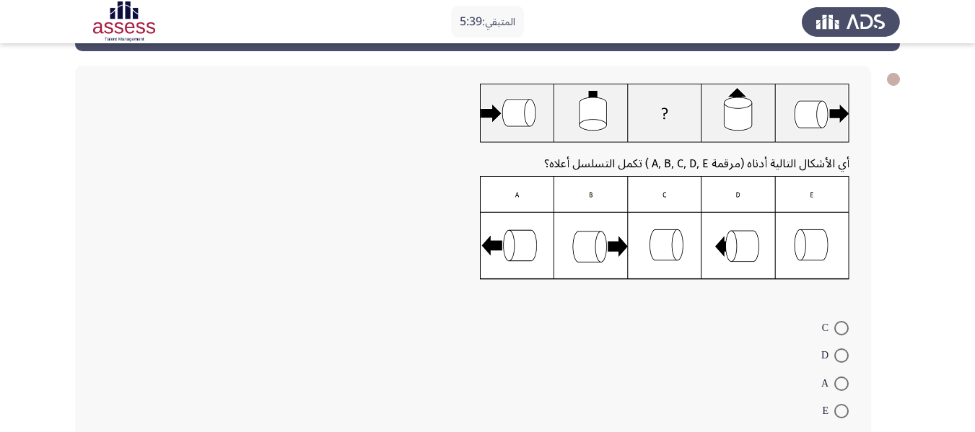
scroll to position [69, 0]
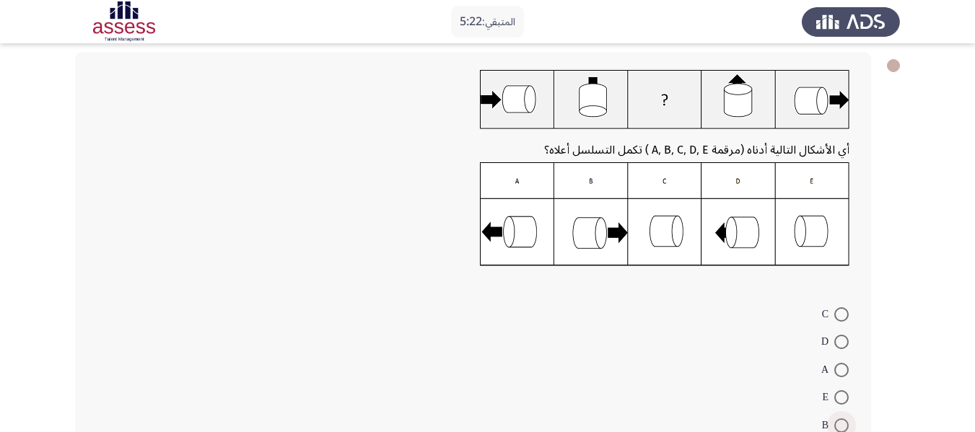
click at [845, 419] on span at bounding box center [841, 426] width 14 height 14
click at [845, 419] on input "B" at bounding box center [841, 426] width 14 height 14
radio input "true"
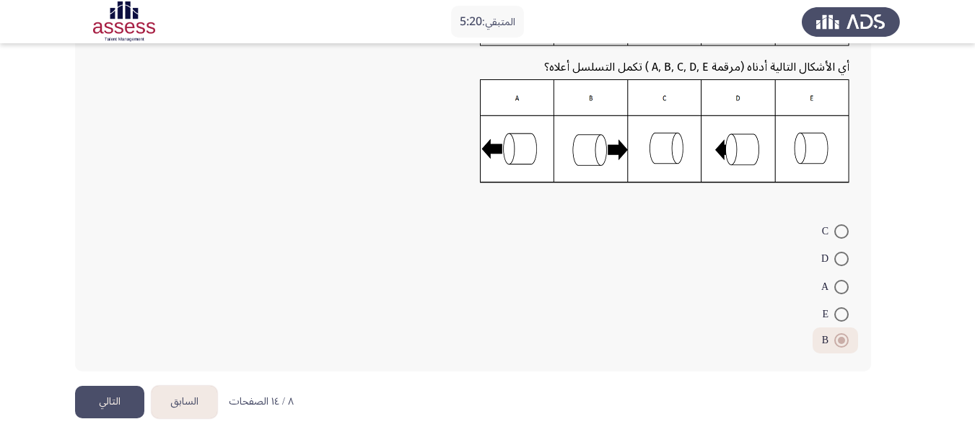
scroll to position [164, 0]
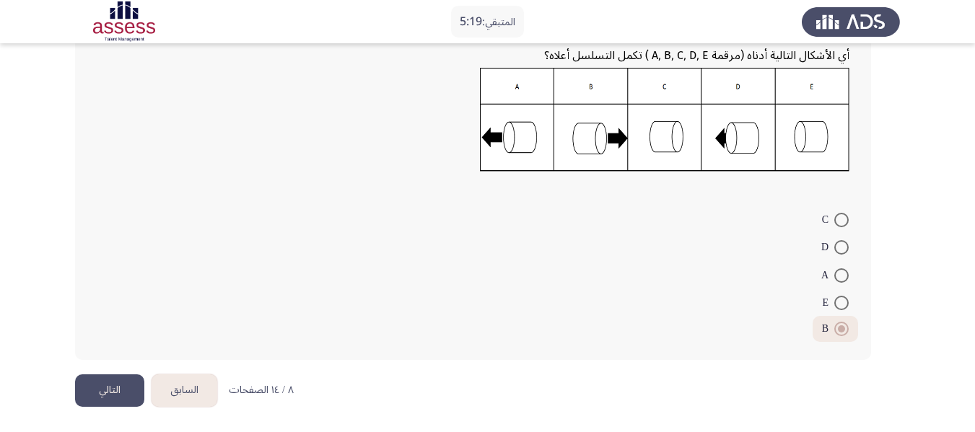
click at [109, 385] on button "التالي" at bounding box center [109, 391] width 69 height 32
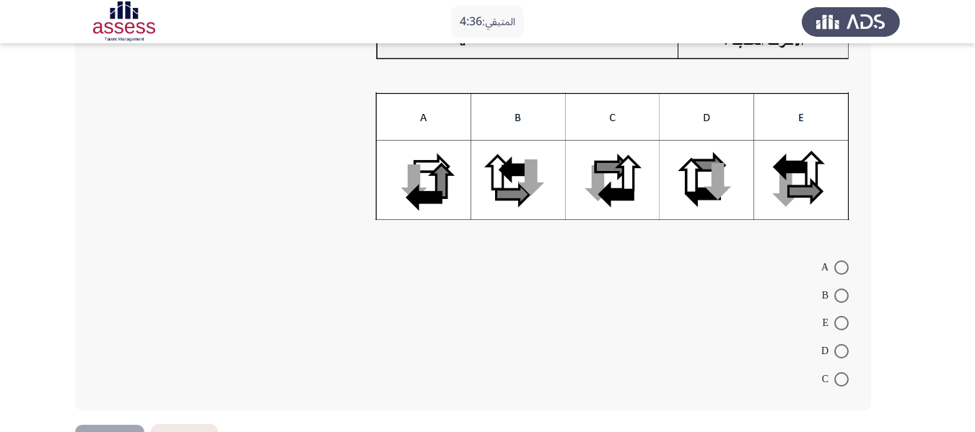
scroll to position [204, 0]
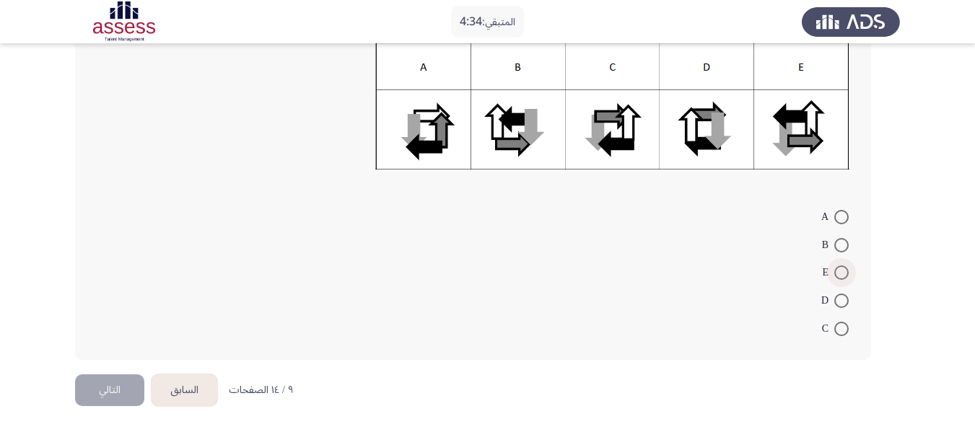
click at [848, 266] on span at bounding box center [841, 273] width 14 height 14
click at [848, 266] on input "E" at bounding box center [841, 273] width 14 height 14
radio input "true"
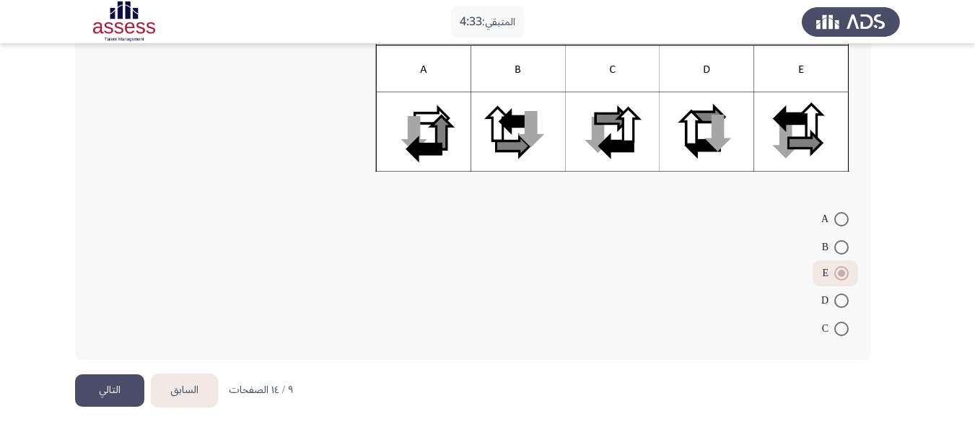
click at [121, 397] on button "التالي" at bounding box center [109, 391] width 69 height 32
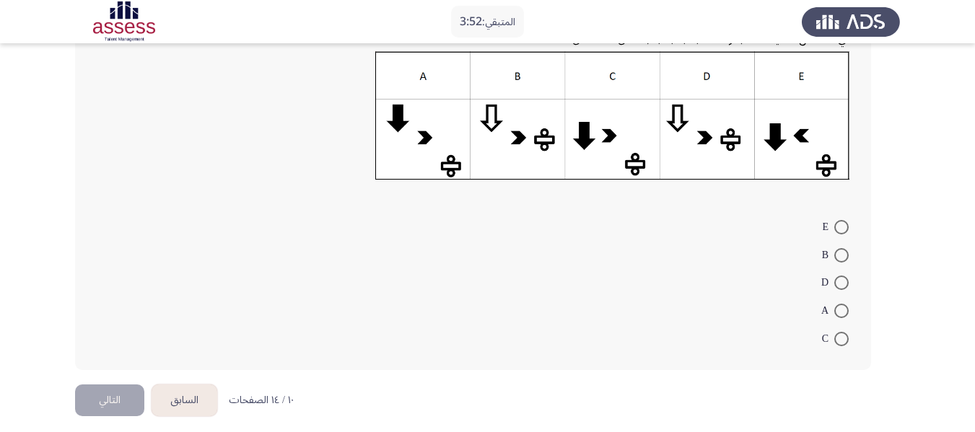
scroll to position [203, 0]
click at [842, 338] on span at bounding box center [841, 338] width 14 height 14
click at [842, 338] on input "C" at bounding box center [841, 338] width 14 height 14
radio input "true"
click at [111, 397] on button "التالي" at bounding box center [109, 398] width 69 height 32
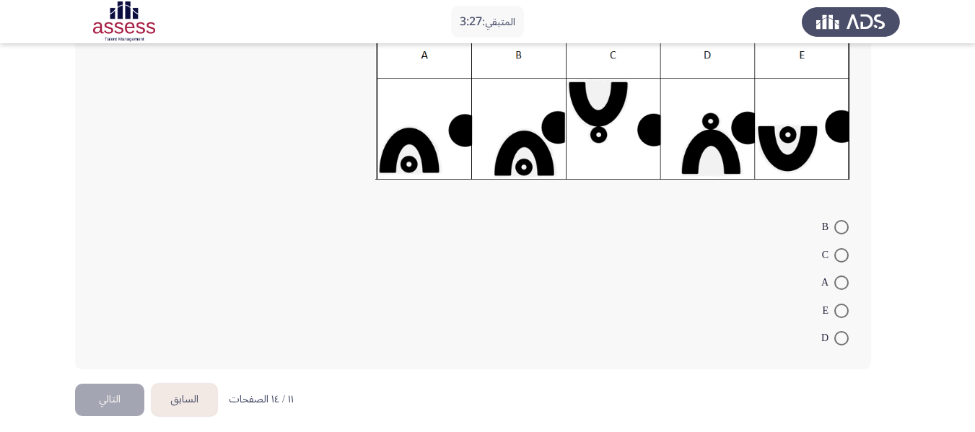
scroll to position [256, 0]
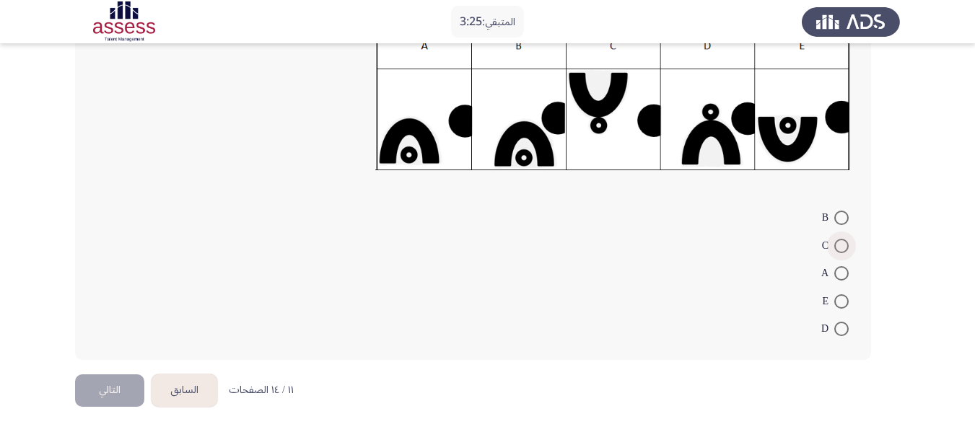
click at [841, 248] on span at bounding box center [841, 246] width 14 height 14
click at [841, 248] on input "C" at bounding box center [841, 246] width 14 height 14
radio input "true"
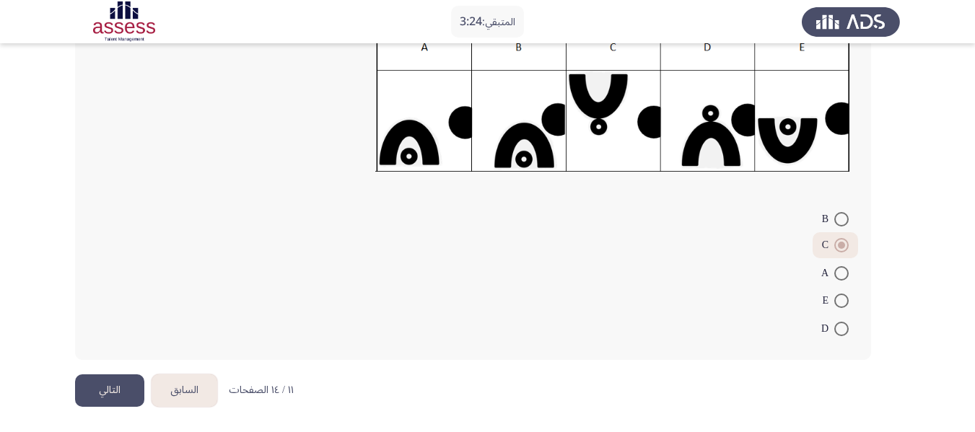
click at [118, 389] on button "التالي" at bounding box center [109, 391] width 69 height 32
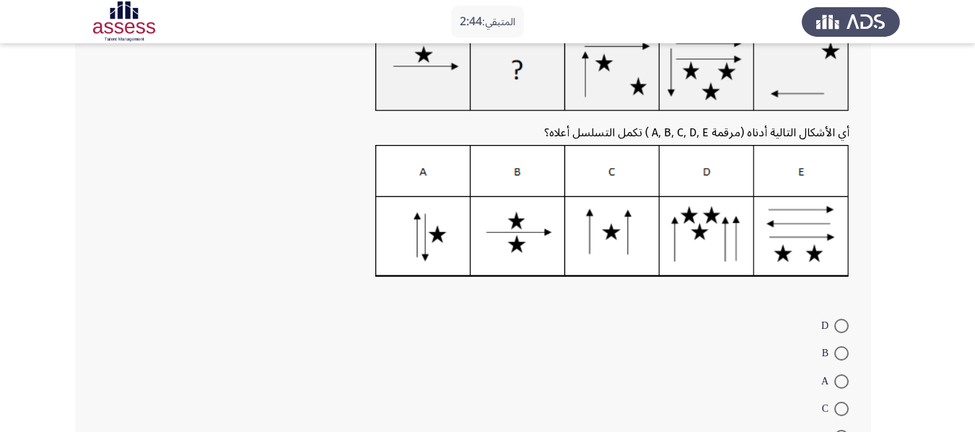
scroll to position [111, 0]
click at [839, 354] on span at bounding box center [841, 353] width 14 height 14
click at [839, 354] on input "B" at bounding box center [841, 353] width 14 height 14
radio input "true"
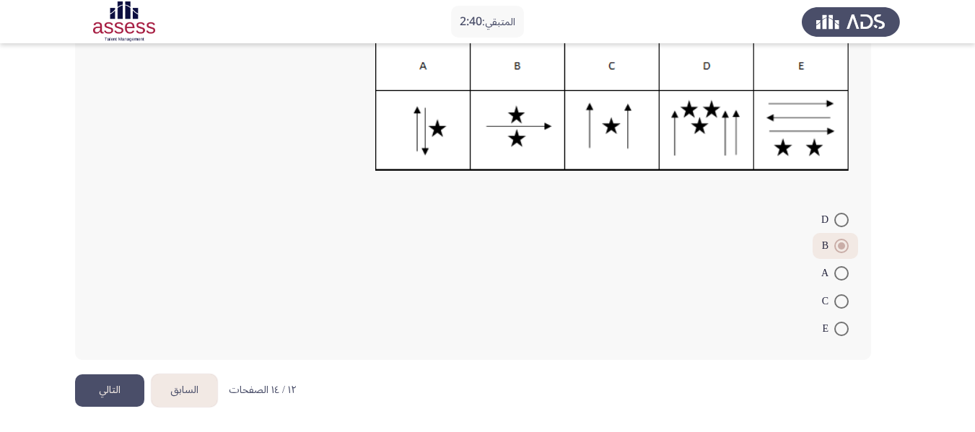
click at [100, 390] on button "التالي" at bounding box center [109, 391] width 69 height 32
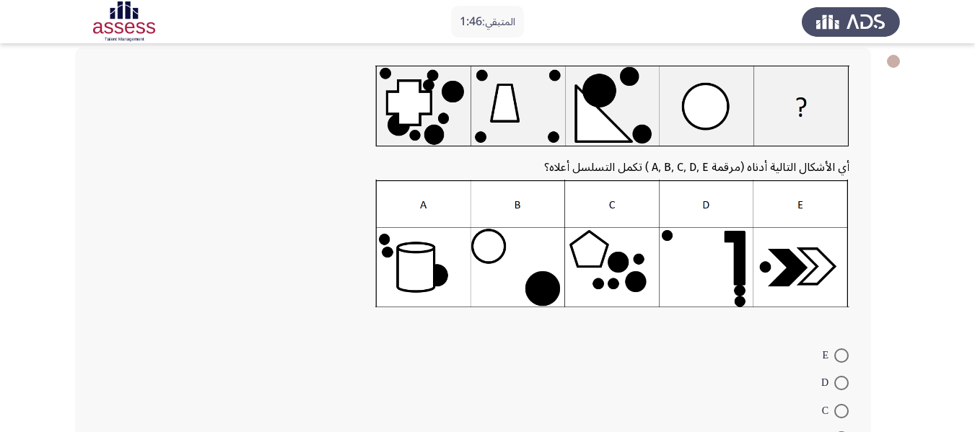
scroll to position [74, 0]
click at [840, 348] on span at bounding box center [841, 355] width 14 height 14
click at [840, 348] on input "E" at bounding box center [841, 355] width 14 height 14
radio input "true"
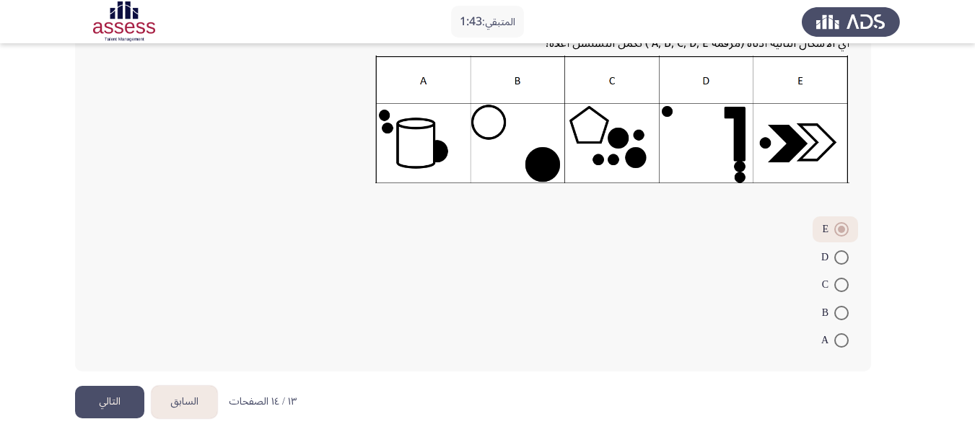
scroll to position [209, 0]
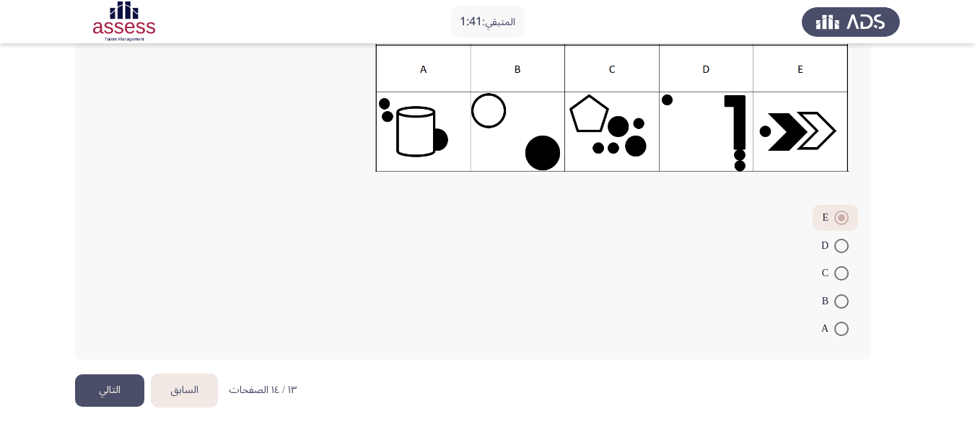
click at [118, 390] on button "التالي" at bounding box center [109, 391] width 69 height 32
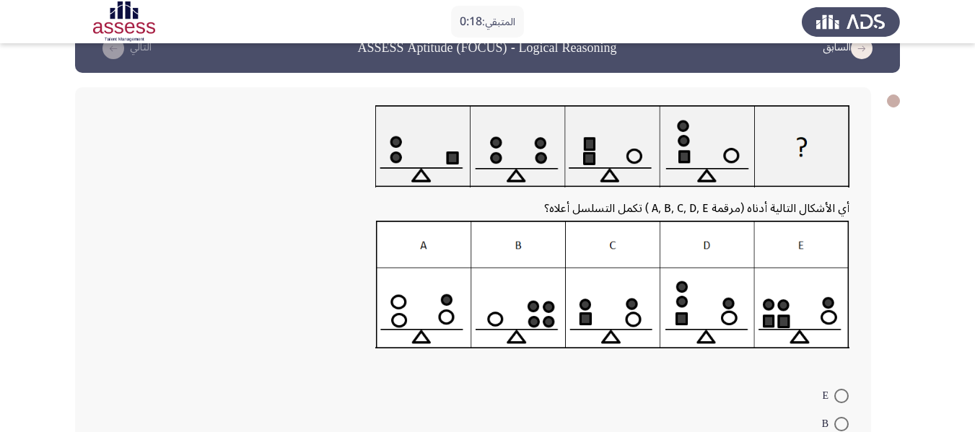
scroll to position [35, 0]
click at [844, 425] on span at bounding box center [841, 424] width 14 height 14
click at [844, 425] on input "B" at bounding box center [841, 424] width 14 height 14
radio input "true"
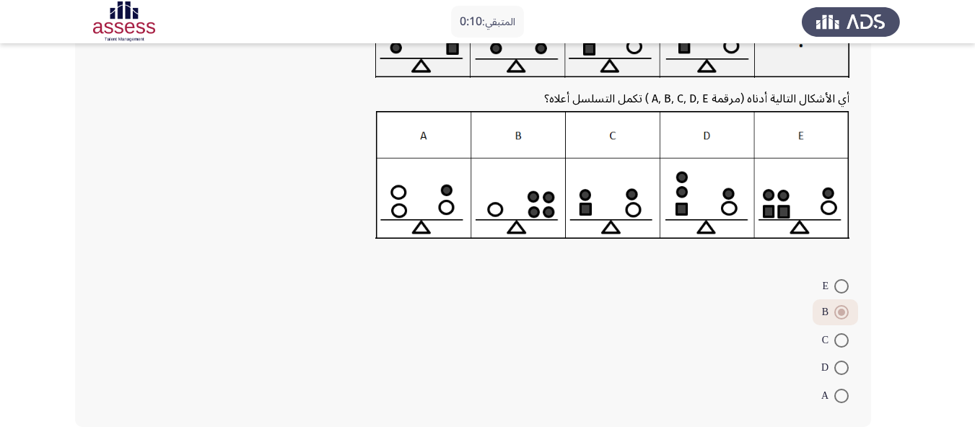
scroll to position [211, 0]
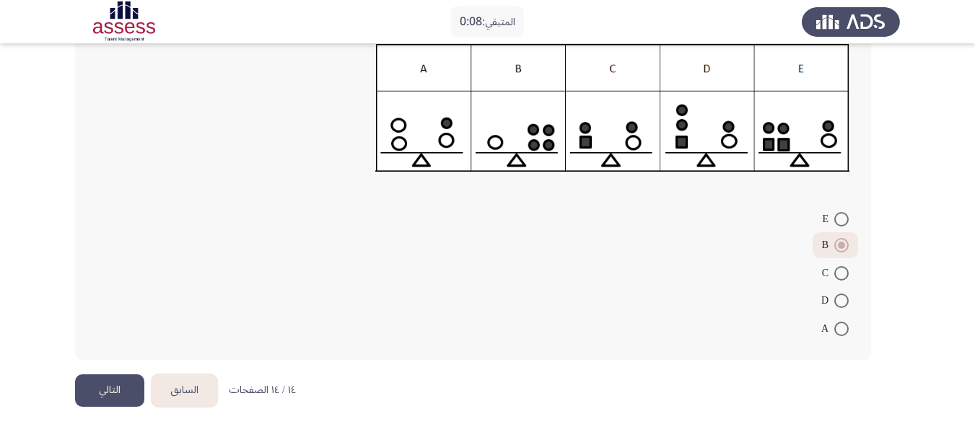
click at [120, 386] on button "التالي" at bounding box center [109, 391] width 69 height 32
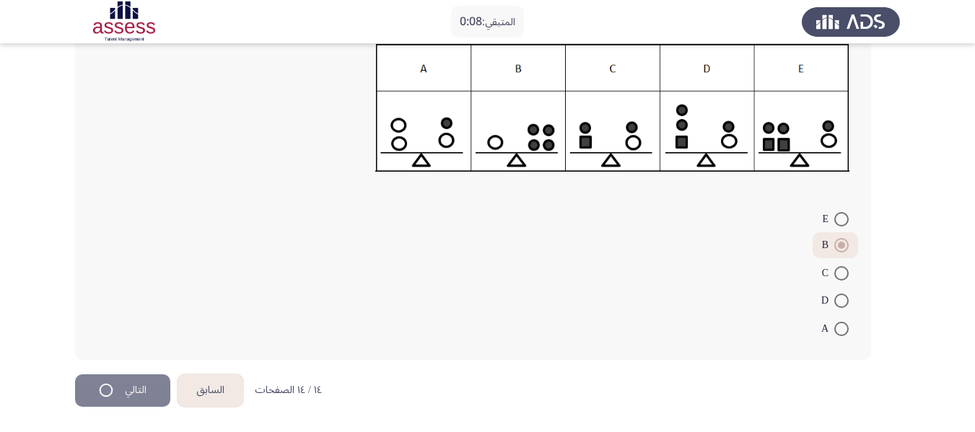
scroll to position [0, 0]
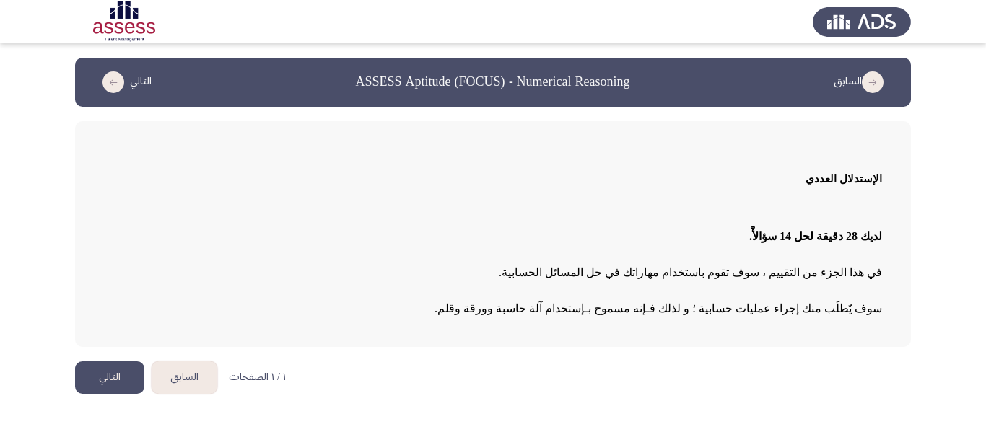
click at [115, 378] on button "التالي" at bounding box center [109, 378] width 69 height 32
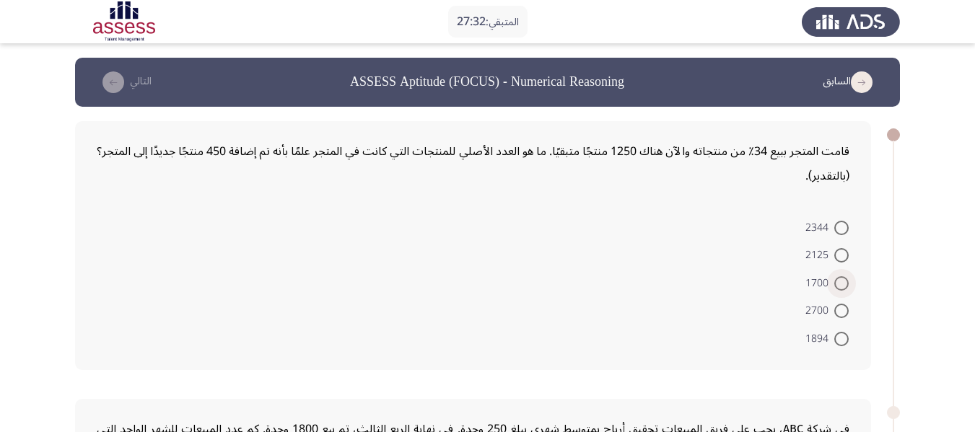
click at [834, 279] on span at bounding box center [841, 283] width 14 height 14
click at [834, 279] on input "1700" at bounding box center [841, 283] width 14 height 14
radio input "true"
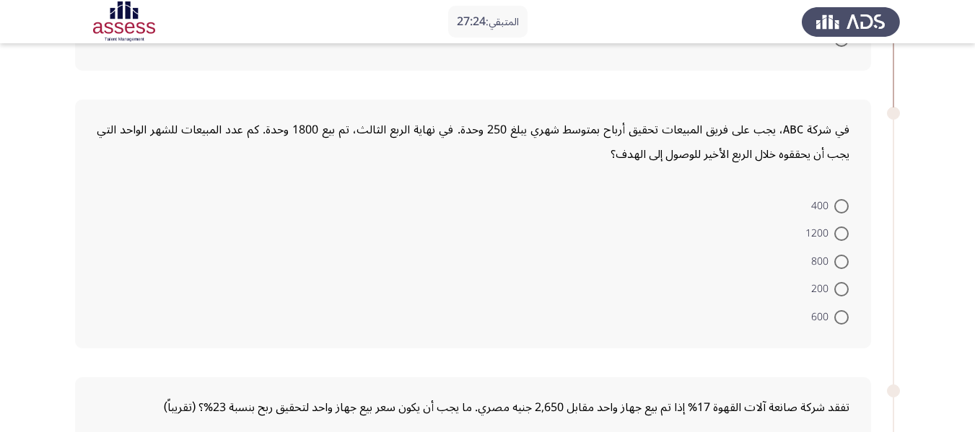
scroll to position [298, 0]
click at [847, 232] on span at bounding box center [841, 233] width 14 height 14
click at [847, 232] on input "1200" at bounding box center [841, 233] width 14 height 14
radio input "true"
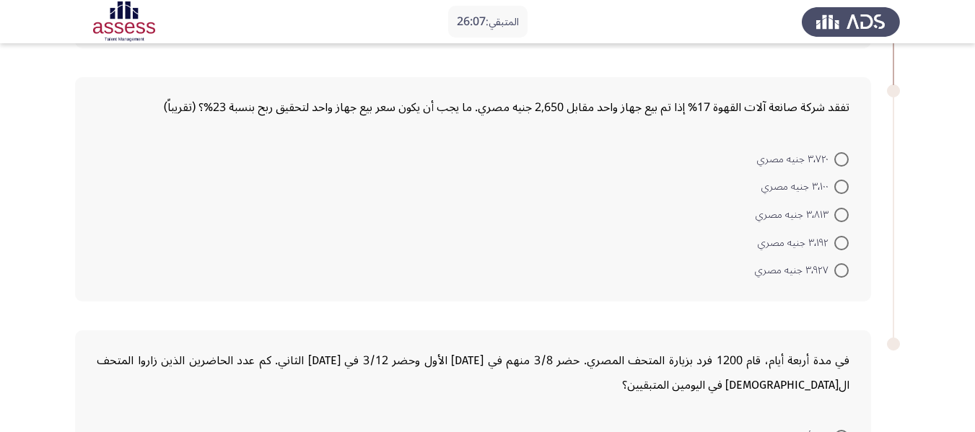
scroll to position [595, 0]
click at [837, 160] on span at bounding box center [841, 160] width 14 height 14
click at [837, 160] on input "٣٬٧٢٠ جنيه مصري" at bounding box center [841, 160] width 14 height 14
radio input "true"
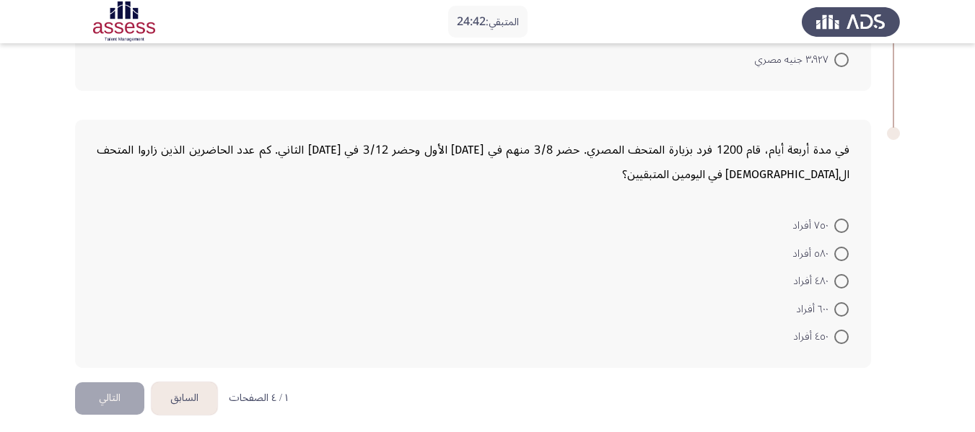
scroll to position [813, 0]
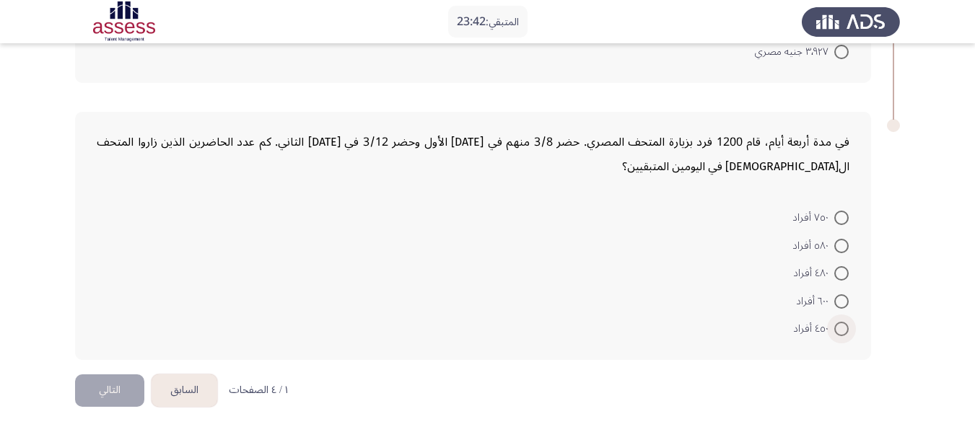
click at [839, 323] on span at bounding box center [841, 329] width 14 height 14
click at [839, 323] on input "٤٥٠ أفراد" at bounding box center [841, 329] width 14 height 14
radio input "true"
click at [123, 384] on button "التالي" at bounding box center [109, 391] width 69 height 32
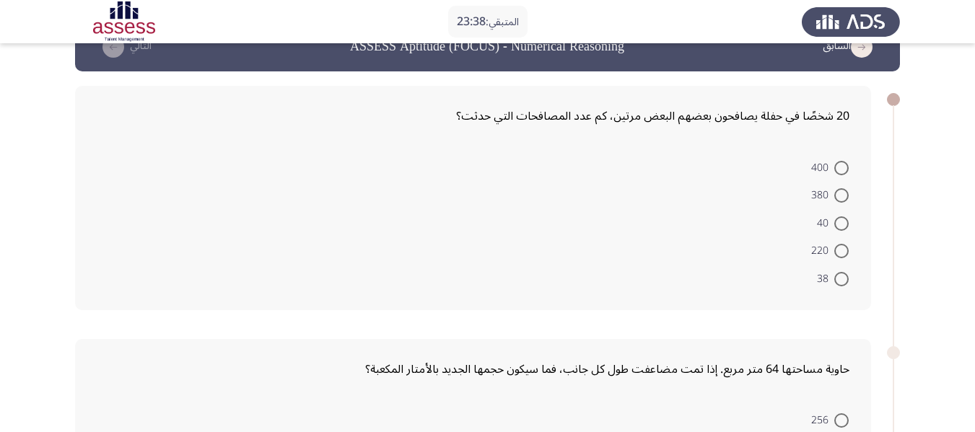
scroll to position [36, 0]
click at [840, 193] on span at bounding box center [841, 195] width 14 height 14
click at [840, 193] on input "380" at bounding box center [841, 195] width 14 height 14
radio input "true"
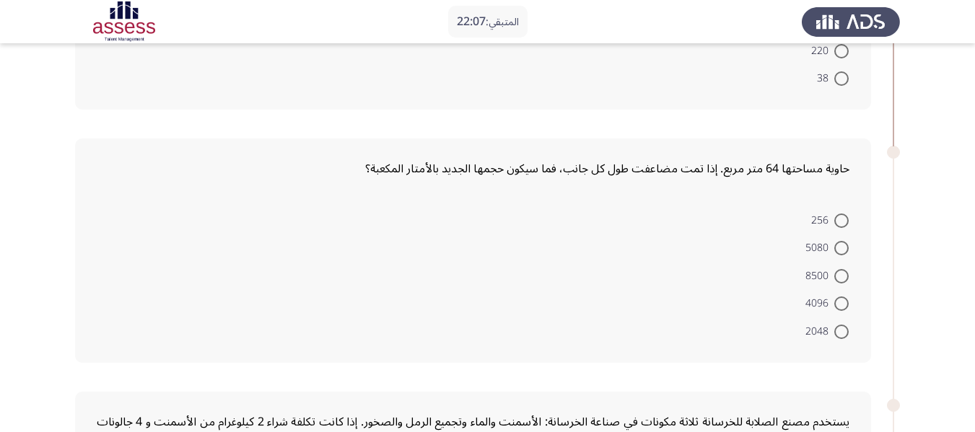
scroll to position [244, 0]
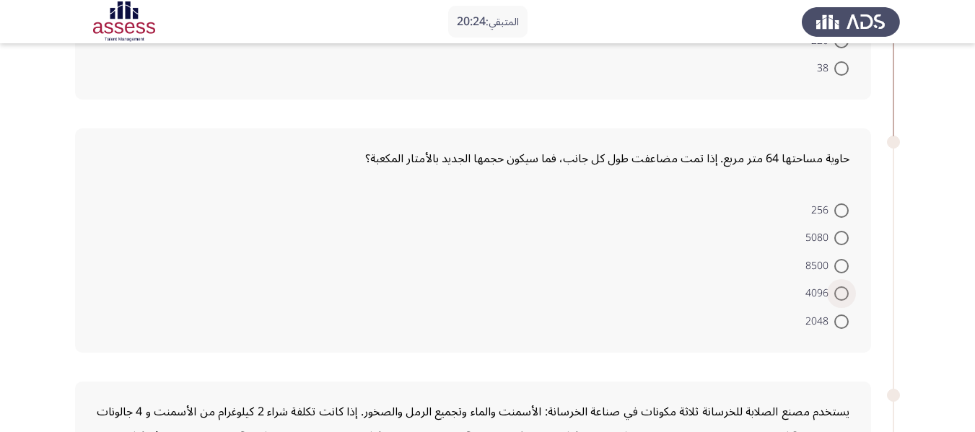
click at [847, 295] on span at bounding box center [841, 294] width 14 height 14
click at [847, 295] on input "4096" at bounding box center [841, 294] width 14 height 14
radio input "true"
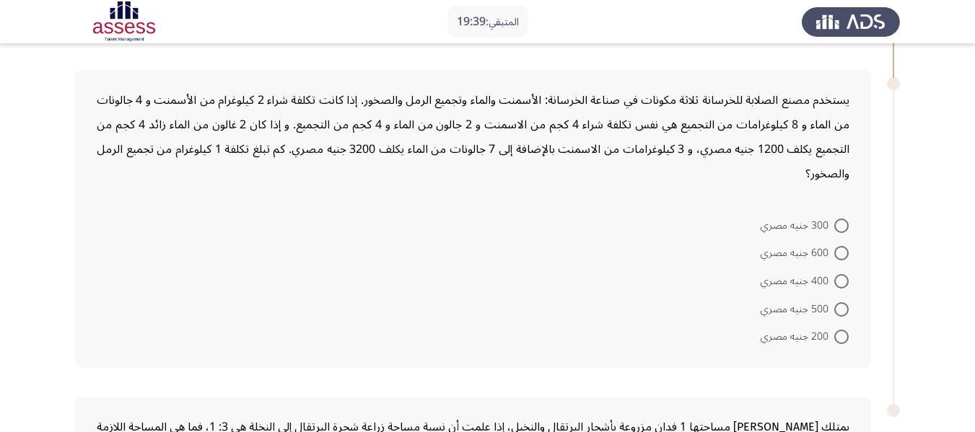
scroll to position [553, 0]
click at [845, 283] on span at bounding box center [841, 282] width 14 height 14
click at [845, 283] on input "400 جنيه مصري" at bounding box center [841, 282] width 14 height 14
radio input "true"
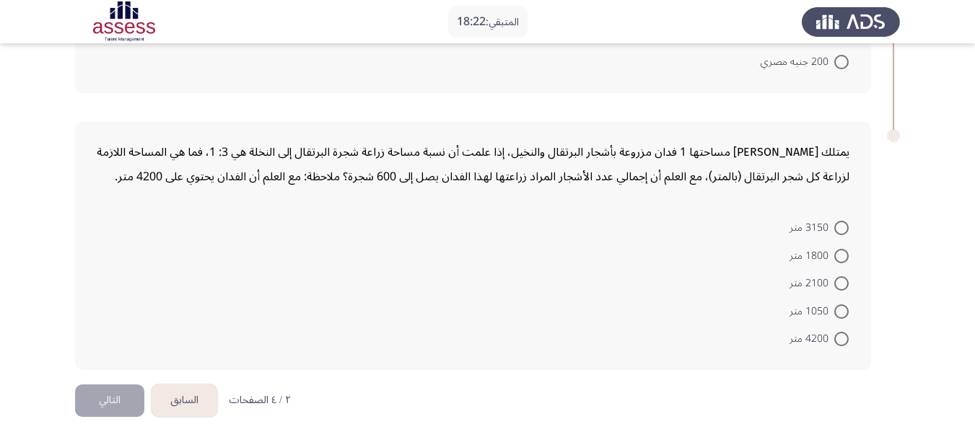
scroll to position [837, 0]
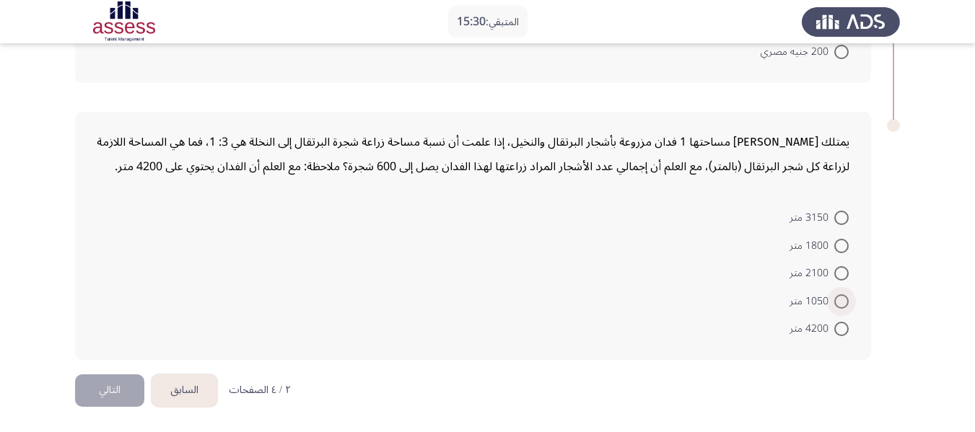
click at [838, 295] on span at bounding box center [841, 302] width 14 height 14
click at [838, 295] on input "1050 متر" at bounding box center [841, 302] width 14 height 14
radio input "true"
click at [117, 382] on button "التالي" at bounding box center [109, 391] width 69 height 32
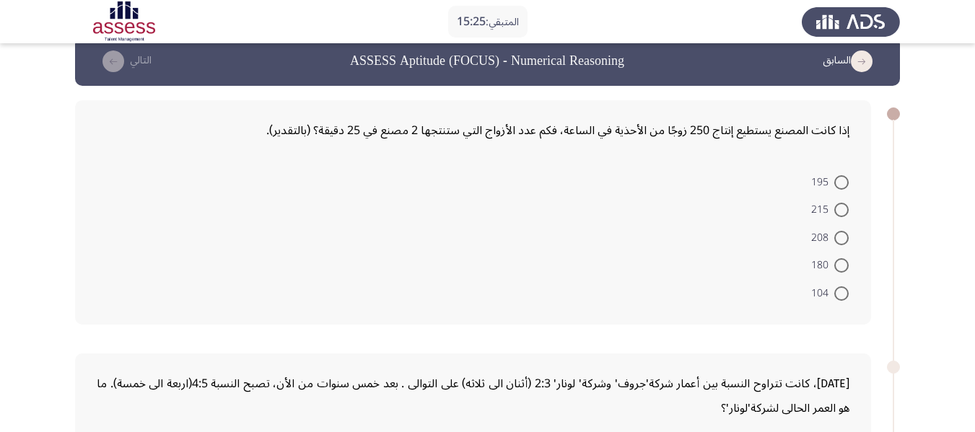
scroll to position [22, 0]
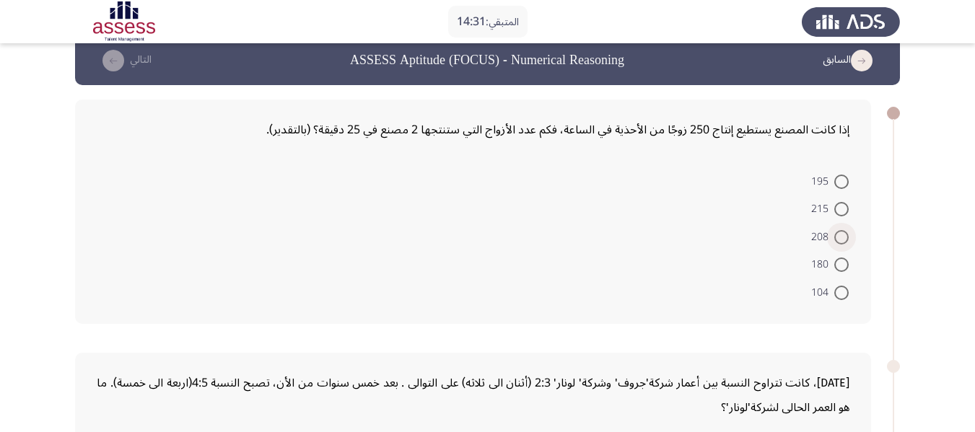
click at [844, 233] on span at bounding box center [841, 237] width 14 height 14
click at [844, 233] on input "208" at bounding box center [841, 237] width 14 height 14
radio input "true"
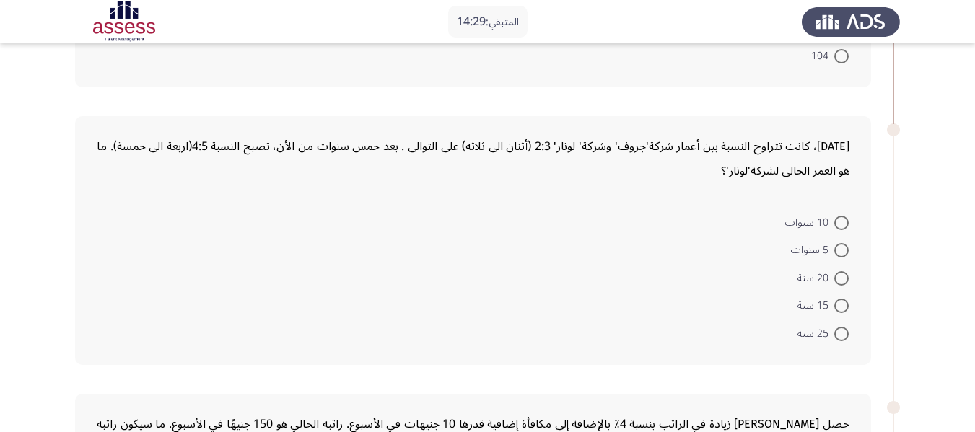
scroll to position [257, 0]
click at [840, 333] on span at bounding box center [841, 333] width 14 height 14
click at [840, 333] on input "25 سنة" at bounding box center [841, 333] width 14 height 14
radio input "true"
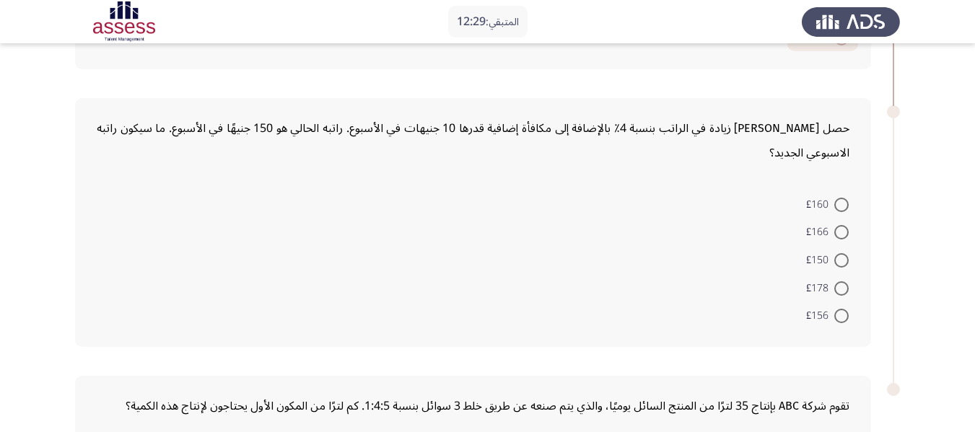
scroll to position [551, 0]
click at [838, 232] on span at bounding box center [841, 231] width 14 height 14
click at [838, 232] on input "£166" at bounding box center [841, 231] width 14 height 14
radio input "true"
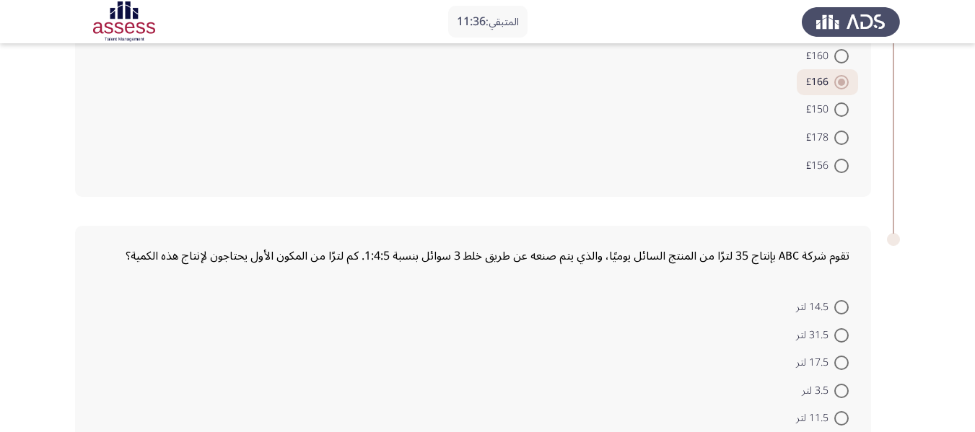
scroll to position [788, 0]
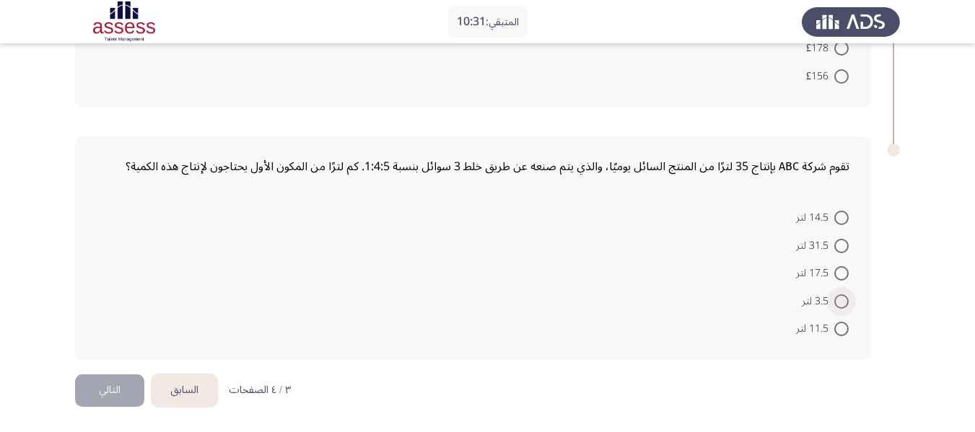
click at [840, 302] on span at bounding box center [841, 302] width 14 height 14
click at [840, 302] on input "3.5 لتر" at bounding box center [841, 302] width 14 height 14
radio input "true"
click at [107, 389] on button "التالي" at bounding box center [109, 391] width 69 height 32
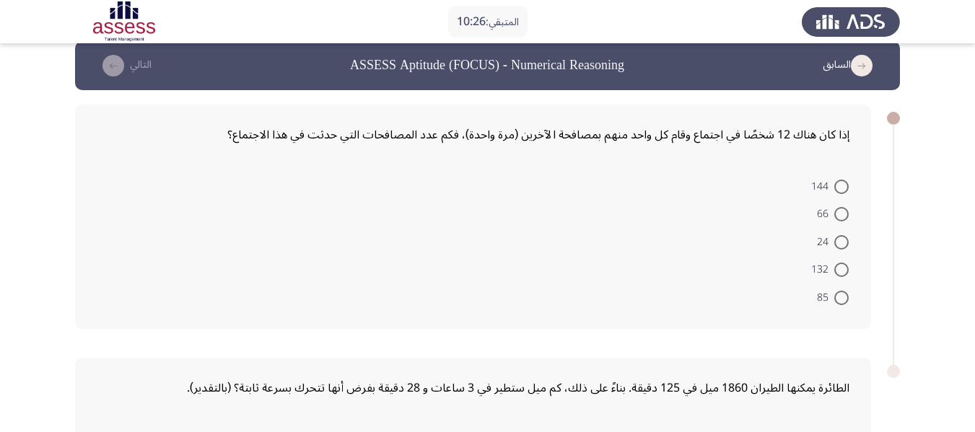
scroll to position [17, 0]
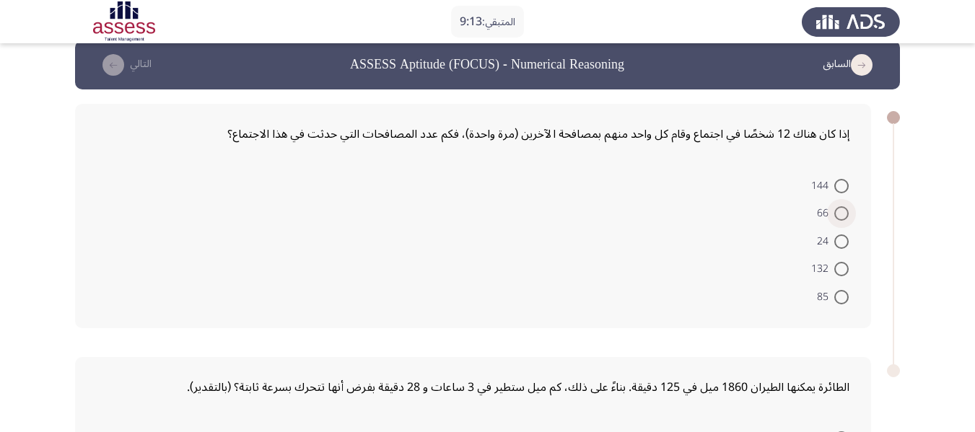
click at [844, 206] on span at bounding box center [841, 213] width 14 height 14
click at [844, 206] on input "66" at bounding box center [841, 213] width 14 height 14
radio input "true"
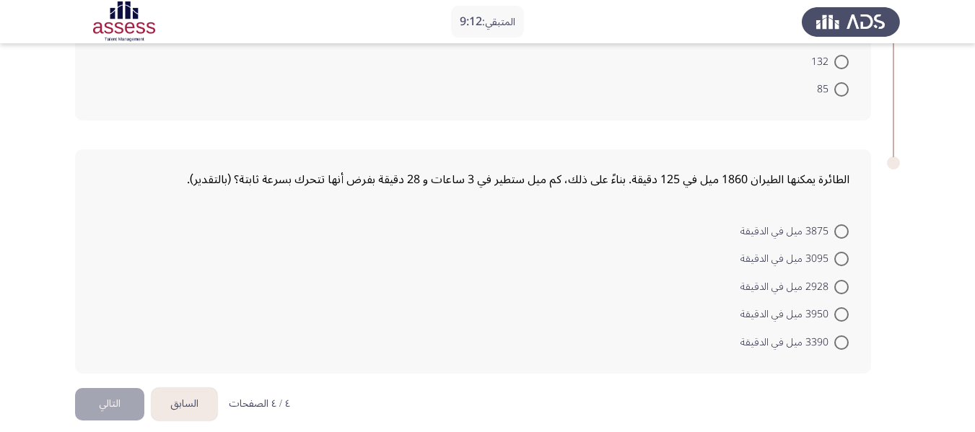
scroll to position [237, 0]
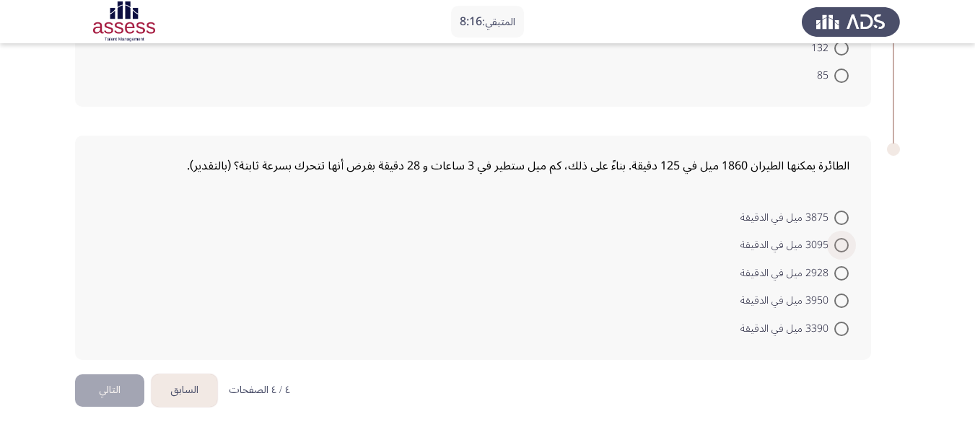
click at [845, 243] on span at bounding box center [841, 245] width 14 height 14
click at [845, 243] on input "3095 ميل في الدقيقة" at bounding box center [841, 245] width 14 height 14
radio input "true"
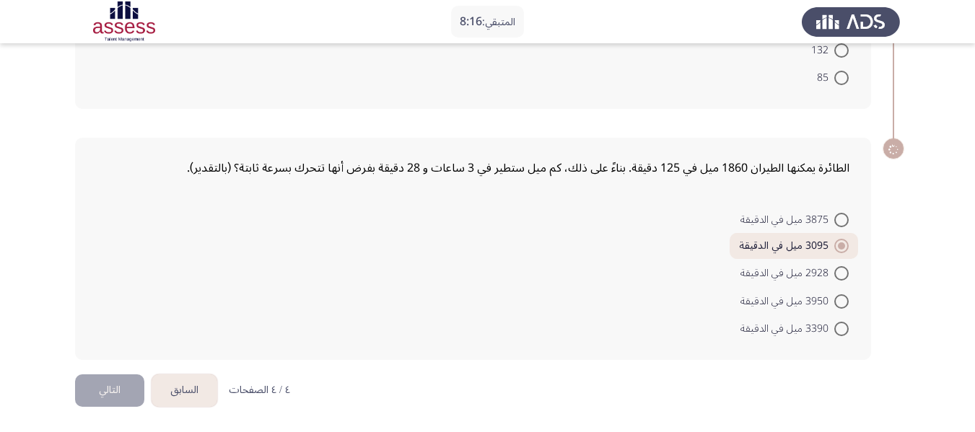
scroll to position [235, 0]
click at [100, 391] on button "التالي" at bounding box center [109, 391] width 69 height 32
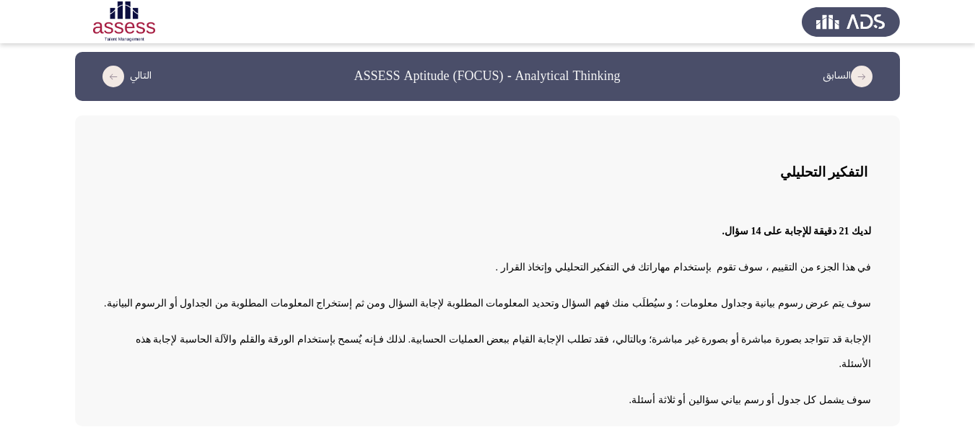
scroll to position [37, 0]
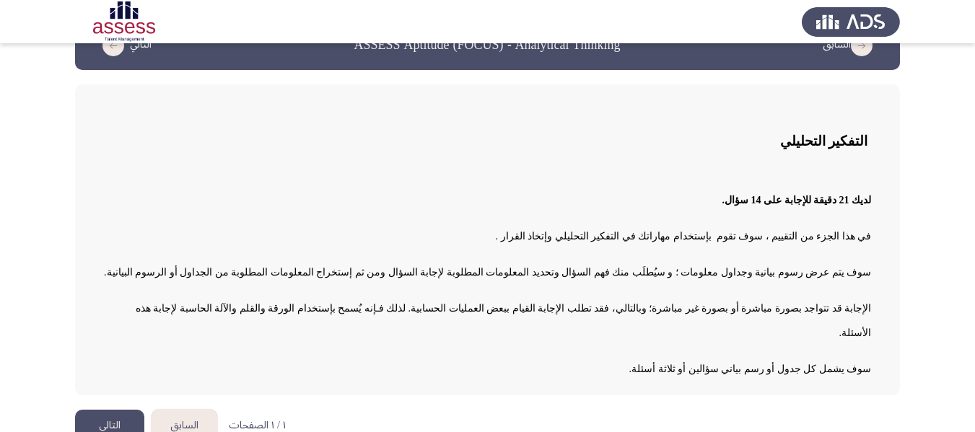
click at [118, 410] on button "التالي" at bounding box center [109, 426] width 69 height 32
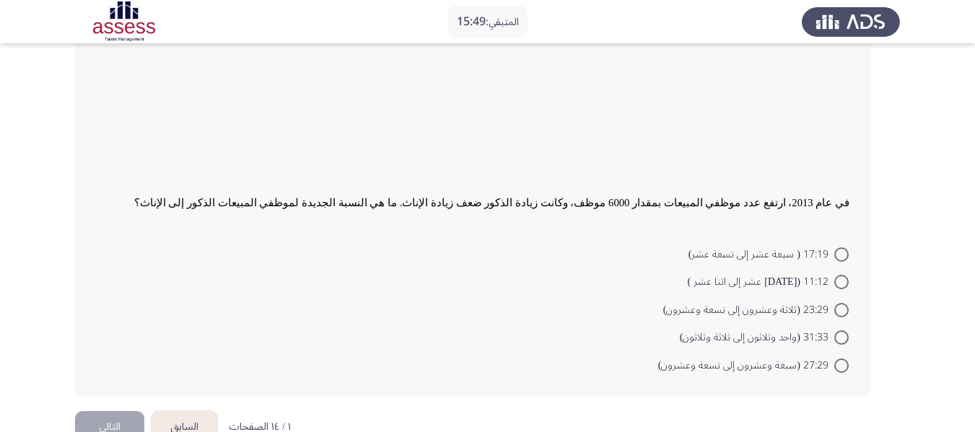
scroll to position [465, 0]
click at [832, 330] on span "31:33 (واحد وثلاثون إلى ثلاثة وثلاثون)" at bounding box center [757, 336] width 154 height 17
click at [834, 330] on input "31:33 (واحد وثلاثون إلى ثلاثة وثلاثون)" at bounding box center [841, 337] width 14 height 14
radio input "true"
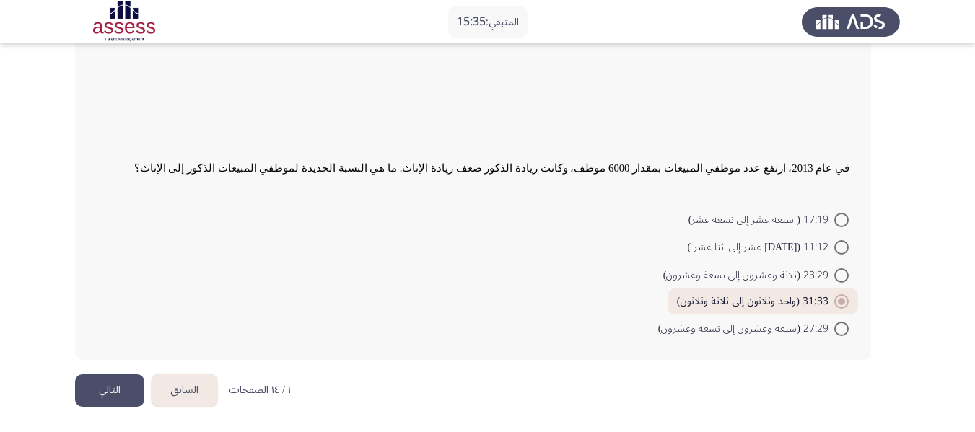
click at [118, 381] on button "التالي" at bounding box center [109, 391] width 69 height 32
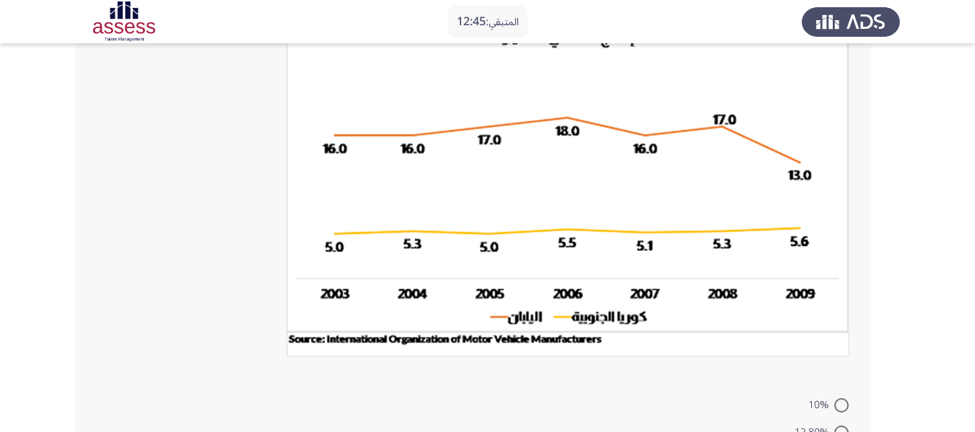
scroll to position [160, 0]
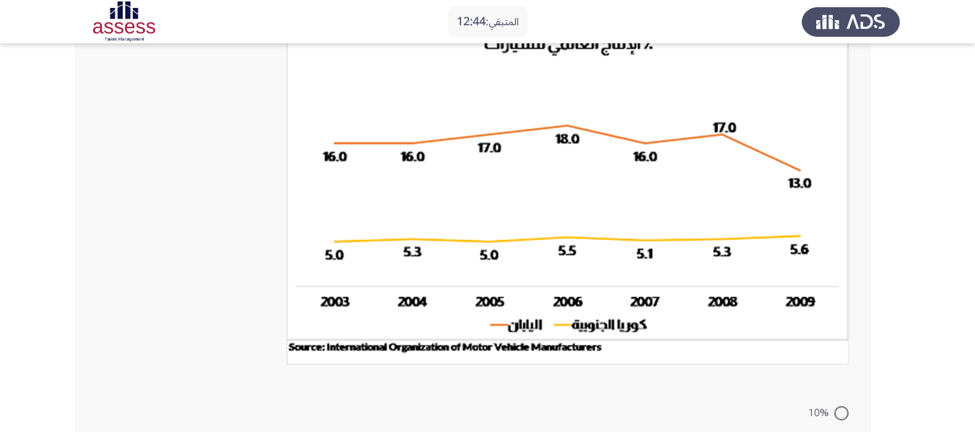
click at [684, 208] on img at bounding box center [568, 196] width 563 height 337
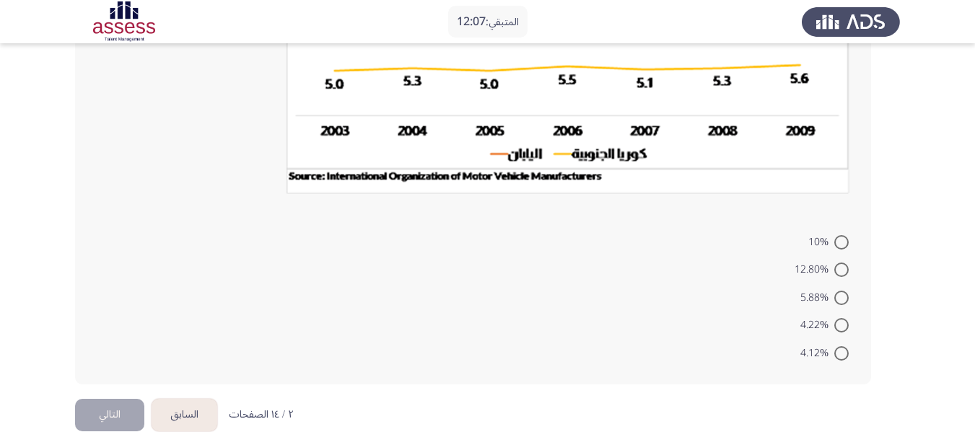
scroll to position [356, 0]
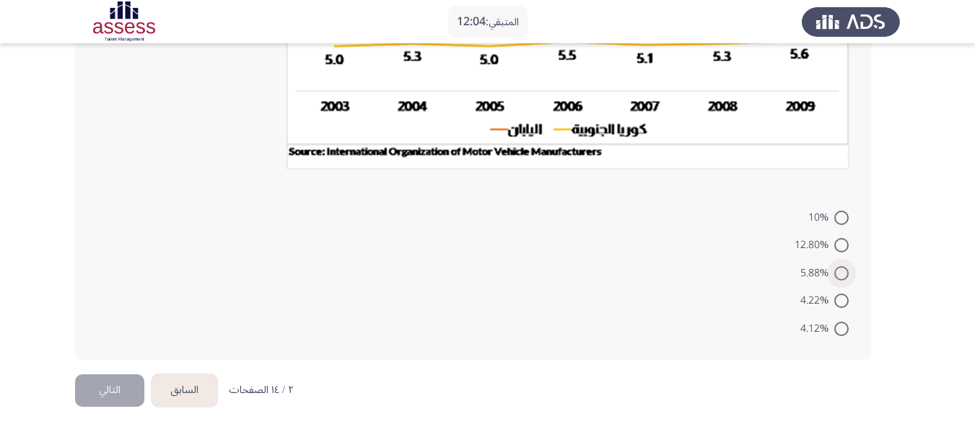
click at [842, 271] on span at bounding box center [841, 273] width 14 height 14
click at [842, 271] on input "5.88%" at bounding box center [841, 273] width 14 height 14
radio input "true"
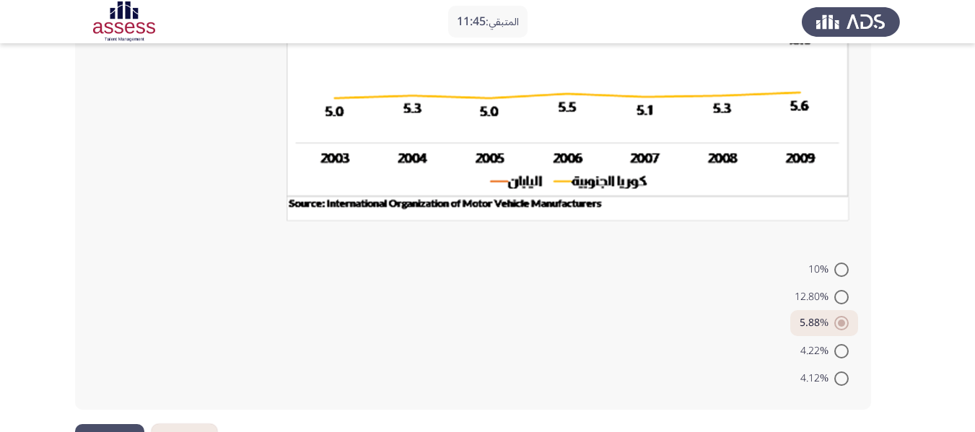
scroll to position [354, 0]
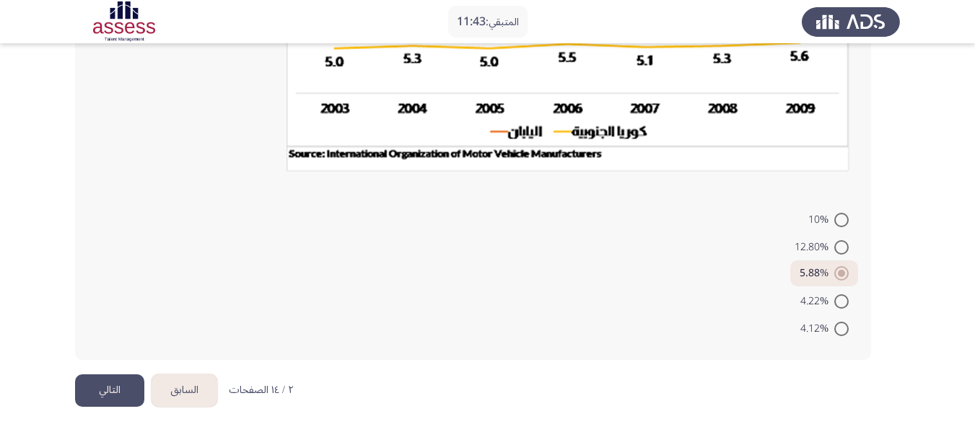
click at [110, 385] on button "التالي" at bounding box center [109, 391] width 69 height 32
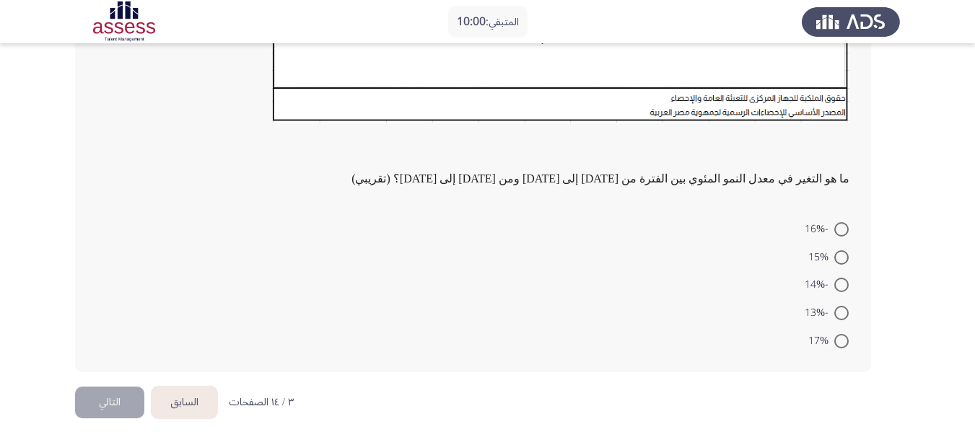
scroll to position [483, 0]
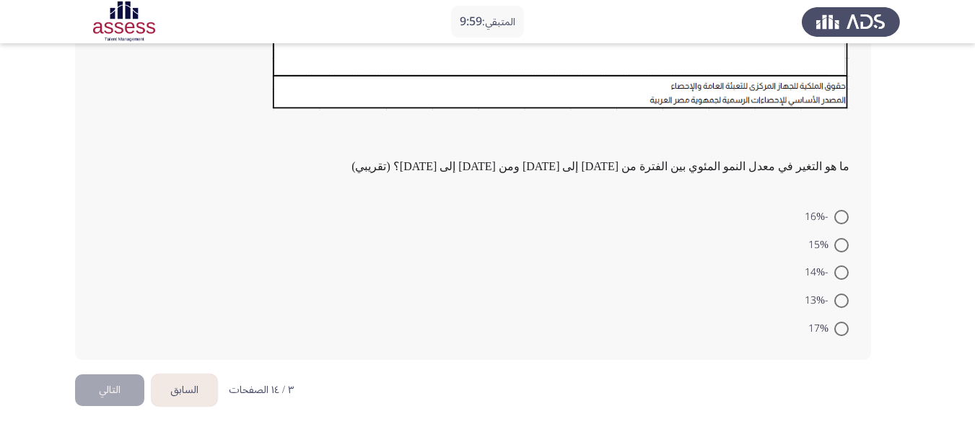
click at [575, 218] on form "-16% 15% -14% -13% 17%" at bounding box center [473, 272] width 753 height 139
click at [842, 245] on span at bounding box center [842, 245] width 0 height 0
click at [841, 245] on input "15%" at bounding box center [841, 245] width 14 height 14
radio input "true"
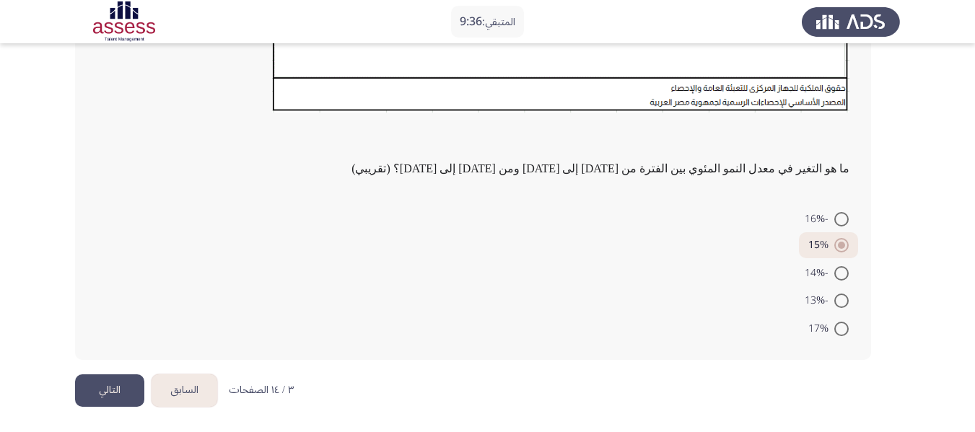
click at [110, 386] on button "التالي" at bounding box center [109, 391] width 69 height 32
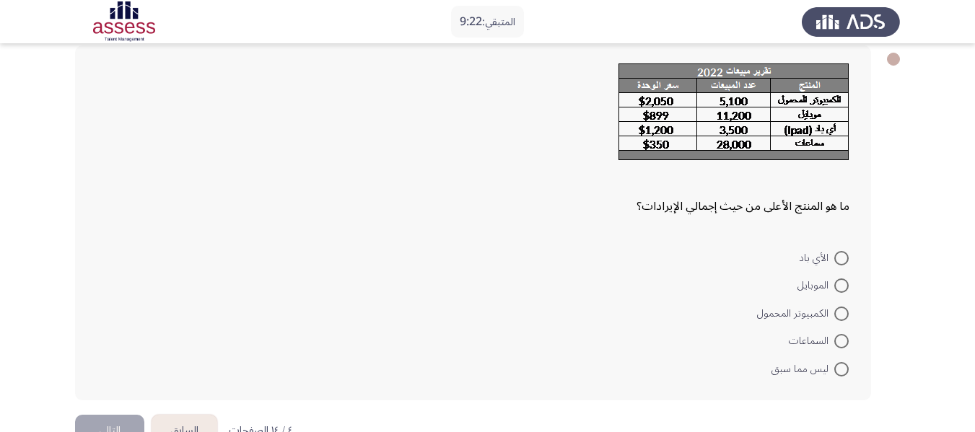
scroll to position [77, 0]
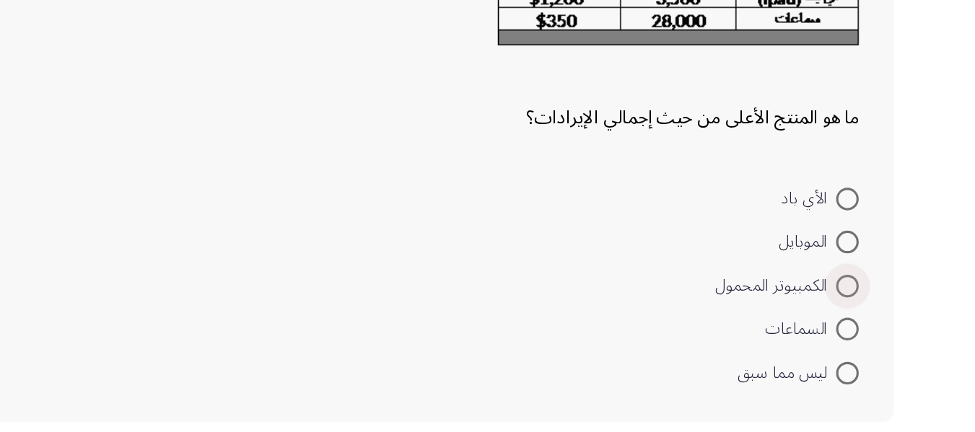
click at [845, 313] on span at bounding box center [841, 313] width 14 height 14
click at [845, 313] on input "الكمبيوتر المحمول" at bounding box center [841, 313] width 14 height 14
radio input "true"
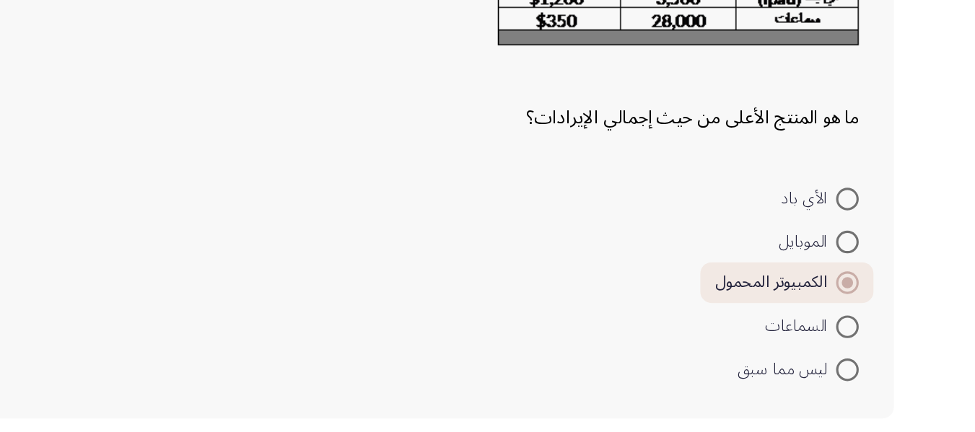
scroll to position [76, 0]
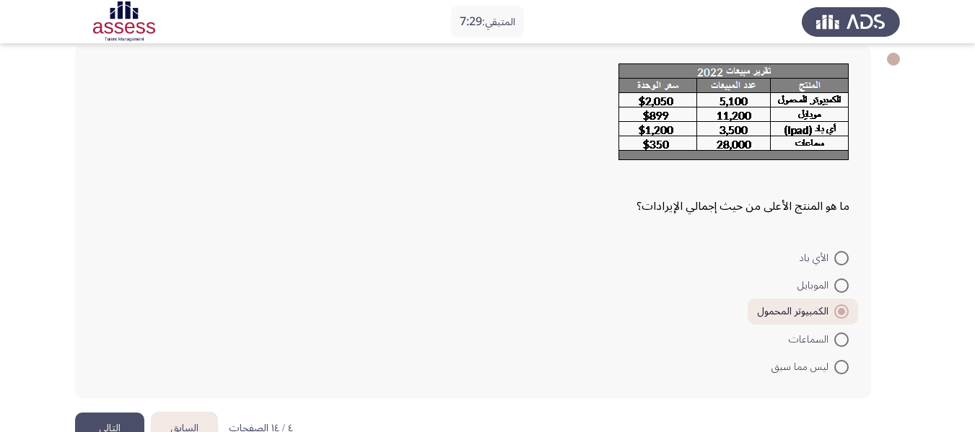
click at [115, 416] on button "التالي" at bounding box center [109, 429] width 69 height 32
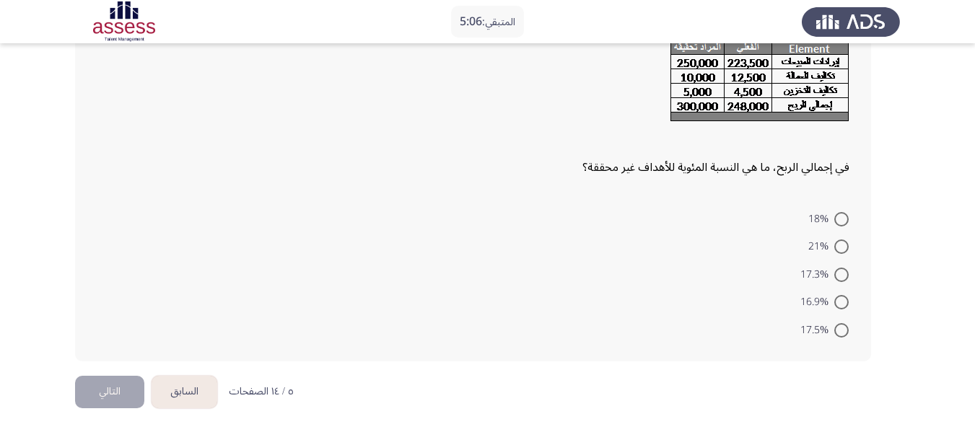
scroll to position [115, 0]
click at [844, 323] on span at bounding box center [841, 330] width 14 height 14
click at [844, 323] on input "17.5%" at bounding box center [841, 330] width 14 height 14
radio input "true"
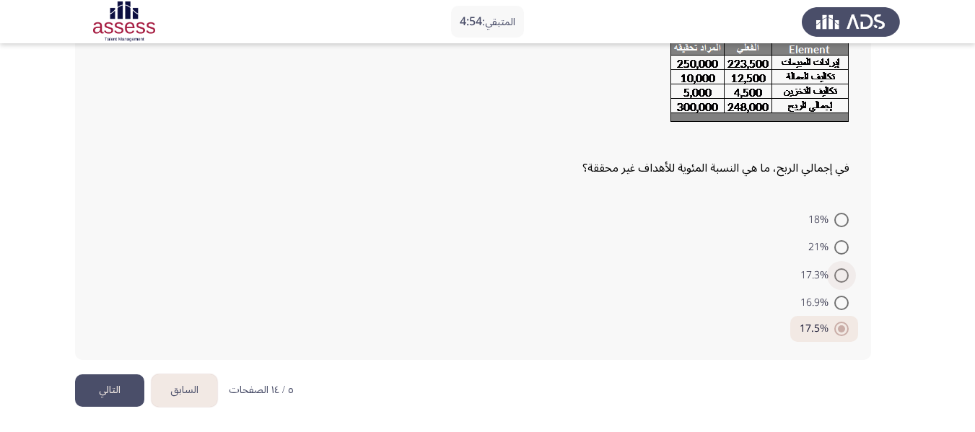
click at [844, 274] on span at bounding box center [841, 276] width 14 height 14
click at [844, 274] on input "17.3%" at bounding box center [841, 276] width 14 height 14
radio input "true"
click at [122, 382] on button "التالي" at bounding box center [109, 391] width 69 height 32
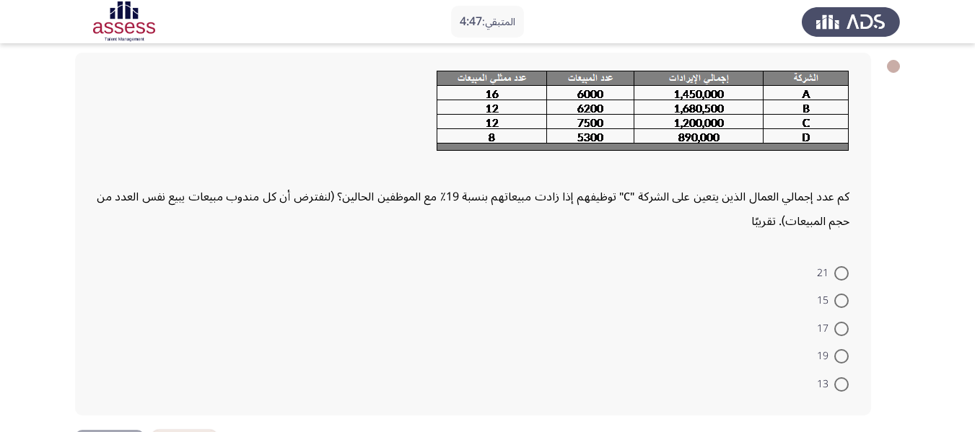
scroll to position [69, 0]
click at [835, 298] on span at bounding box center [841, 300] width 14 height 14
click at [835, 298] on input "15" at bounding box center [841, 300] width 14 height 14
radio input "true"
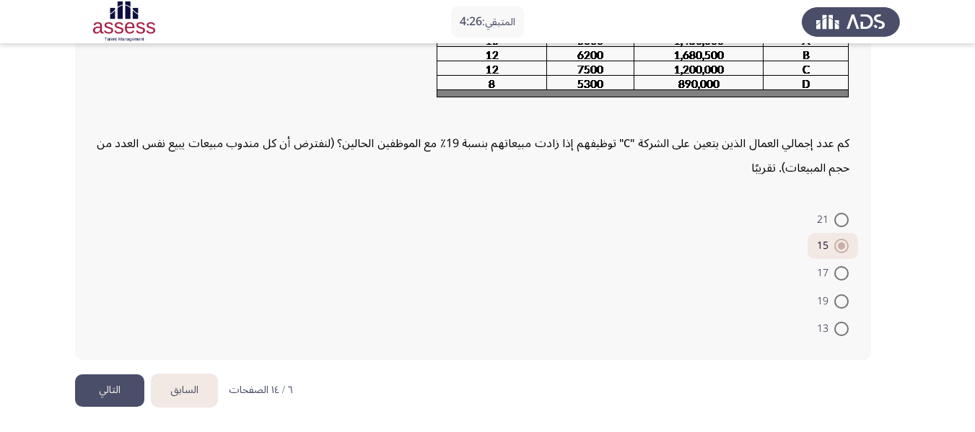
click at [114, 383] on button "التالي" at bounding box center [109, 391] width 69 height 32
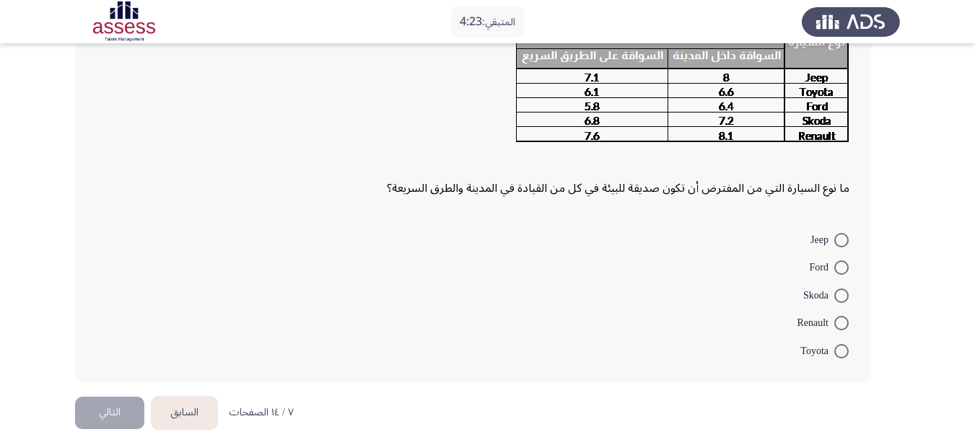
scroll to position [118, 0]
click at [834, 263] on span at bounding box center [841, 267] width 14 height 14
click at [834, 263] on input "Ford" at bounding box center [841, 267] width 14 height 14
radio input "true"
click at [114, 401] on button "التالي" at bounding box center [109, 410] width 69 height 32
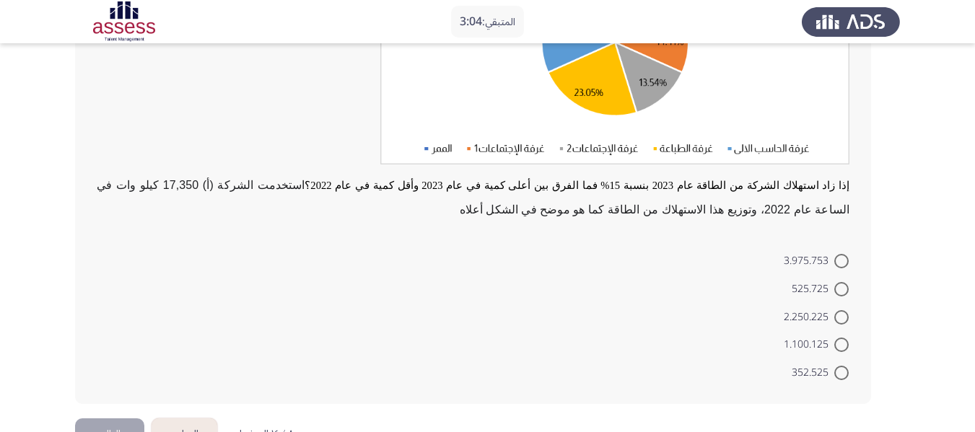
scroll to position [266, 0]
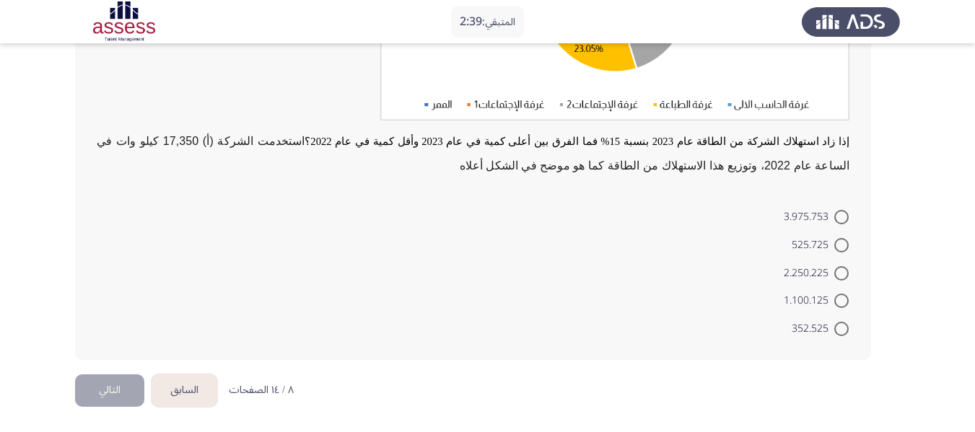
click at [845, 246] on span at bounding box center [841, 245] width 14 height 14
click at [845, 246] on input "525.725" at bounding box center [841, 245] width 14 height 14
radio input "true"
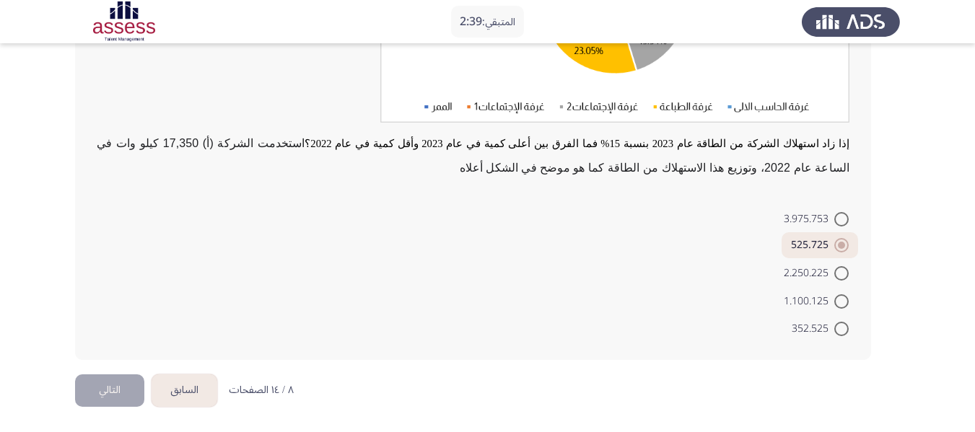
scroll to position [264, 0]
click at [112, 378] on button "التالي" at bounding box center [109, 391] width 69 height 32
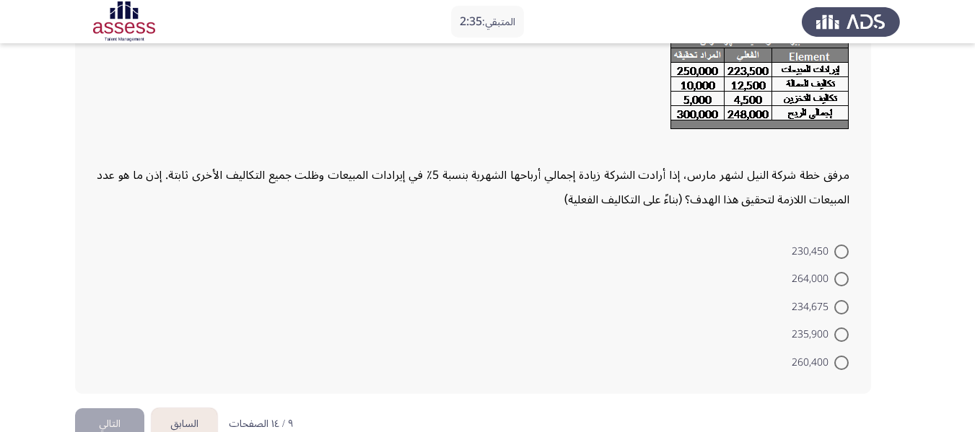
scroll to position [107, 0]
click at [842, 361] on span at bounding box center [841, 362] width 14 height 14
click at [842, 361] on input "260,400" at bounding box center [841, 362] width 14 height 14
radio input "true"
click at [122, 413] on button "التالي" at bounding box center [109, 422] width 69 height 32
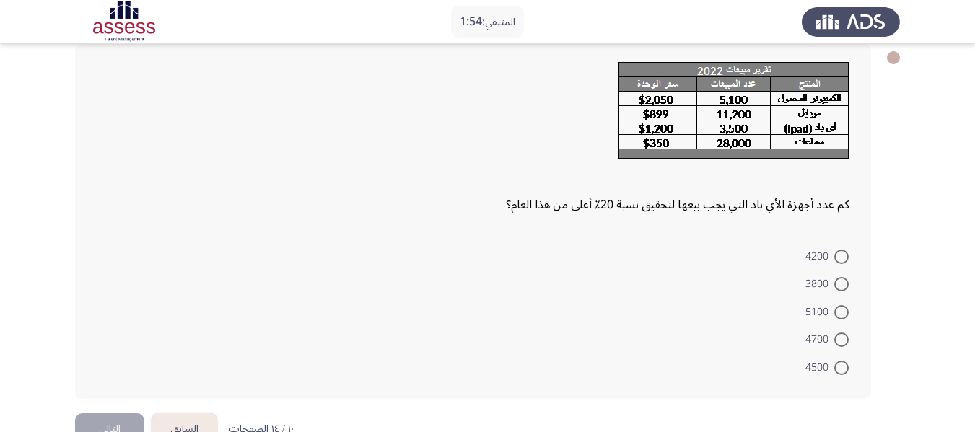
scroll to position [79, 0]
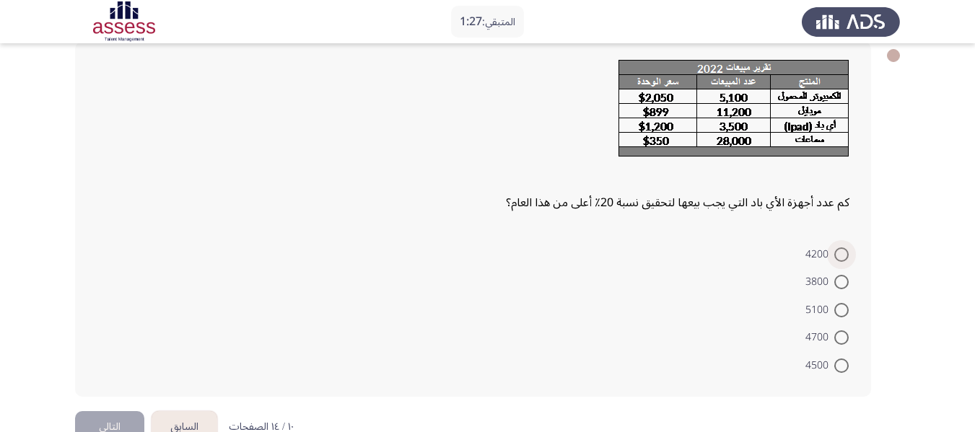
click at [845, 261] on span at bounding box center [841, 255] width 14 height 14
click at [845, 261] on input "4200" at bounding box center [841, 255] width 14 height 14
radio input "true"
click at [122, 414] on button "التالي" at bounding box center [109, 425] width 69 height 32
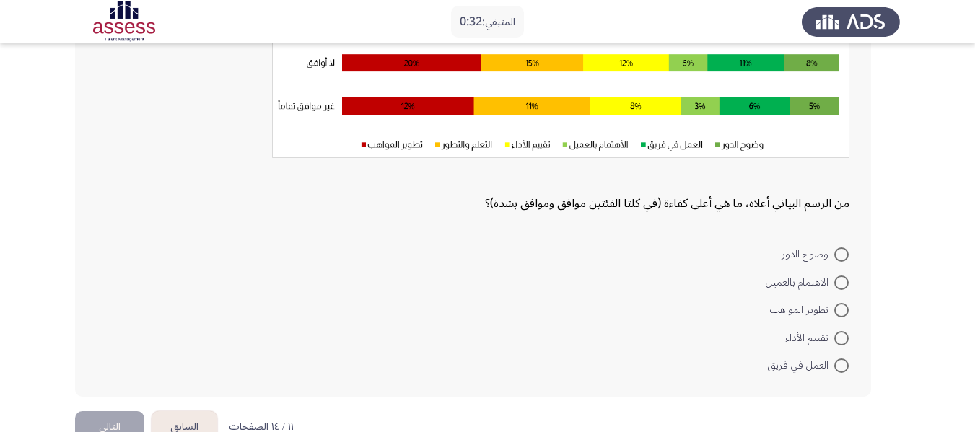
scroll to position [269, 0]
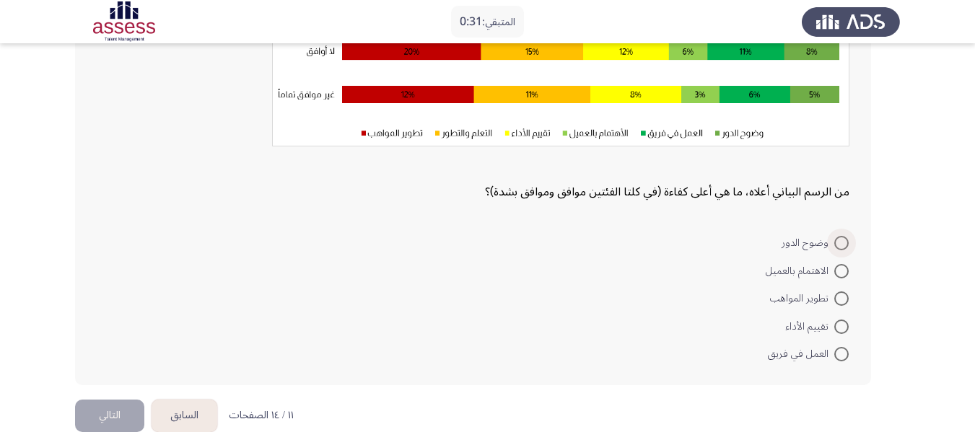
click at [842, 246] on span at bounding box center [841, 243] width 14 height 14
click at [842, 246] on input "وضوح الدور" at bounding box center [841, 243] width 14 height 14
radio input "true"
click at [110, 410] on button "التالي" at bounding box center [109, 414] width 69 height 32
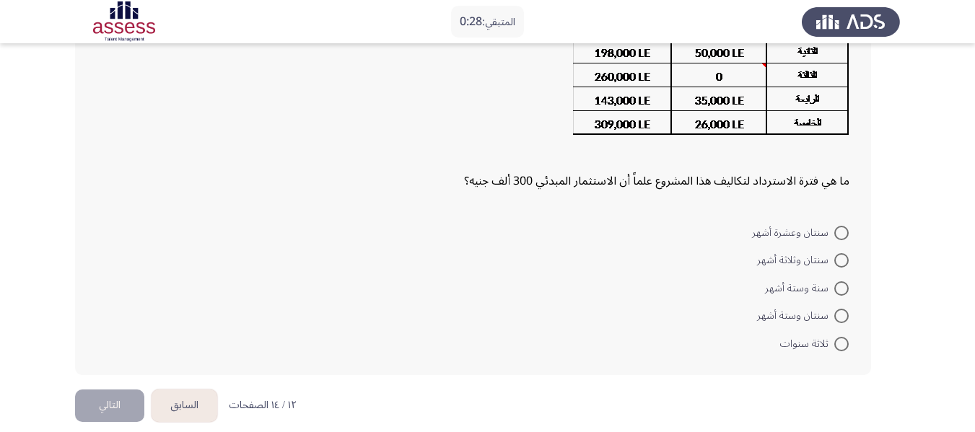
scroll to position [157, 0]
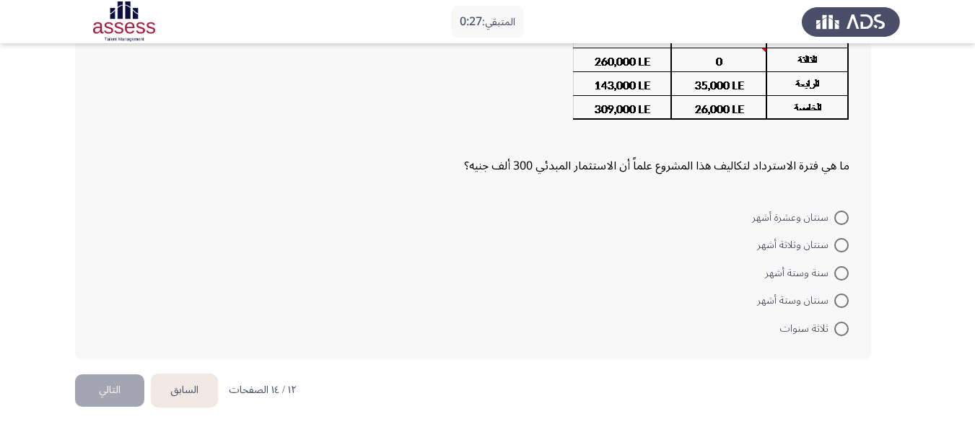
click at [838, 250] on span at bounding box center [841, 245] width 14 height 14
click at [838, 250] on input "سنتان وثلاثة أشهر" at bounding box center [841, 245] width 14 height 14
radio input "true"
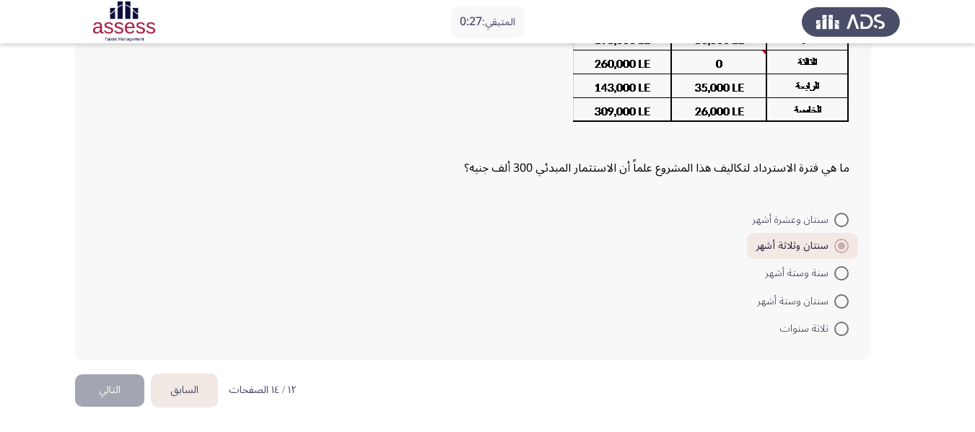
scroll to position [155, 0]
click at [107, 396] on button "التالي" at bounding box center [109, 391] width 69 height 32
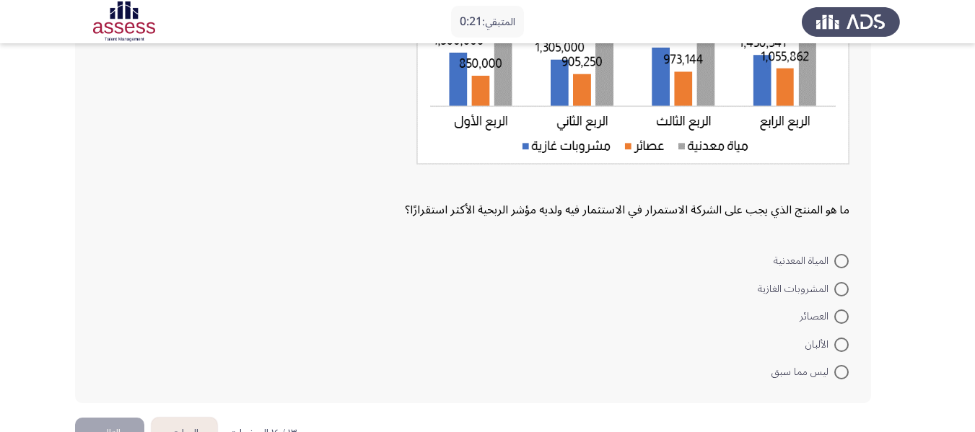
scroll to position [235, 0]
click at [845, 260] on span at bounding box center [841, 262] width 14 height 14
click at [845, 260] on input "المياة المعدنية" at bounding box center [841, 262] width 14 height 14
radio input "true"
click at [114, 424] on button "التالي" at bounding box center [109, 433] width 69 height 32
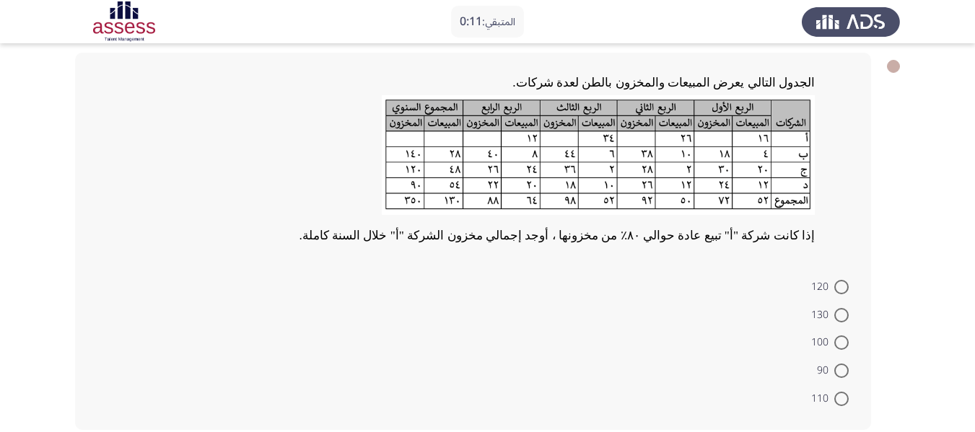
scroll to position [69, 0]
click at [832, 324] on mat-radio-button "130" at bounding box center [830, 314] width 56 height 28
click at [840, 313] on span at bounding box center [841, 315] width 14 height 14
click at [840, 313] on input "130" at bounding box center [841, 315] width 14 height 14
radio input "true"
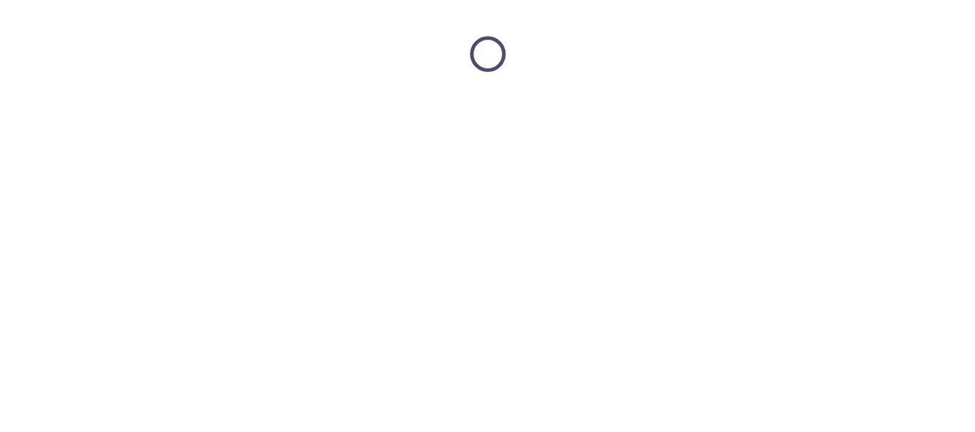
scroll to position [0, 0]
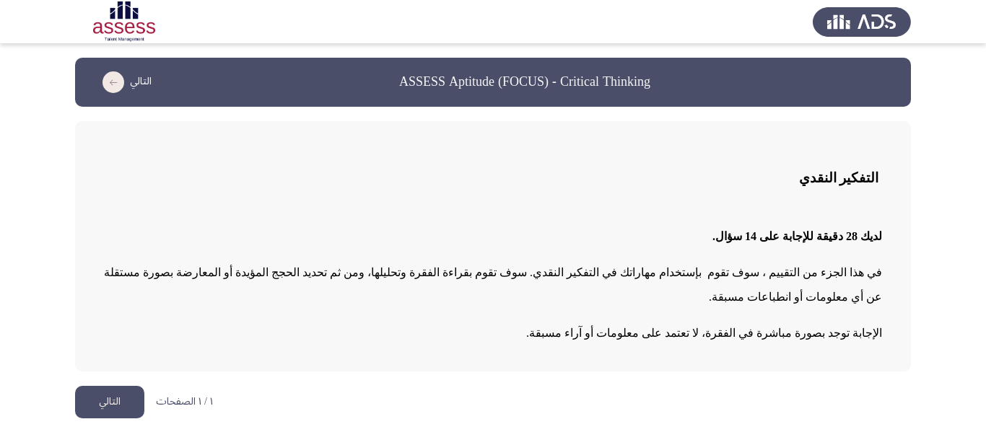
click at [122, 386] on button "التالي" at bounding box center [109, 402] width 69 height 32
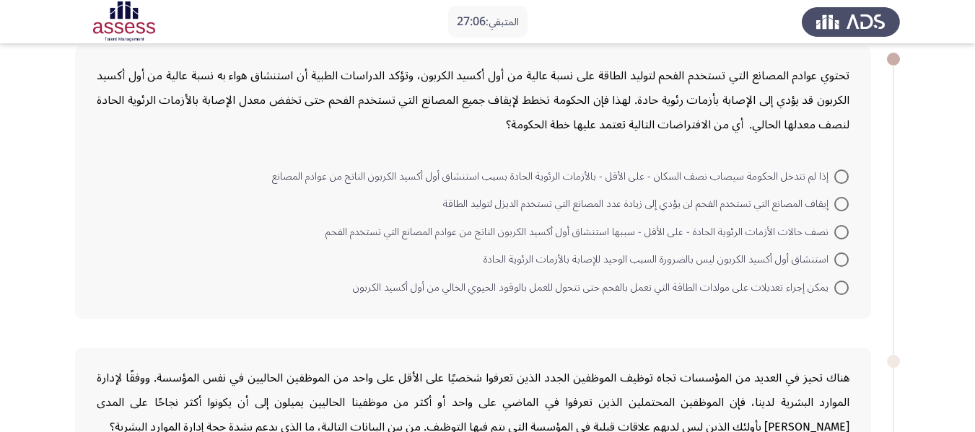
scroll to position [75, 0]
click at [837, 173] on span at bounding box center [841, 177] width 14 height 14
click at [837, 173] on input "إذا لم تتدخل الحكومة سيصاب نصف السكان - على الأقل - بالأزمات الرئوية الحادة بسب…" at bounding box center [841, 177] width 14 height 14
radio input "true"
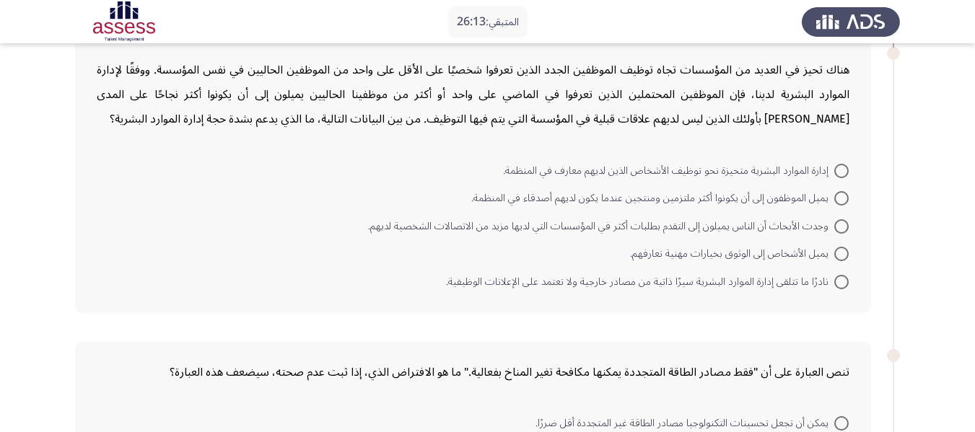
scroll to position [383, 0]
click at [846, 172] on span at bounding box center [841, 170] width 14 height 14
click at [846, 172] on input "إدارة الموارد البشرية متحيزة نحو توظيف الأشخاص الذين لديهم معارف في المنظمة." at bounding box center [841, 170] width 14 height 14
radio input "true"
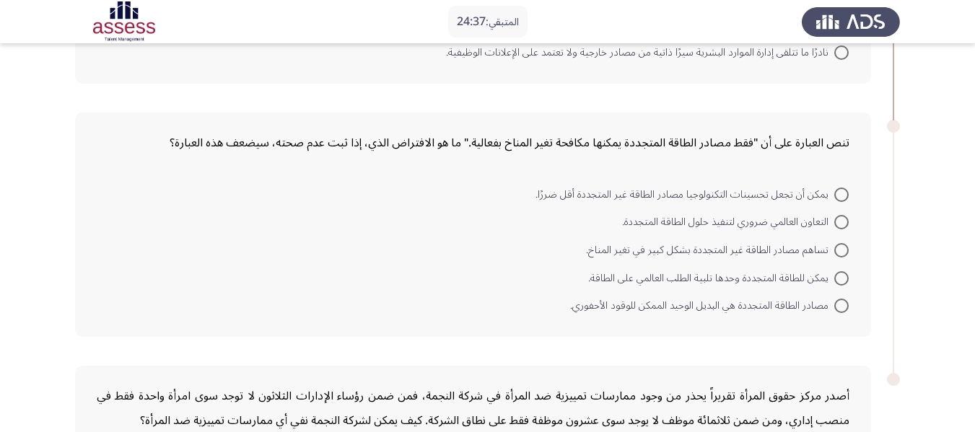
scroll to position [610, 0]
click at [838, 192] on span at bounding box center [841, 194] width 14 height 14
click at [838, 192] on input "يمكن أن تجعل تحسينات التكنولوجيا مصادر الطاقة غير المتجددة أقل ضررًا." at bounding box center [841, 194] width 14 height 14
radio input "true"
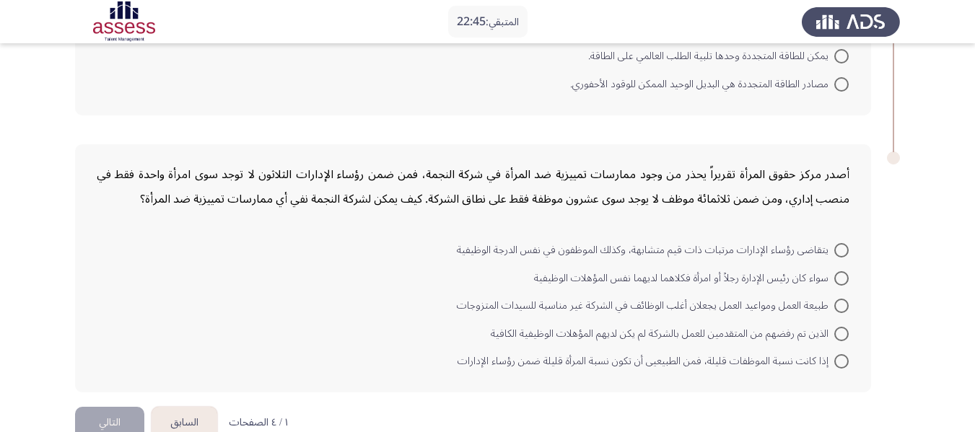
scroll to position [862, 0]
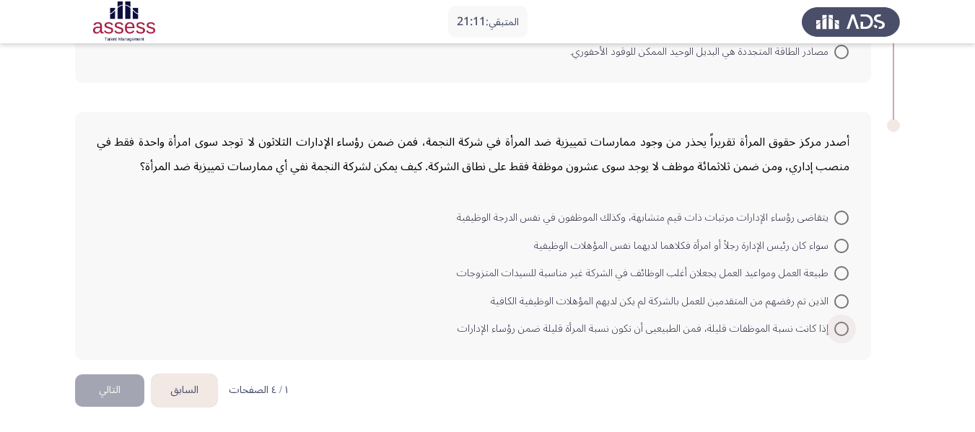
click at [840, 328] on span at bounding box center [841, 329] width 14 height 14
click at [840, 328] on input "إذا كانت نسبة الموظفات قليلة، فمن الطبيعيى أن تكون نسبة المرأة قليلة ضمن رؤساء …" at bounding box center [841, 329] width 14 height 14
radio input "true"
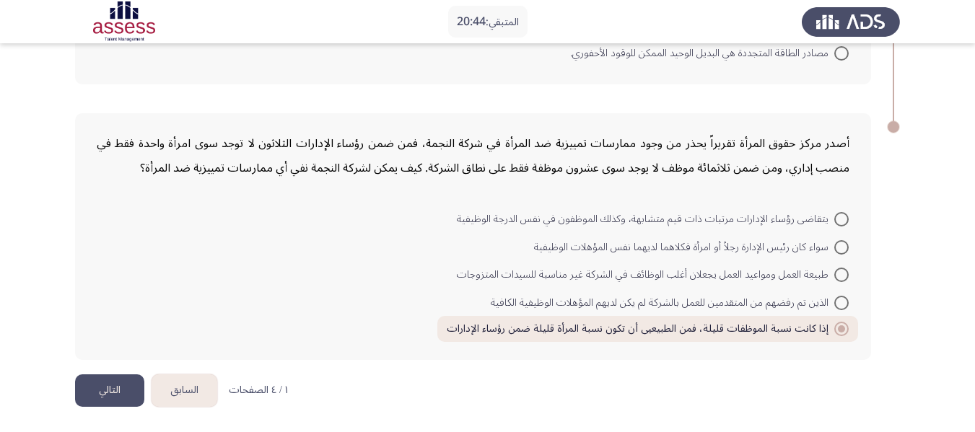
click at [120, 392] on button "التالي" at bounding box center [109, 391] width 69 height 32
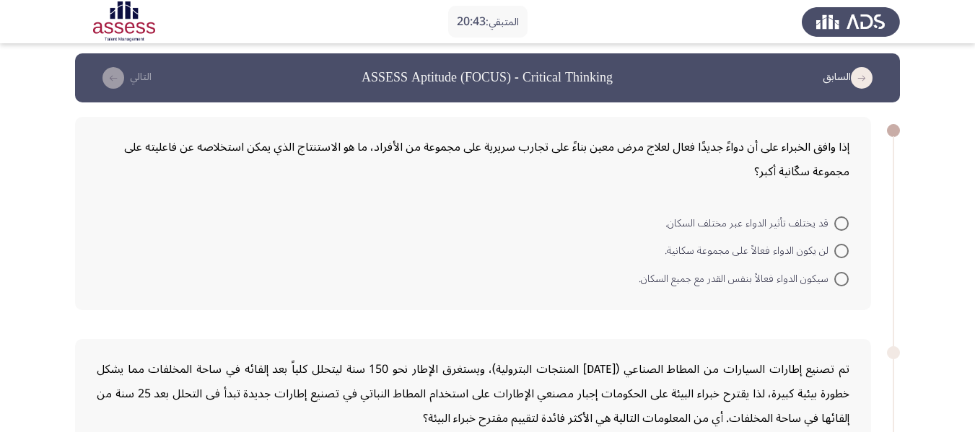
scroll to position [5, 0]
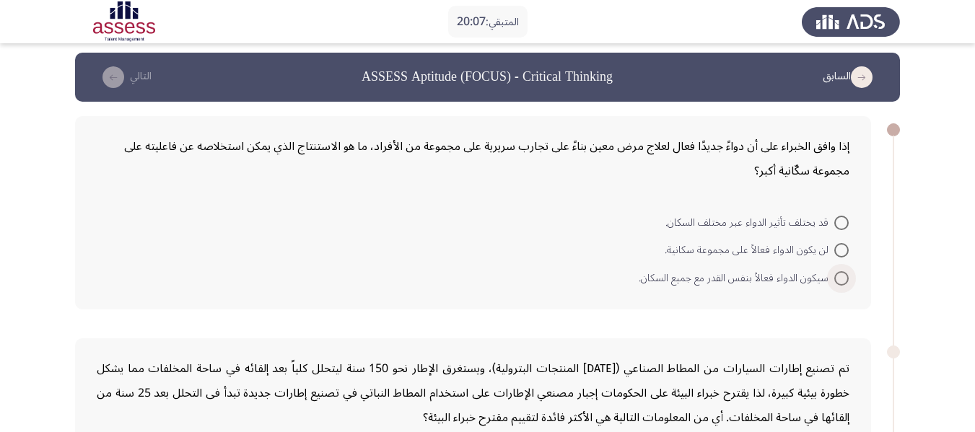
click at [845, 280] on span at bounding box center [841, 278] width 14 height 14
click at [845, 280] on input "سيكون الدواء فعالاً بنفس القدر مع جميع السكان." at bounding box center [841, 278] width 14 height 14
radio input "true"
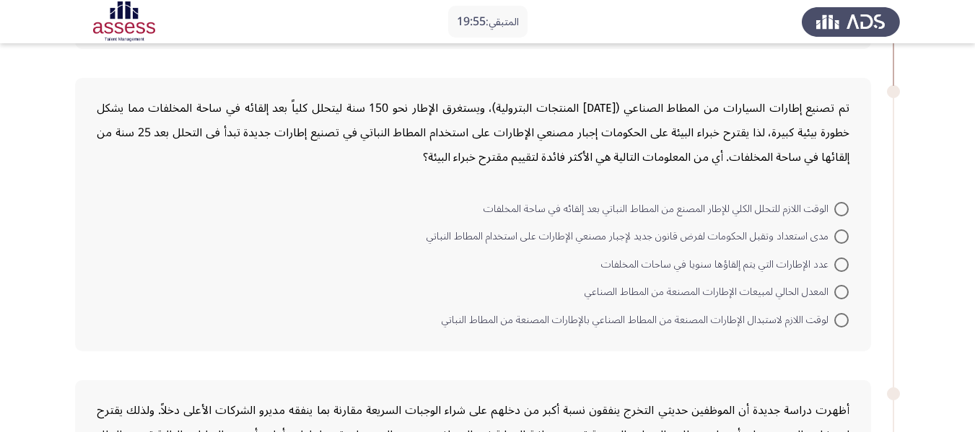
scroll to position [264, 0]
click at [843, 241] on span at bounding box center [841, 236] width 14 height 14
click at [843, 241] on input "مدى استعداد وتقبل الحكومات لفرض قانون جديد لإجبار مصنعي الإطارات على استخدام ال…" at bounding box center [841, 236] width 14 height 14
radio input "true"
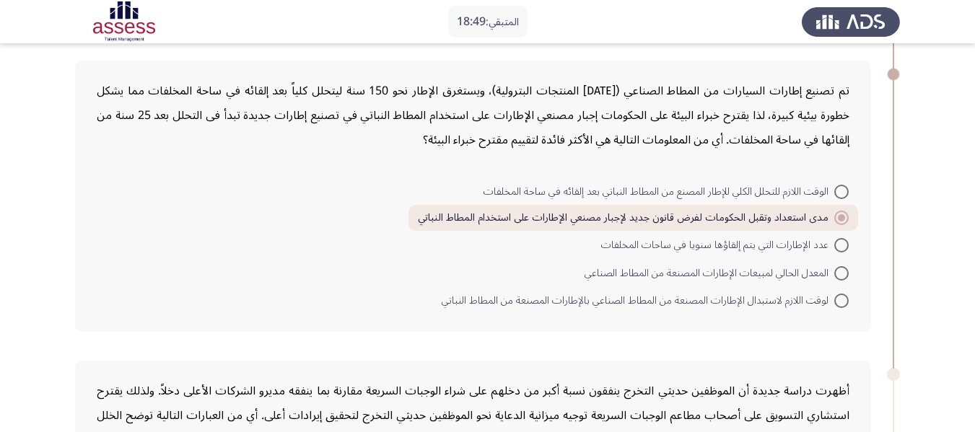
scroll to position [279, 0]
click at [843, 241] on span at bounding box center [841, 247] width 14 height 14
click at [843, 241] on input "عدد الإطارات التي يتم إلقاؤها سنويا في ساحات المخلفات" at bounding box center [841, 247] width 14 height 14
radio input "true"
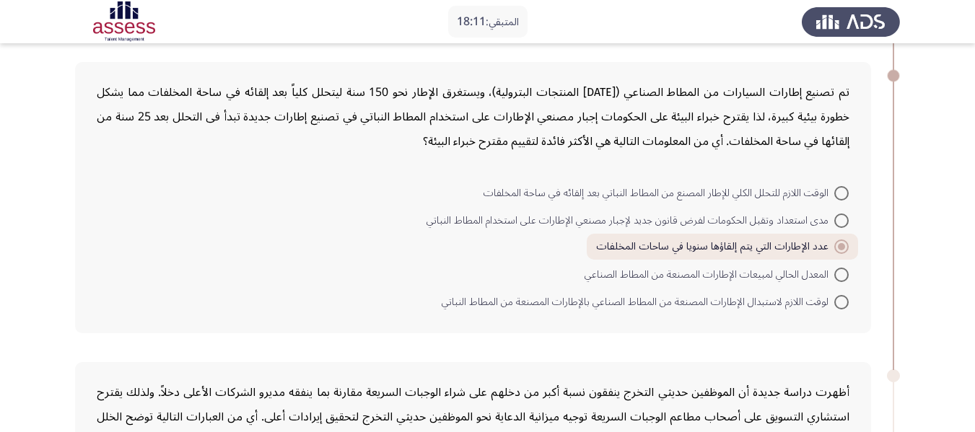
click at [841, 219] on span at bounding box center [841, 221] width 14 height 14
click at [841, 219] on input "مدى استعداد وتقبل الحكومات لفرض قانون جديد لإجبار مصنعي الإطارات على استخدام ال…" at bounding box center [841, 221] width 14 height 14
radio input "true"
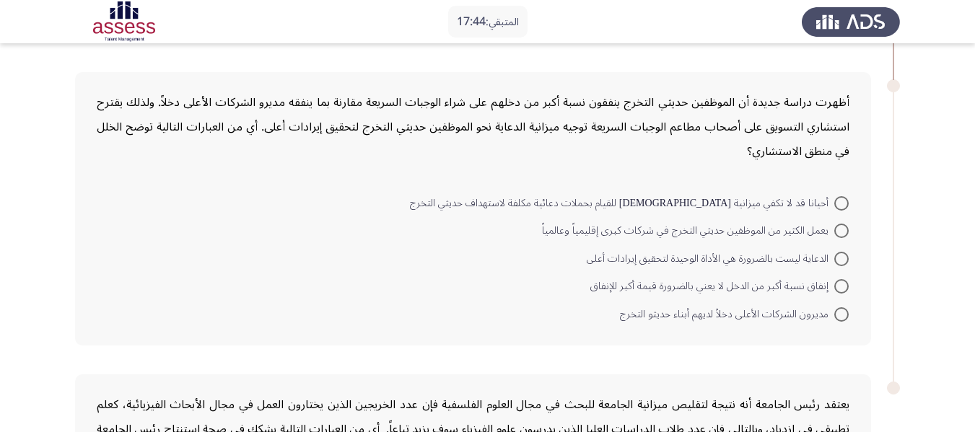
scroll to position [572, 0]
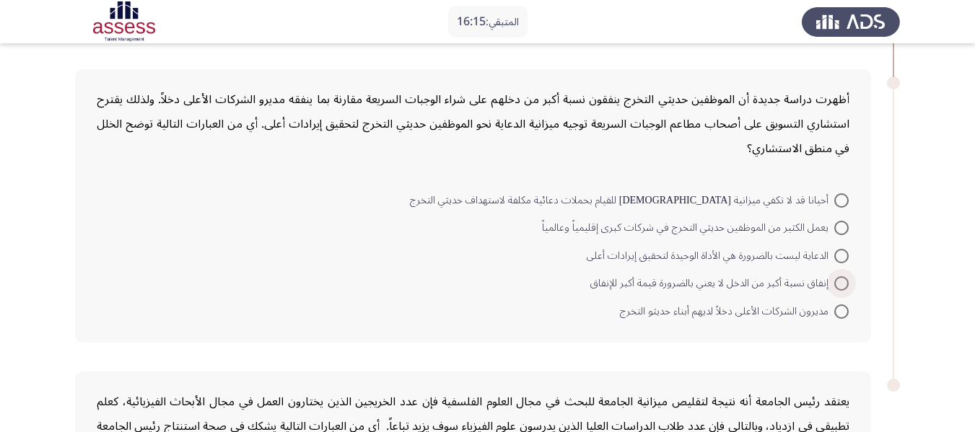
click at [842, 279] on span at bounding box center [841, 283] width 14 height 14
click at [842, 279] on input "إنفاق نسبة أكبر من الدخل لا يعني بالضرورة قيمة أكبر للإنفاق" at bounding box center [841, 283] width 14 height 14
radio input "true"
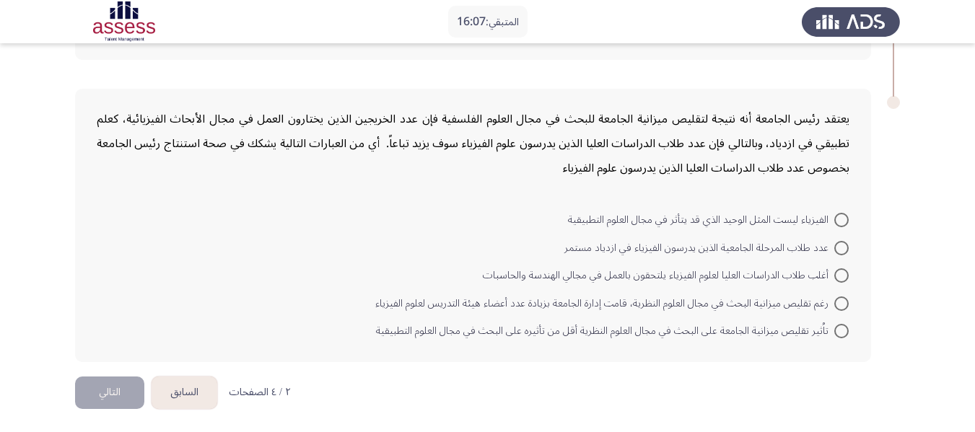
scroll to position [855, 0]
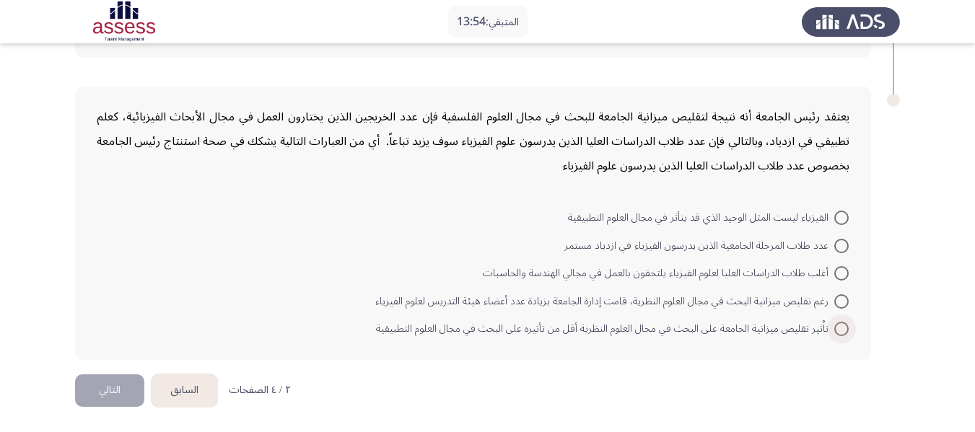
click at [840, 328] on span at bounding box center [841, 329] width 14 height 14
click at [840, 328] on input "تاُثير تقليص ميزانية الجامعة على البحث في مجال العلوم النظرية أقل من تأثيره على…" at bounding box center [841, 329] width 14 height 14
radio input "true"
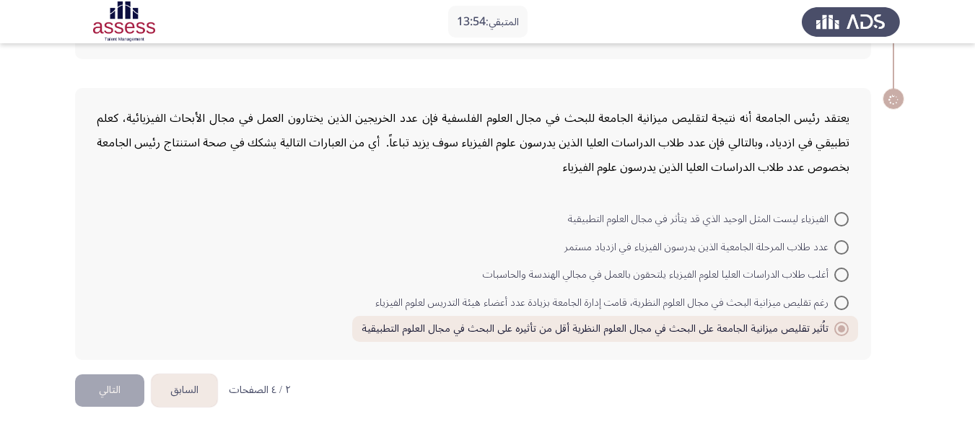
scroll to position [854, 0]
click at [124, 384] on button "التالي" at bounding box center [109, 391] width 69 height 32
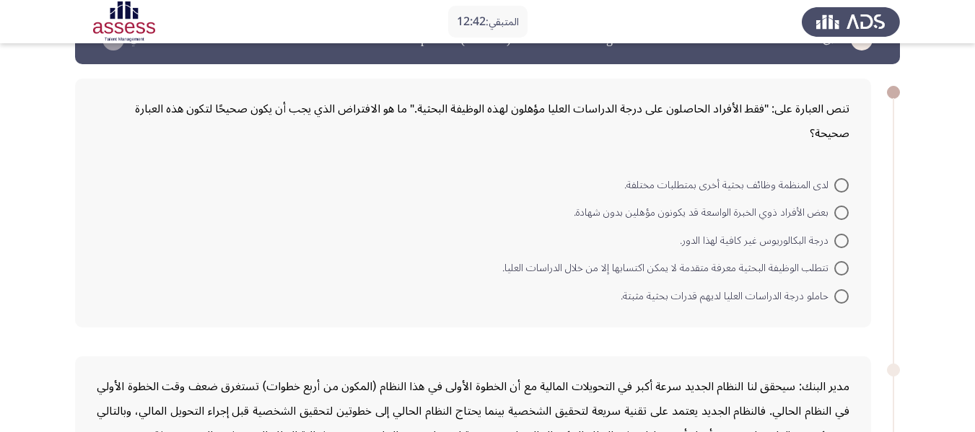
scroll to position [43, 0]
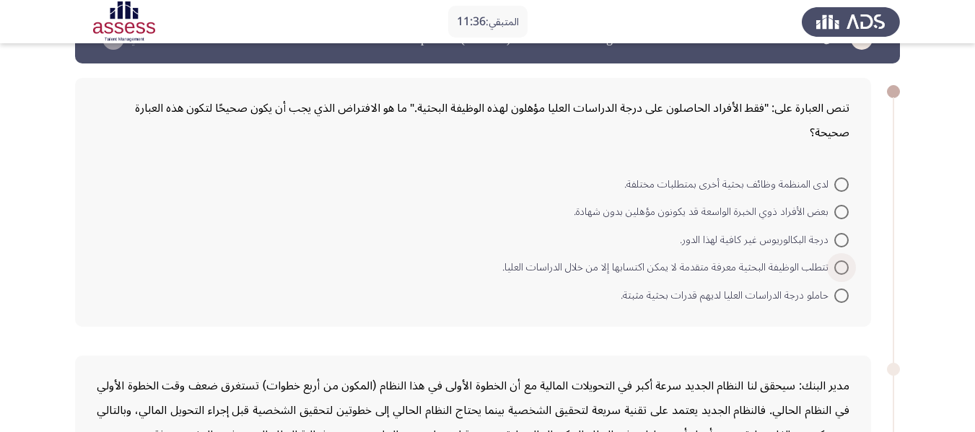
click at [843, 263] on span at bounding box center [841, 268] width 14 height 14
click at [843, 263] on input "تتطلب الوظيفة البحثية معرفة متقدمة لا يمكن اكتسابها إلا من خلال الدراسات العليا." at bounding box center [841, 268] width 14 height 14
radio input "true"
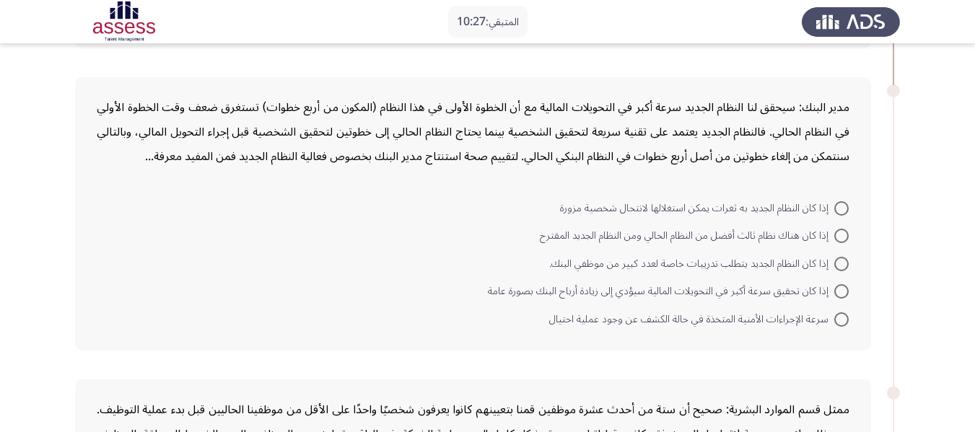
scroll to position [321, 0]
click at [845, 206] on span at bounding box center [841, 208] width 14 height 14
click at [845, 206] on input "إذا كان النظام الجديد به ثغرات يمكن استغلالها لانتحال شخصية مزورة" at bounding box center [841, 208] width 14 height 14
radio input "true"
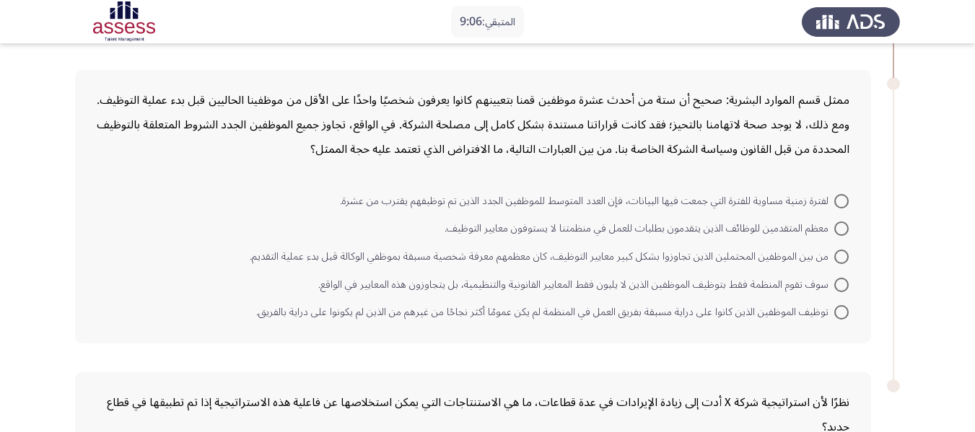
scroll to position [628, 0]
click at [842, 314] on span at bounding box center [841, 312] width 14 height 14
click at [842, 314] on input "توظيف الموظفين الذين كانوا على دراية مسبقة بفريق العمل في المنظمة لم يكن عمومًا…" at bounding box center [841, 312] width 14 height 14
radio input "true"
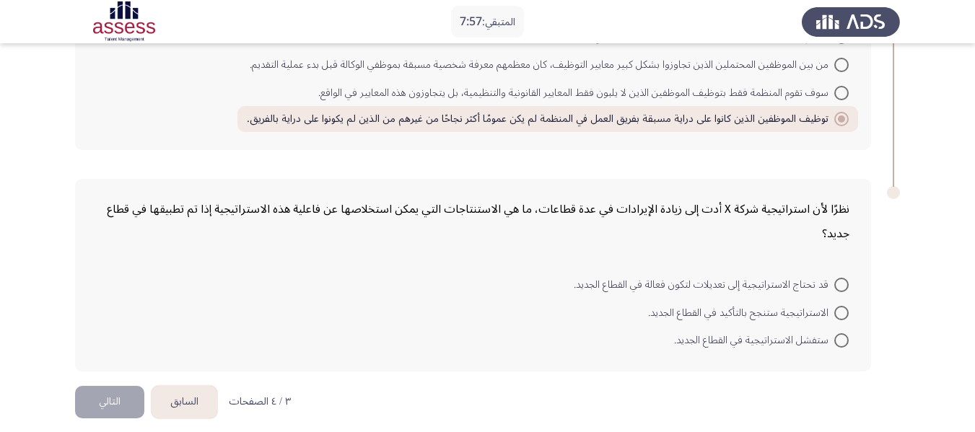
scroll to position [831, 0]
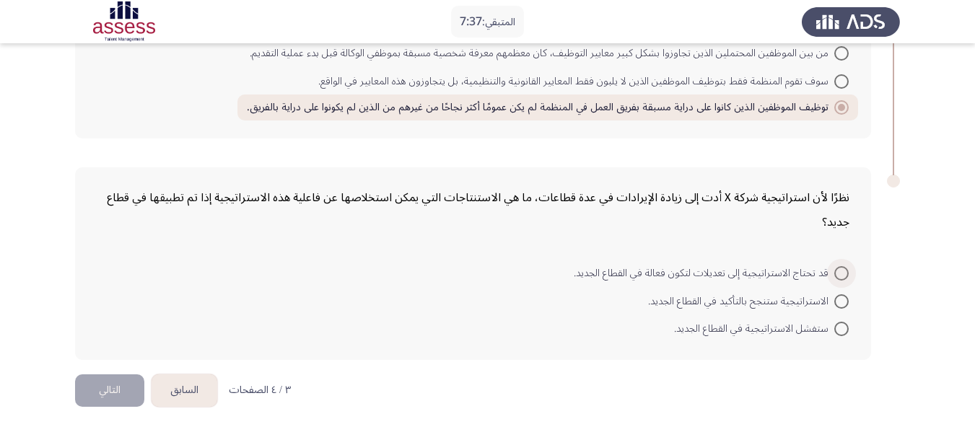
click at [845, 268] on span at bounding box center [841, 273] width 14 height 14
click at [845, 268] on input "قد تحتاج الاستراتيجية إلى تعديلات لتكون فعالة في القطاع الجديد." at bounding box center [841, 273] width 14 height 14
radio input "true"
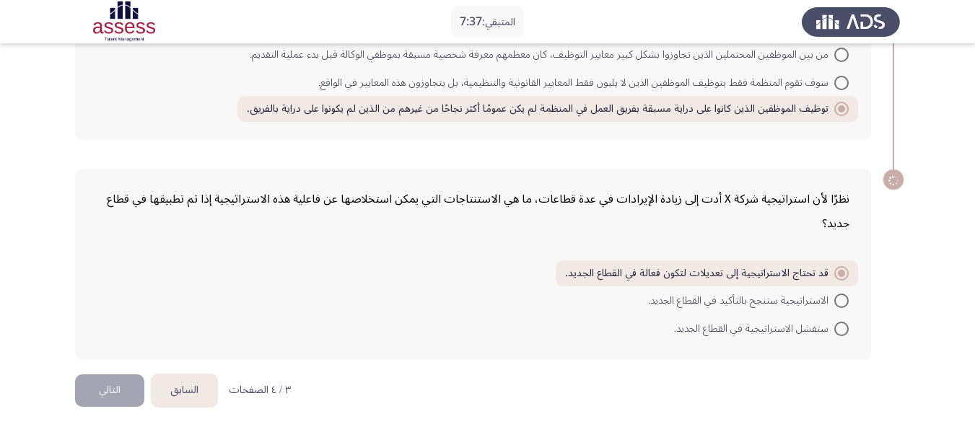
scroll to position [829, 0]
click at [113, 387] on button "التالي" at bounding box center [109, 391] width 69 height 32
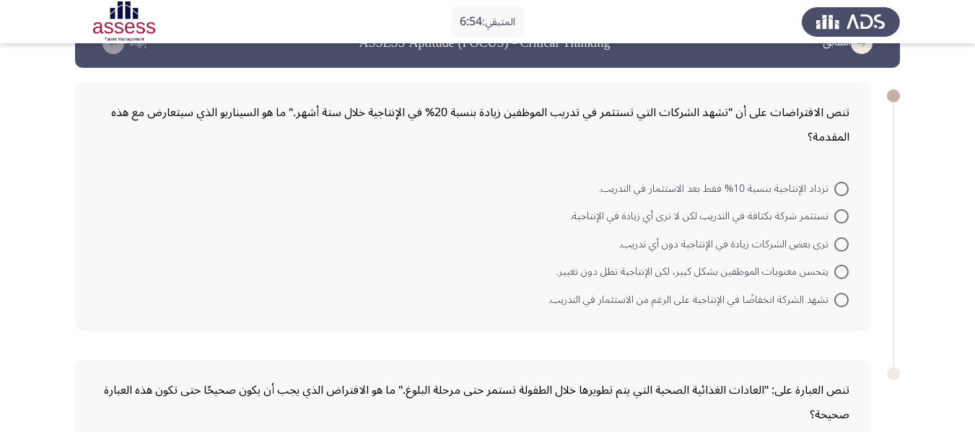
scroll to position [38, 0]
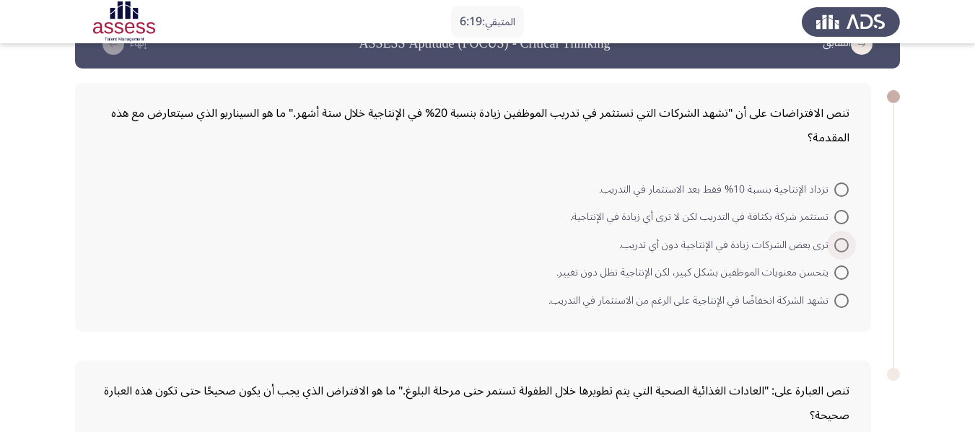
click at [843, 247] on span at bounding box center [841, 245] width 14 height 14
click at [843, 247] on input "ترى بعض الشركات زيادة في الإنتاجية دون أي تدريب." at bounding box center [841, 245] width 14 height 14
radio input "true"
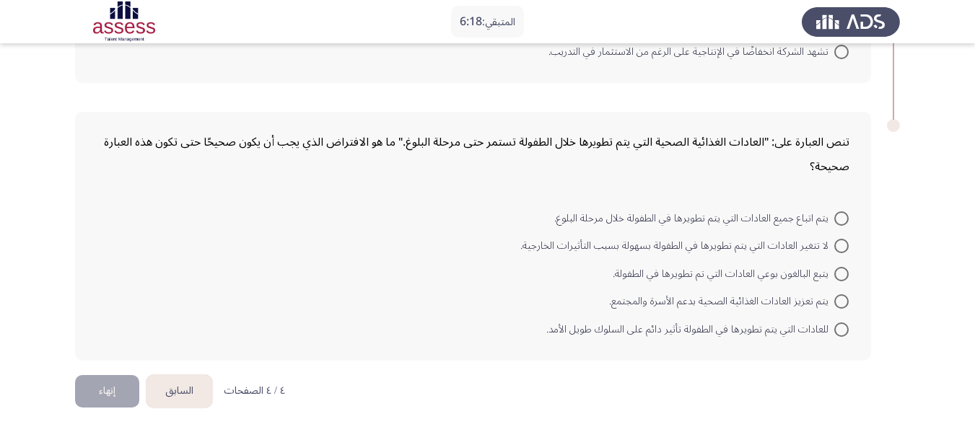
scroll to position [286, 0]
click at [845, 332] on span at bounding box center [841, 329] width 14 height 14
click at [845, 332] on input "للعادات التي يتم تطويرها في الطفولة تأثير دائم على السلوك طويل الأمد." at bounding box center [841, 329] width 14 height 14
radio input "true"
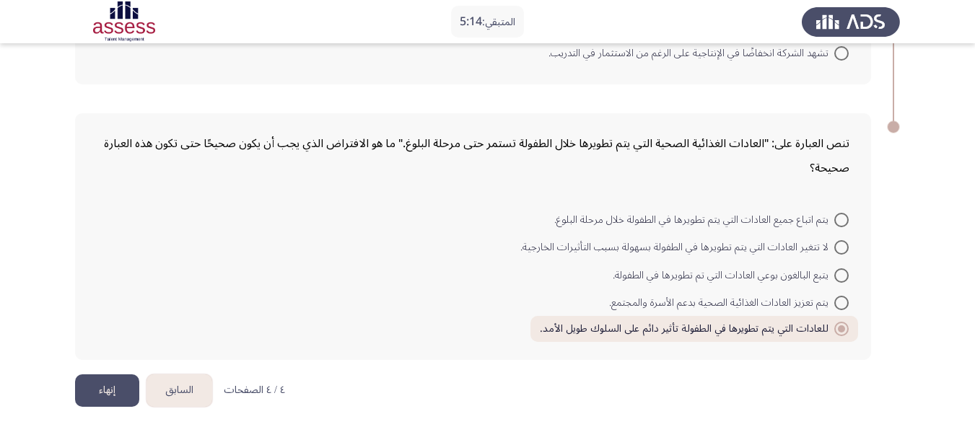
click at [108, 388] on button "إنهاء" at bounding box center [107, 391] width 64 height 32
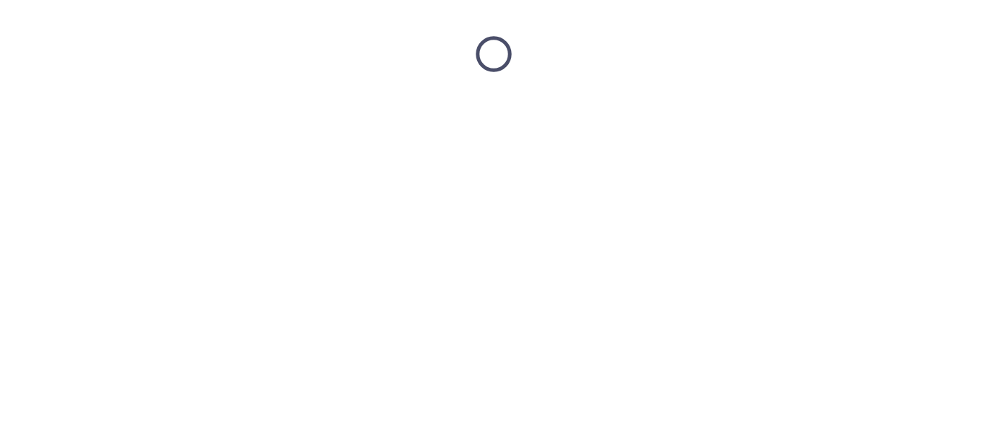
scroll to position [0, 0]
